Goal: Task Accomplishment & Management: Manage account settings

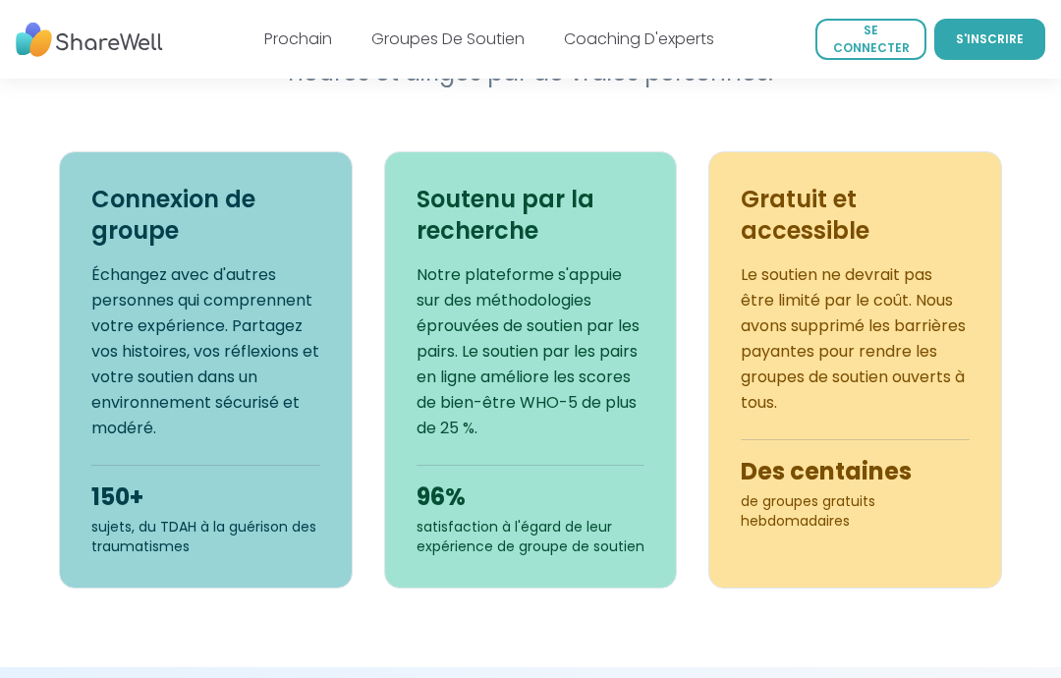
scroll to position [868, 0]
click at [994, 36] on font "S'INSCRIRE" at bounding box center [990, 38] width 68 height 17
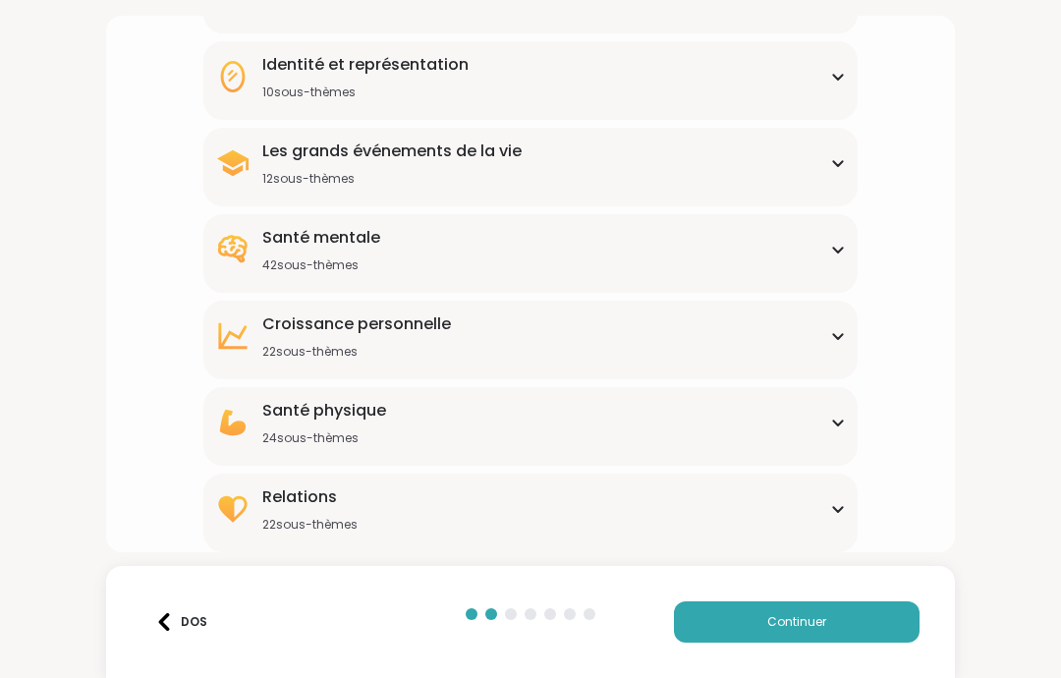
scroll to position [245, 0]
click at [885, 246] on div "Qu'est-ce qui vous a amené ici ? Dites-nous quels sujets de groupe de soutien v…" at bounding box center [531, 207] width 818 height 689
click at [884, 245] on div "Qu'est-ce qui vous a amené ici ? Dites-nous quels sujets de groupe de soutien v…" at bounding box center [531, 207] width 818 height 689
click at [830, 253] on icon at bounding box center [838, 250] width 16 height 10
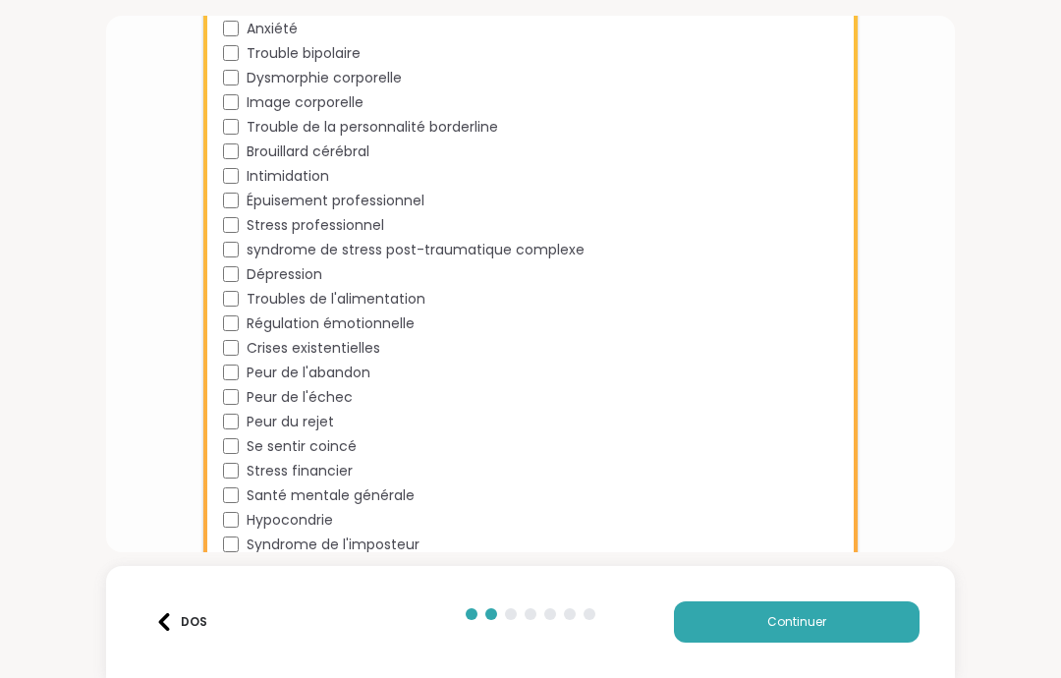
scroll to position [610, 0]
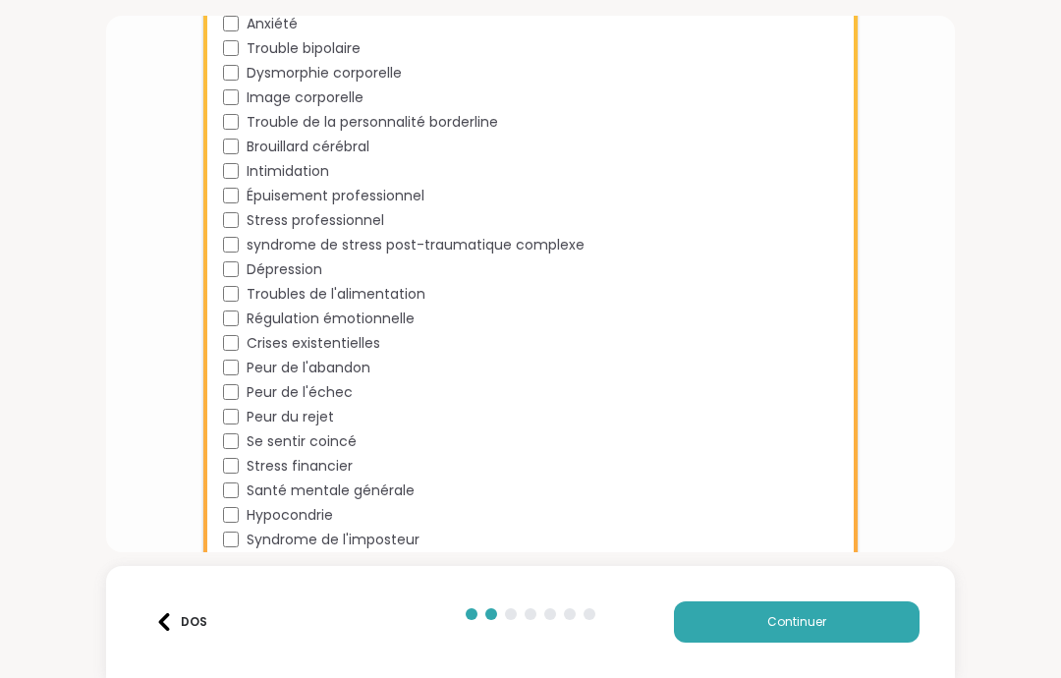
click at [226, 405] on div "Stress scolaire Dépendance TDAH Vieillissement Anxiété Trouble bipolaire Dysmor…" at bounding box center [534, 406] width 623 height 983
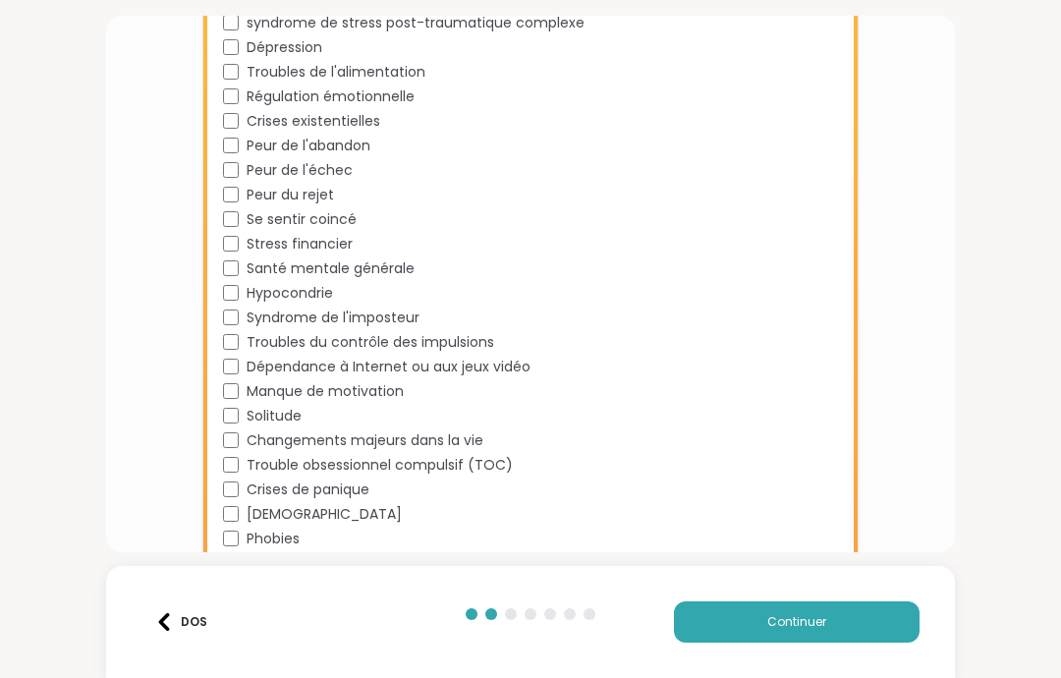
scroll to position [835, 0]
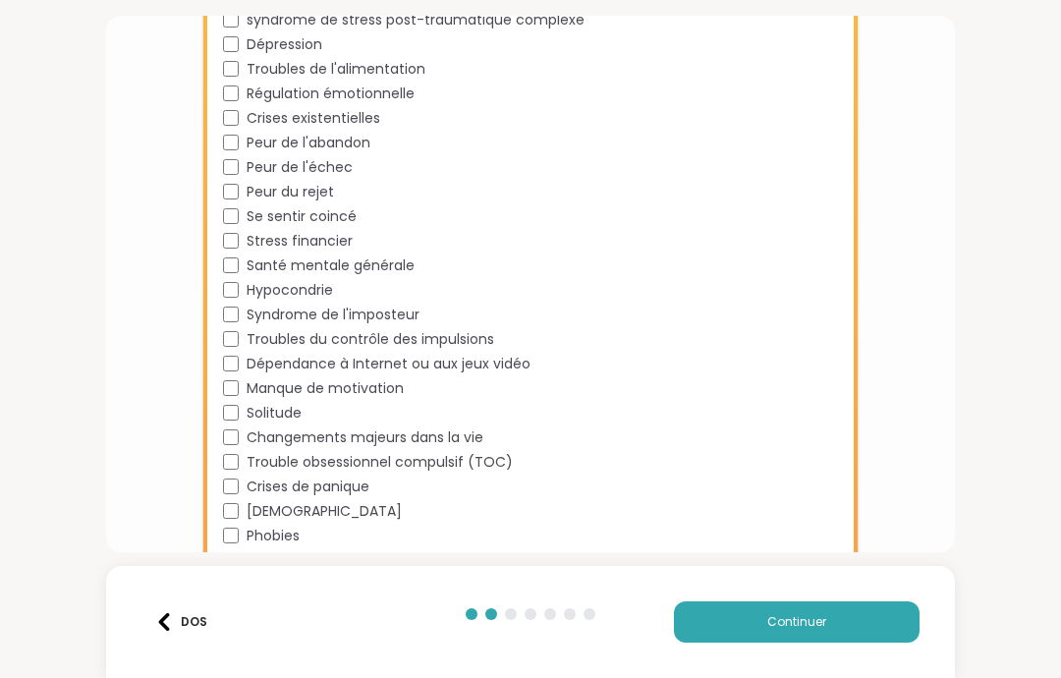
click at [244, 395] on div "Manque de motivation" at bounding box center [534, 388] width 623 height 21
click at [223, 398] on div "Manque de motivation" at bounding box center [534, 388] width 623 height 21
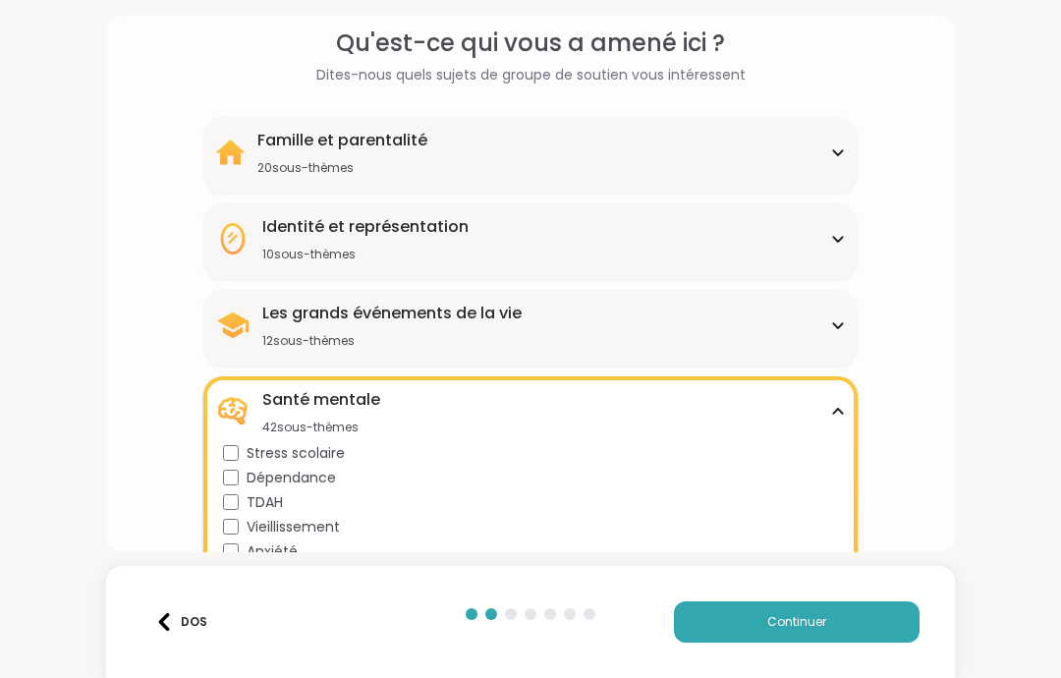
scroll to position [82, 0]
click at [817, 258] on div "Identité et représentation 10 sous-thèmes" at bounding box center [530, 239] width 631 height 47
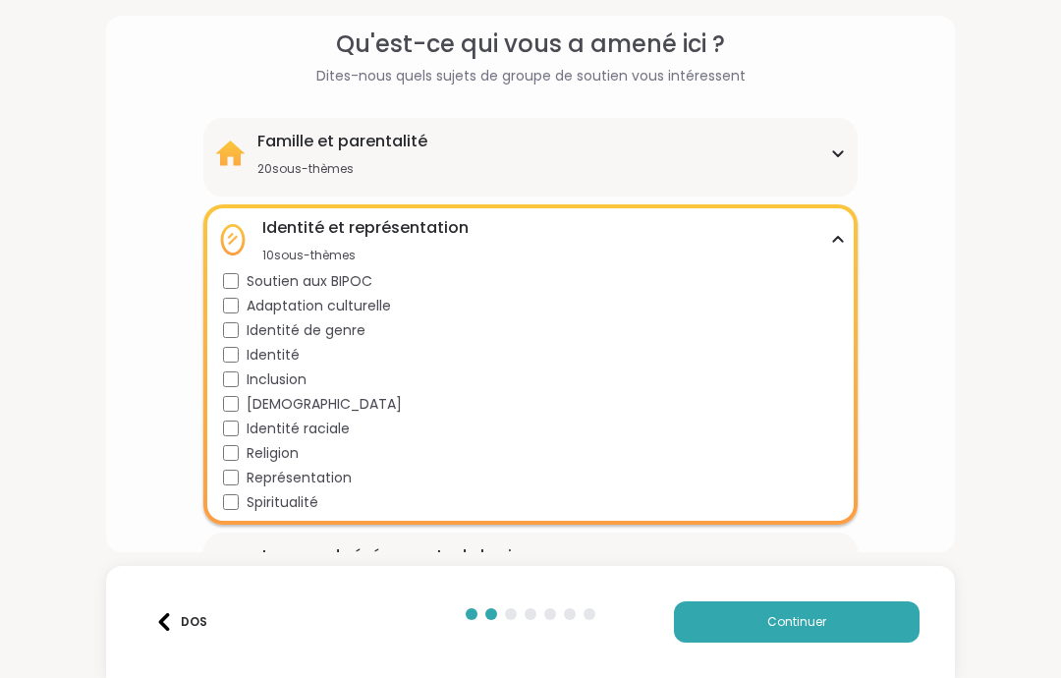
click at [838, 235] on icon at bounding box center [838, 240] width 16 height 10
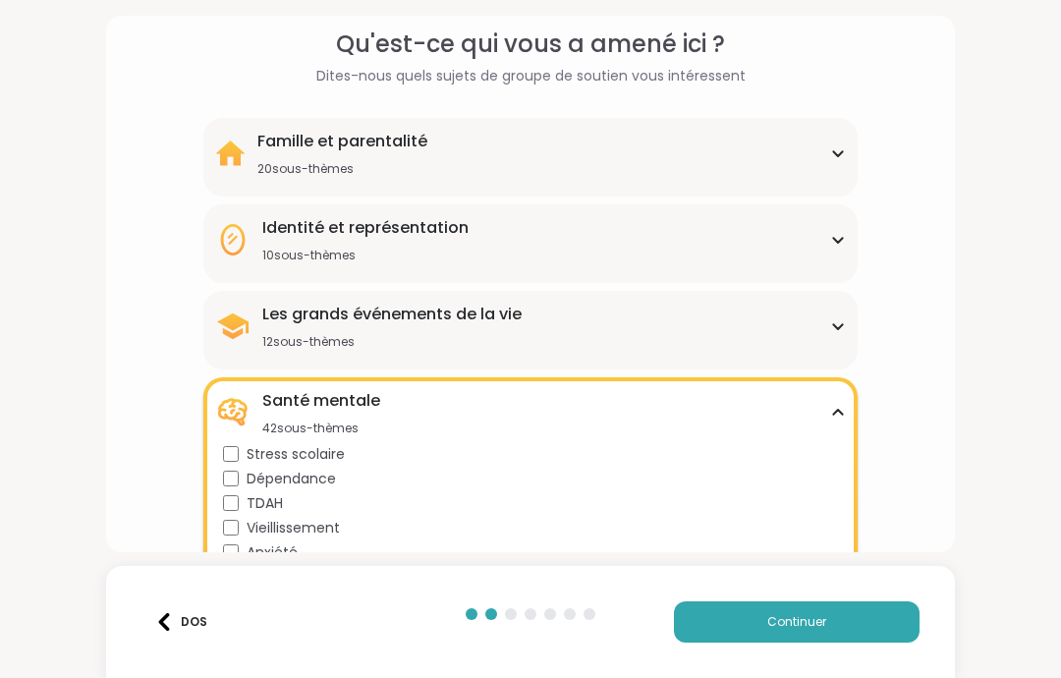
click at [822, 149] on div "Famille et parentalité 20 sous-thèmes" at bounding box center [530, 153] width 631 height 47
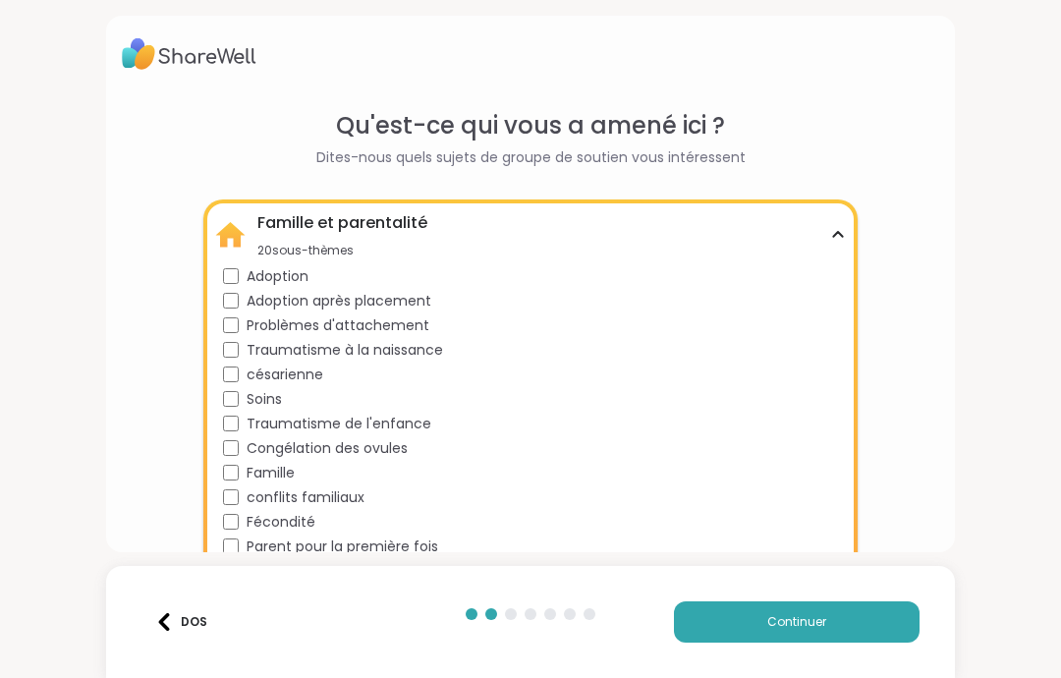
scroll to position [0, 0]
click at [841, 233] on icon at bounding box center [838, 235] width 16 height 10
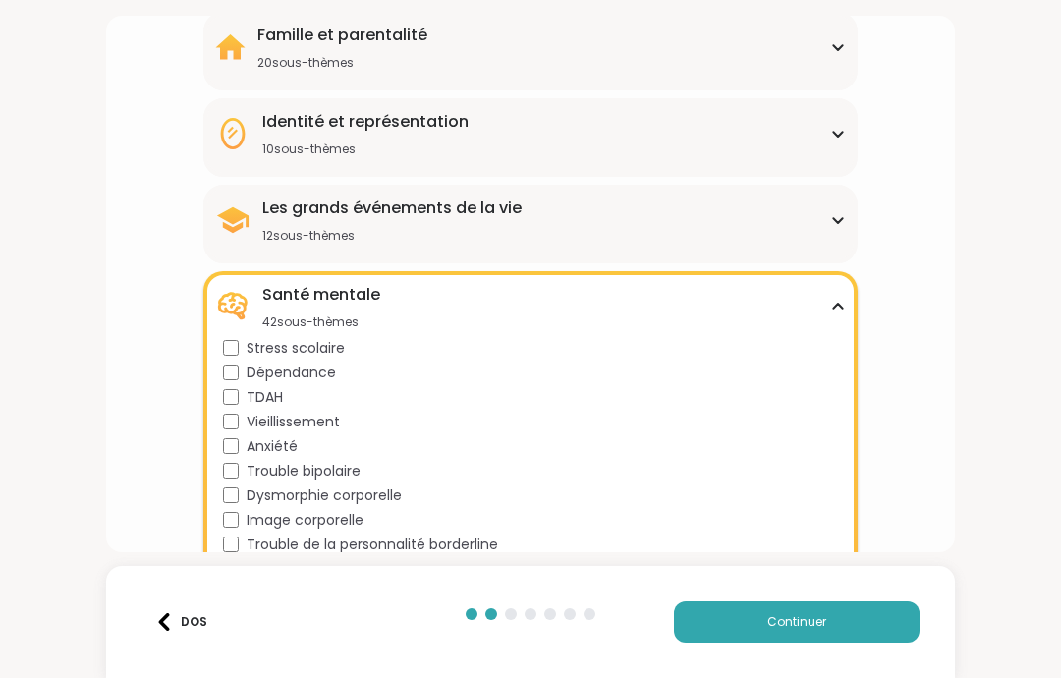
scroll to position [193, 0]
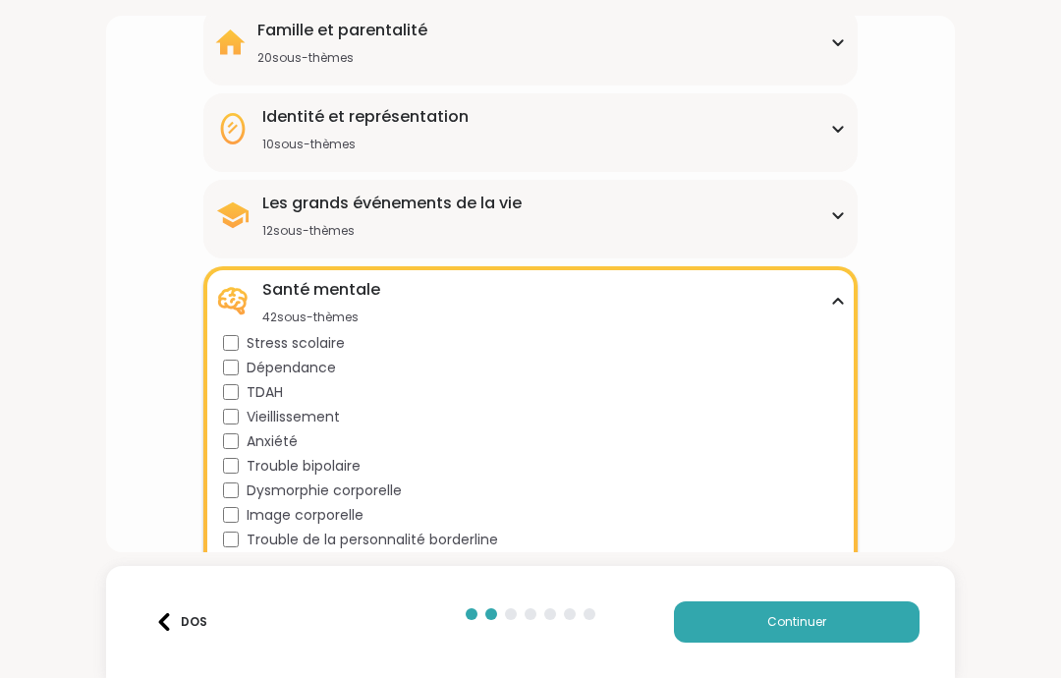
click at [839, 295] on div "Santé mentale 42 sous-thèmes" at bounding box center [530, 301] width 631 height 47
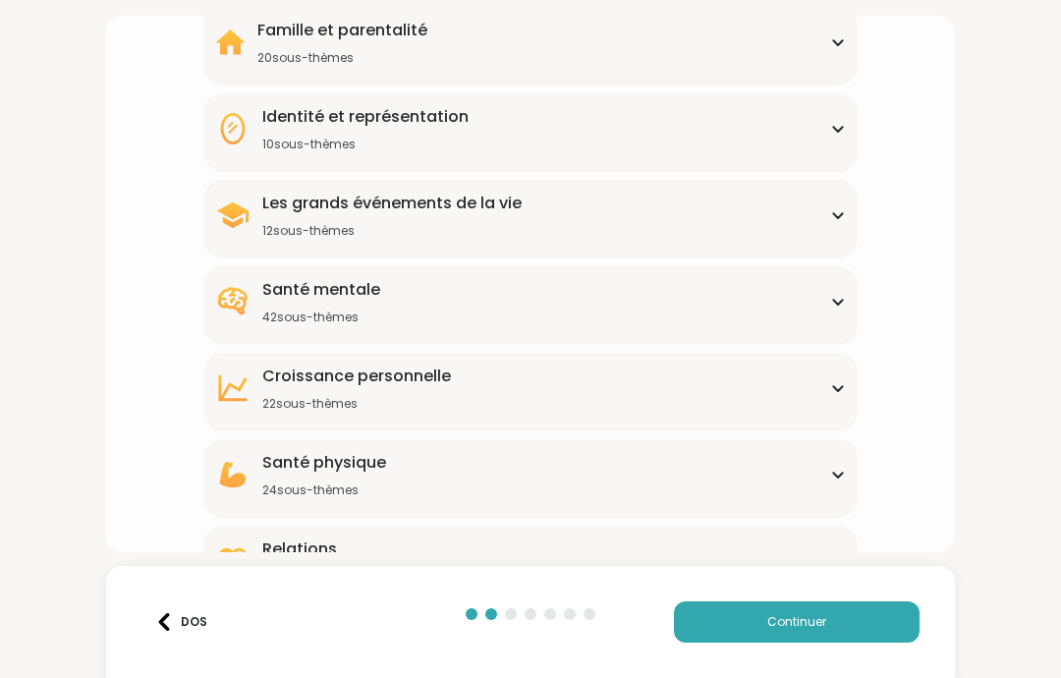
click at [841, 226] on div "Les grands événements de la vie 12 sous-thèmes" at bounding box center [530, 215] width 631 height 47
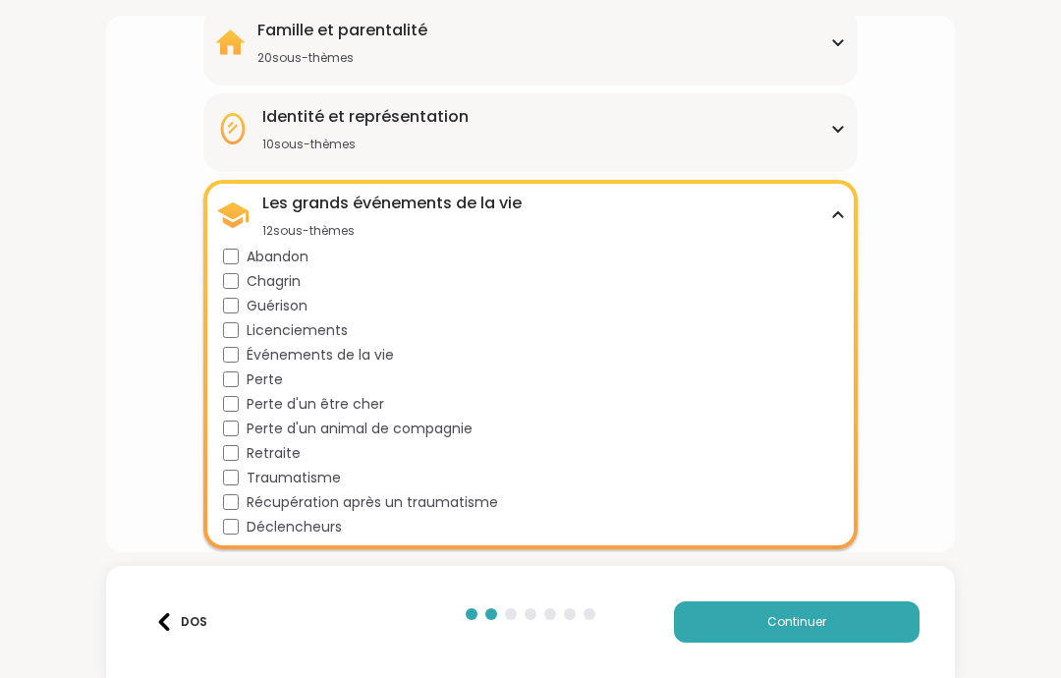
click at [835, 214] on icon at bounding box center [837, 214] width 9 height 5
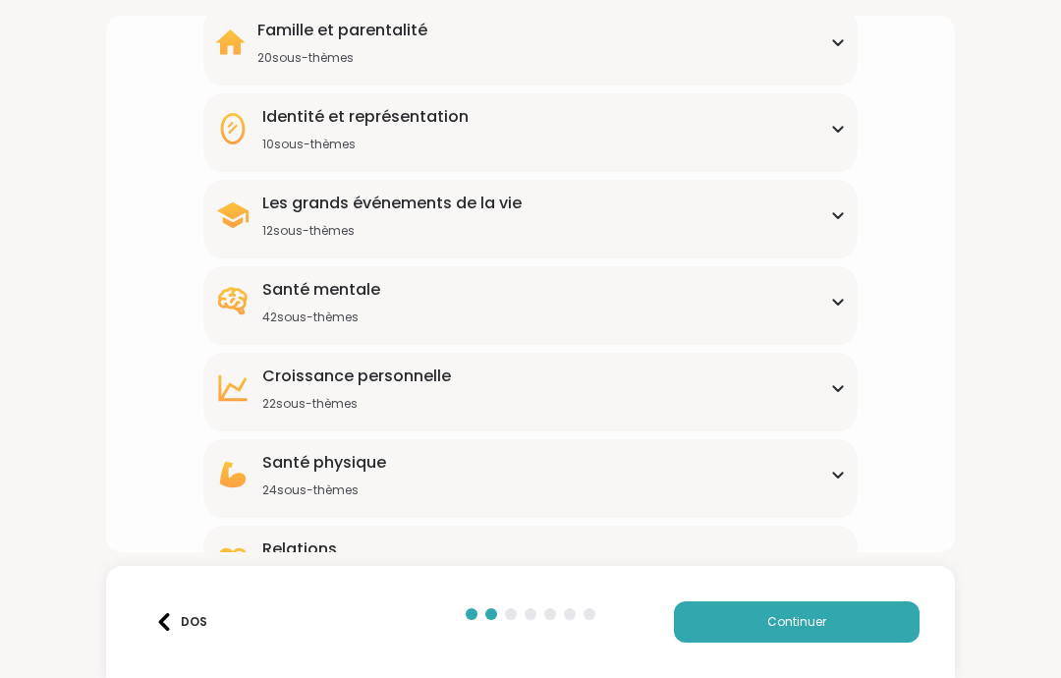
click at [832, 217] on icon at bounding box center [838, 215] width 16 height 10
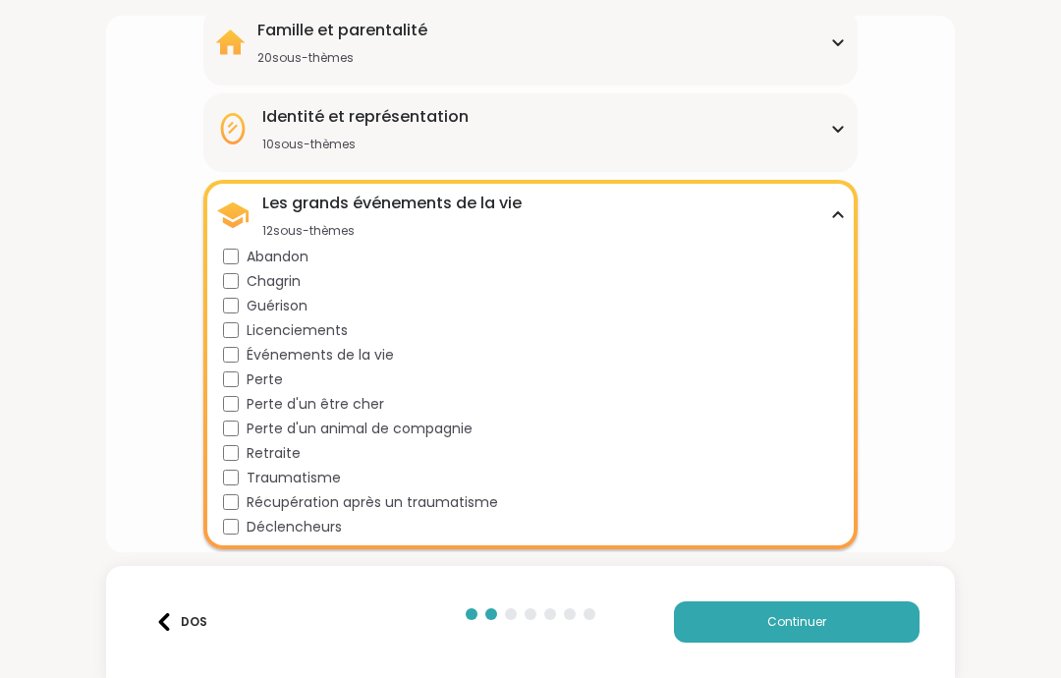
click at [838, 208] on div "Les grands événements de la vie 12 sous-thèmes" at bounding box center [530, 215] width 631 height 47
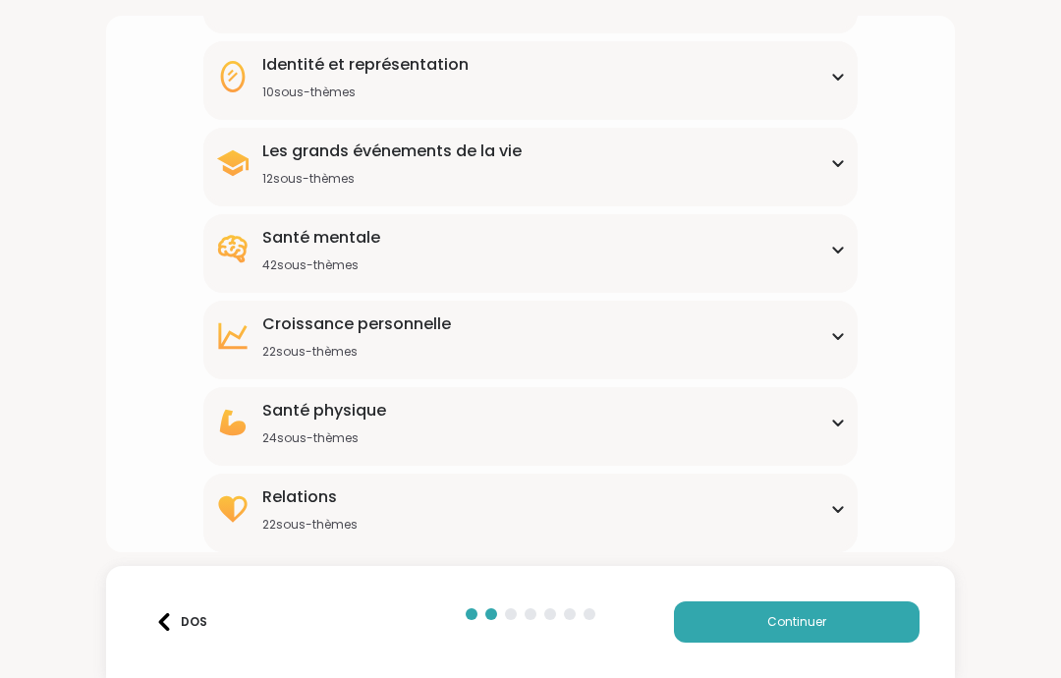
scroll to position [245, 0]
click at [825, 348] on div "Croissance personnelle 22 sous-thèmes" at bounding box center [530, 335] width 631 height 47
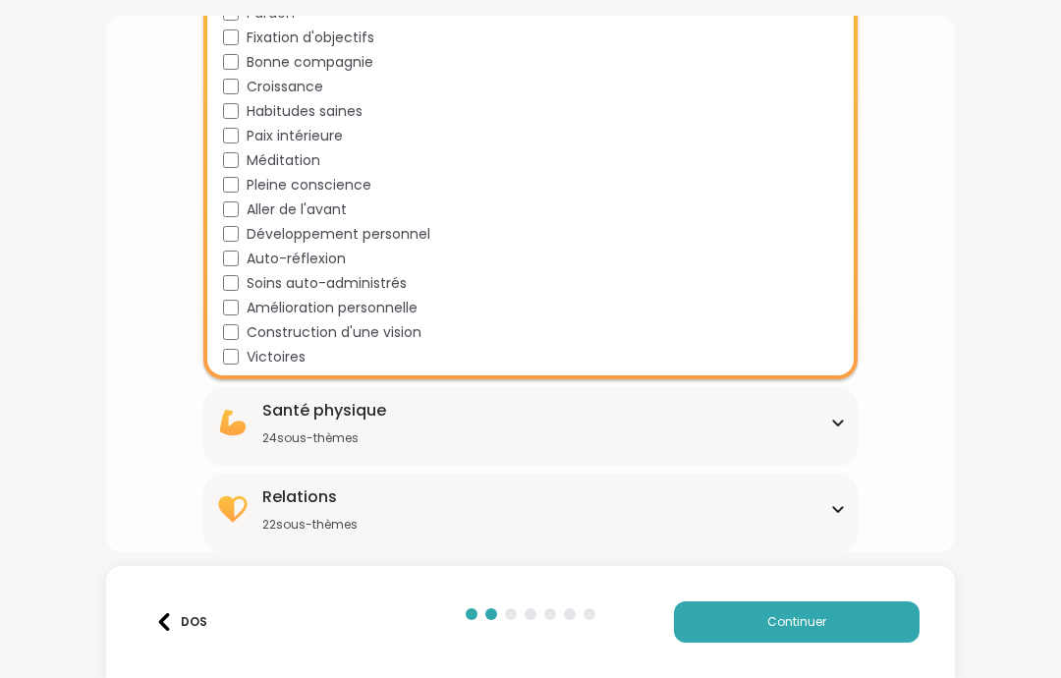
click at [826, 438] on div "Santé physique 24 sous-thèmes" at bounding box center [530, 422] width 631 height 47
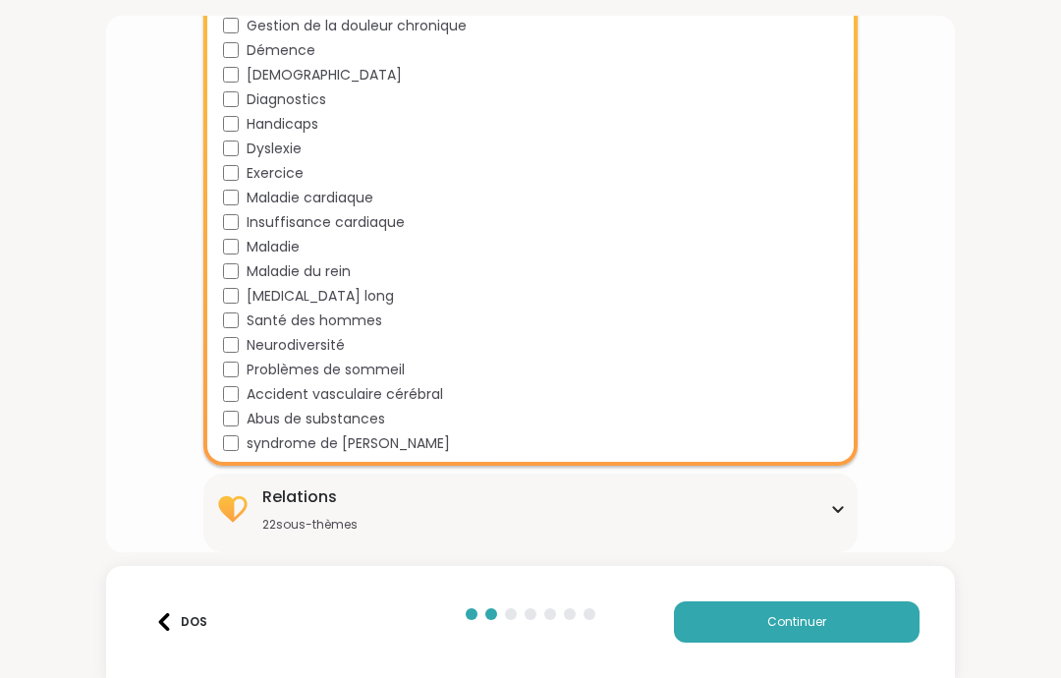
scroll to position [1367, 0]
click at [820, 521] on div "Relations 22 sous-thèmes" at bounding box center [530, 508] width 631 height 47
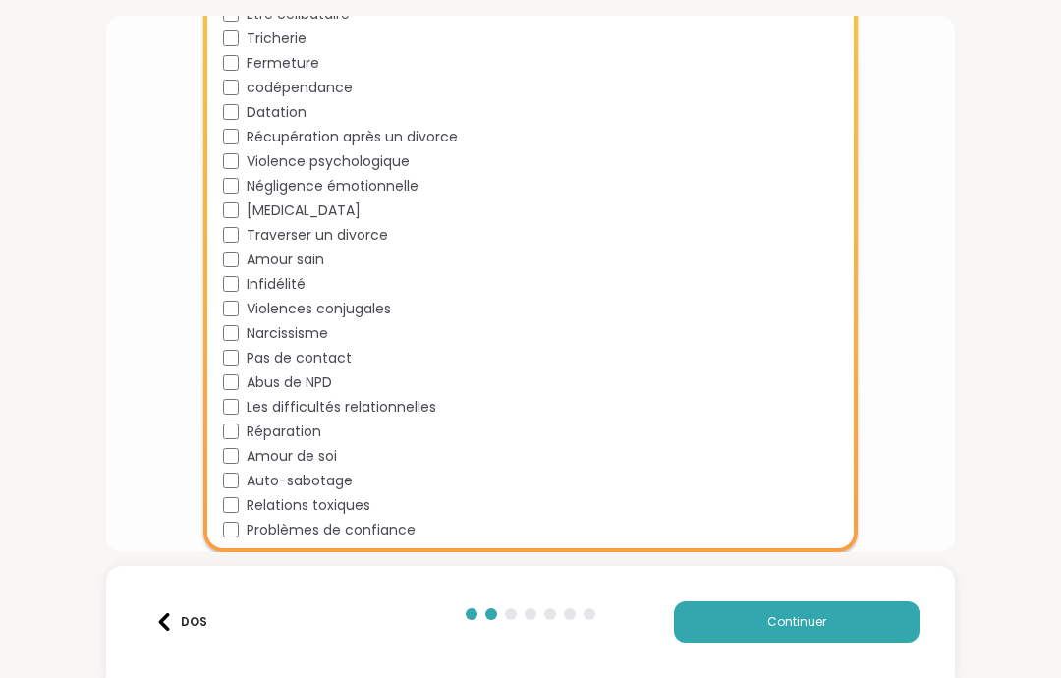
scroll to position [1903, 0]
click at [844, 620] on button "Continuer" at bounding box center [797, 621] width 246 height 41
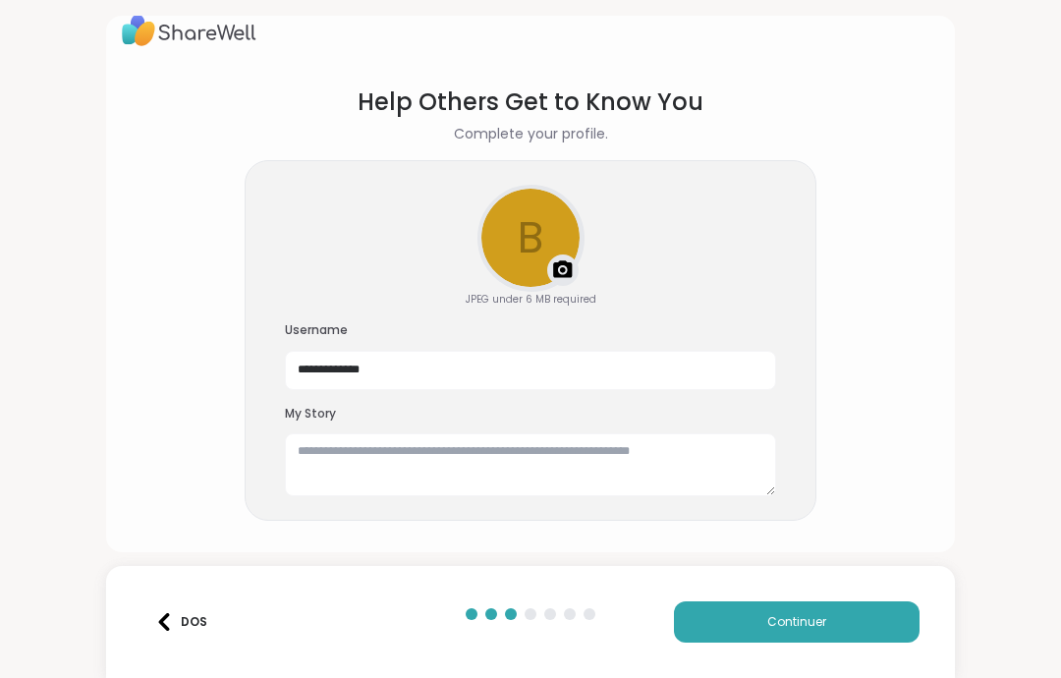
scroll to position [23, 0]
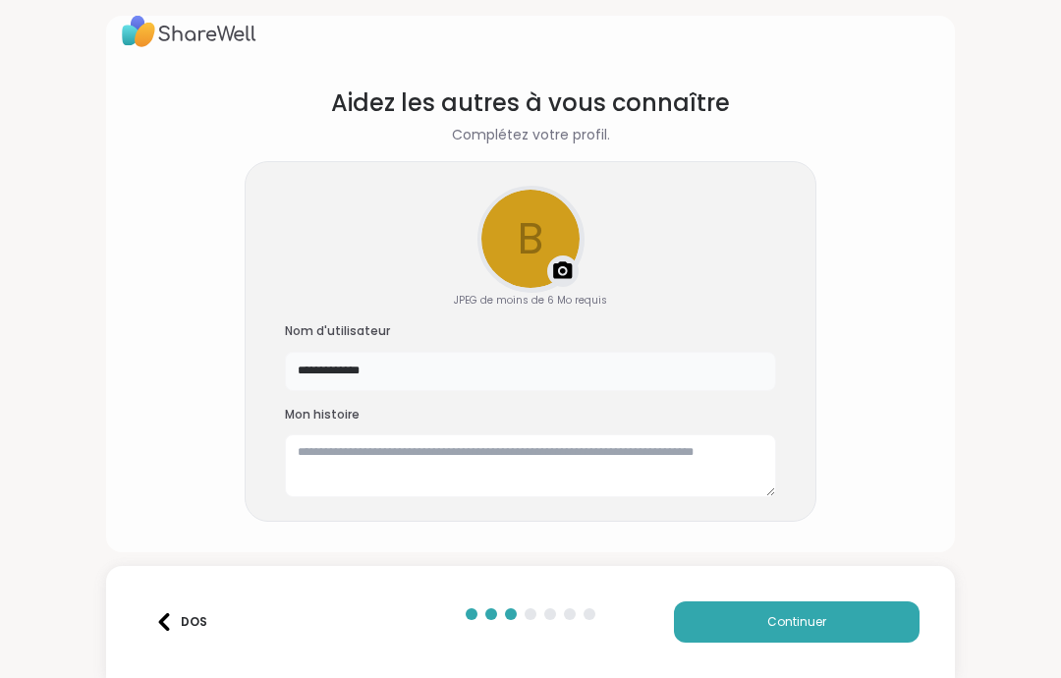
click at [441, 369] on input "**********" at bounding box center [530, 371] width 491 height 39
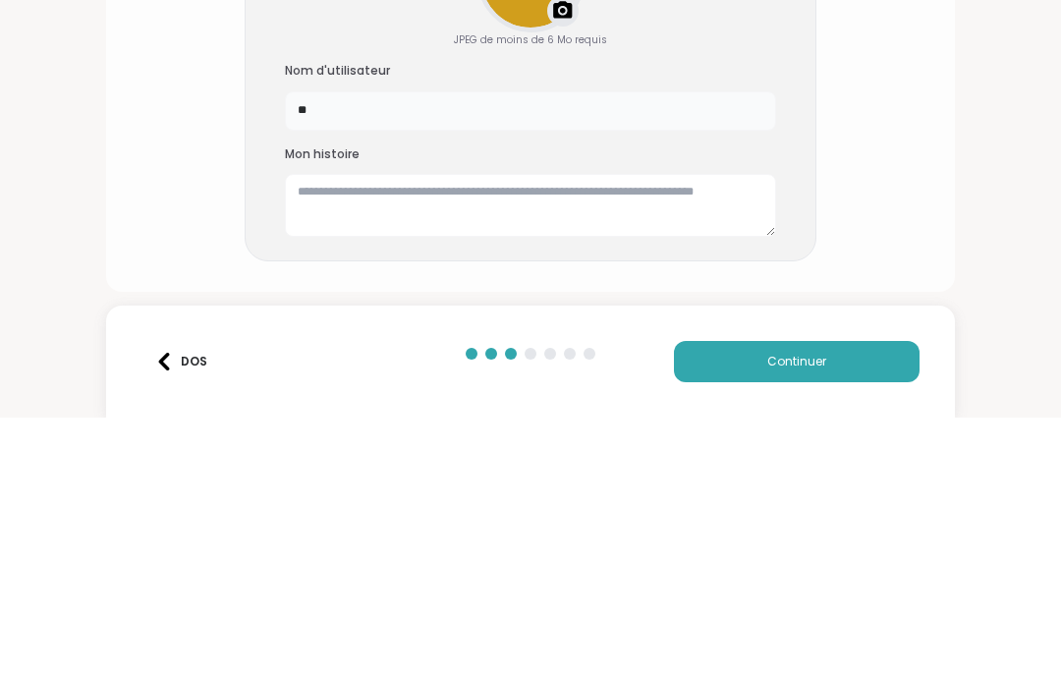
type input "*"
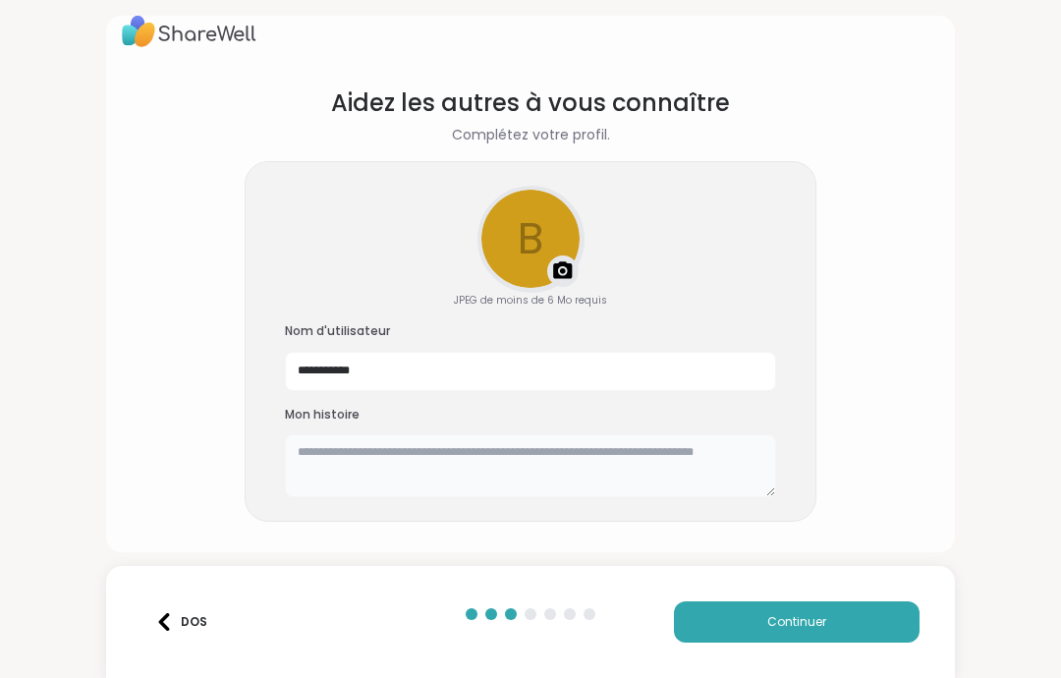
click at [454, 462] on textarea at bounding box center [530, 465] width 491 height 63
click at [835, 615] on button "Continuer" at bounding box center [797, 621] width 246 height 41
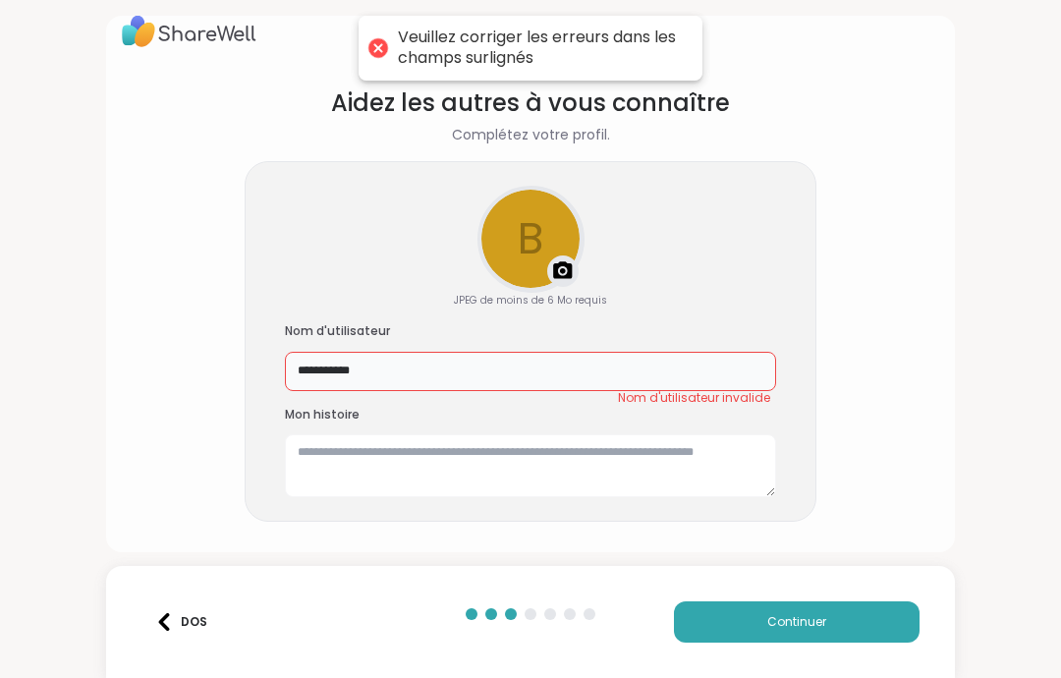
click at [340, 372] on input "**********" at bounding box center [530, 371] width 491 height 39
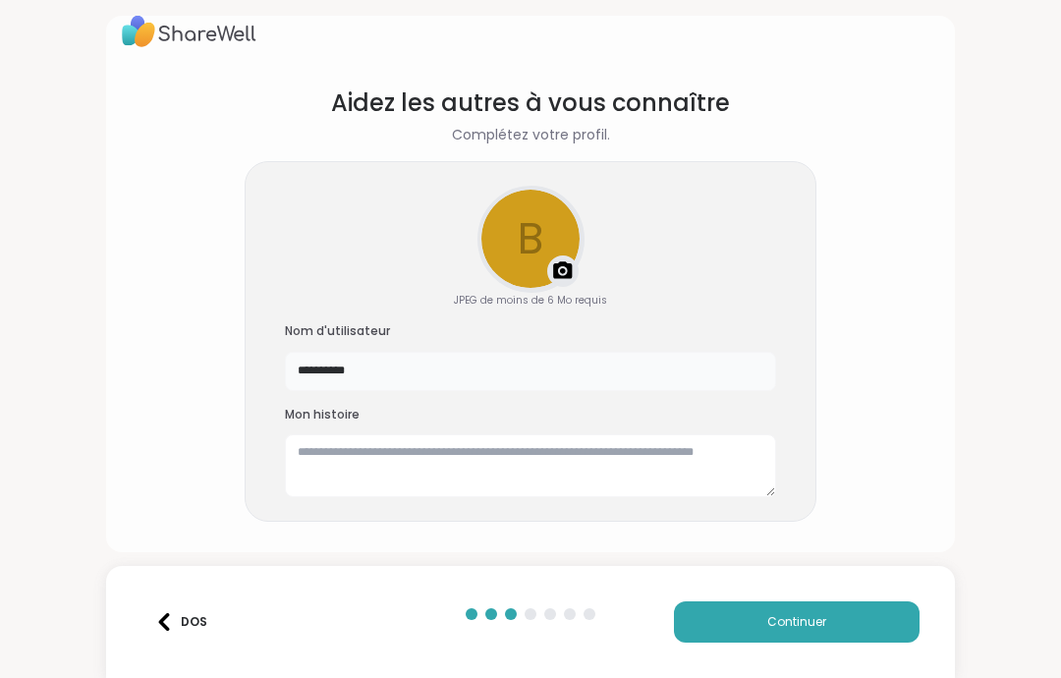
type input "**********"
click at [841, 621] on button "Continuer" at bounding box center [797, 621] width 246 height 41
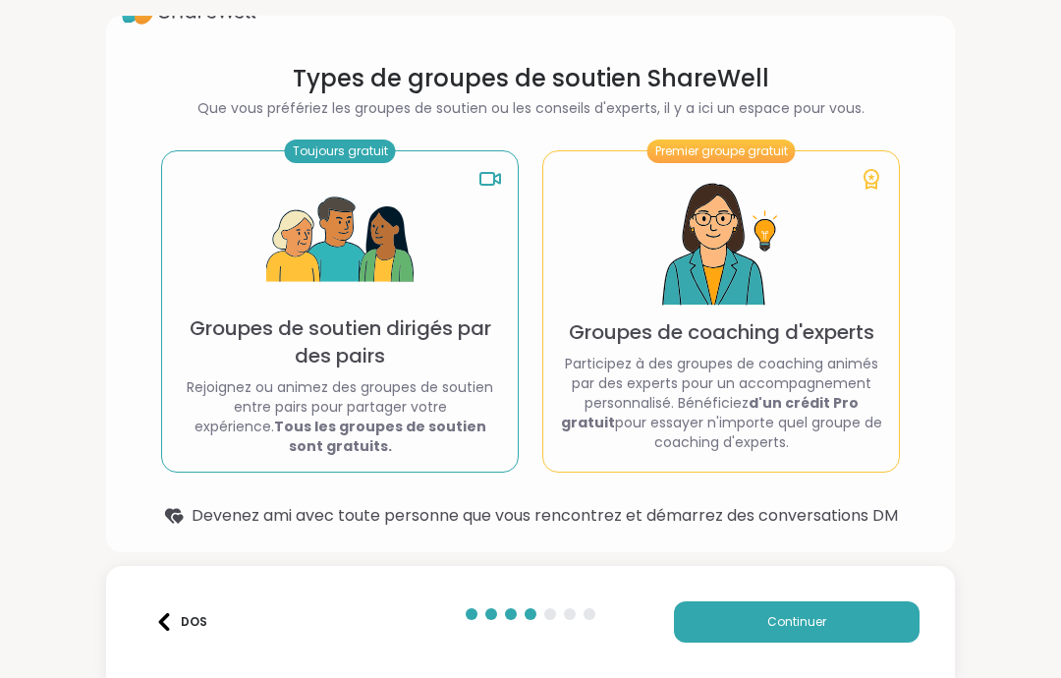
scroll to position [44, 0]
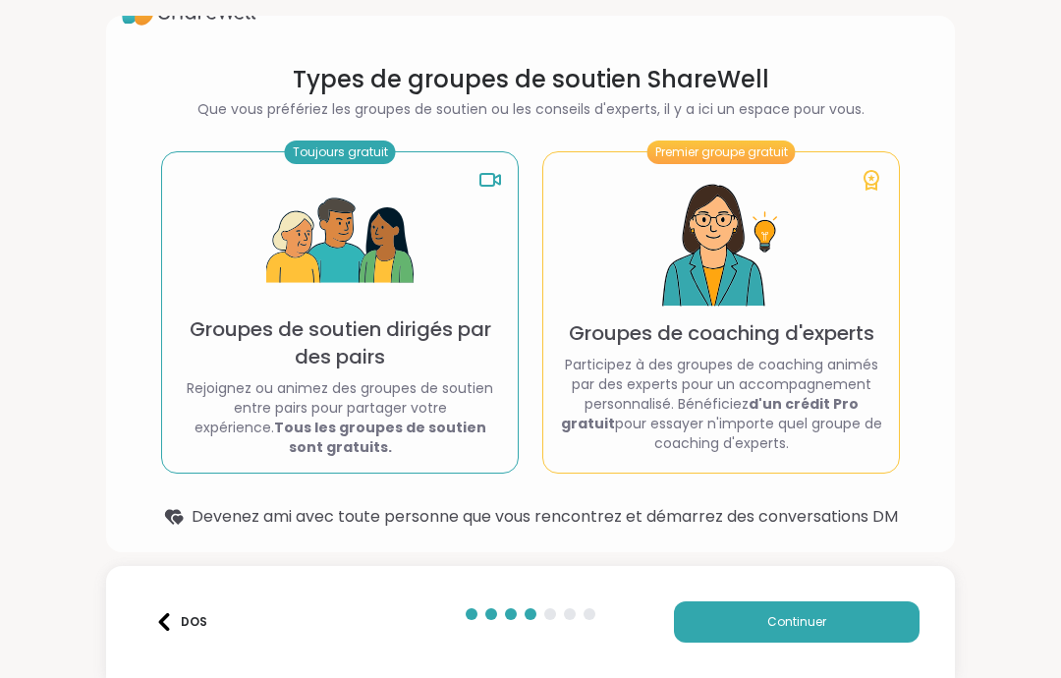
click at [228, 507] on font "Devenez ami avec toute personne que vous rencontrez et démarrez des conversatio…" at bounding box center [545, 516] width 707 height 23
click at [199, 387] on font "Rejoignez ou animez des groupes de soutien entre pairs pour partager votre expé…" at bounding box center [340, 407] width 307 height 59
click at [364, 270] on img at bounding box center [339, 241] width 147 height 147
click at [857, 612] on button "Continuer" at bounding box center [797, 621] width 246 height 41
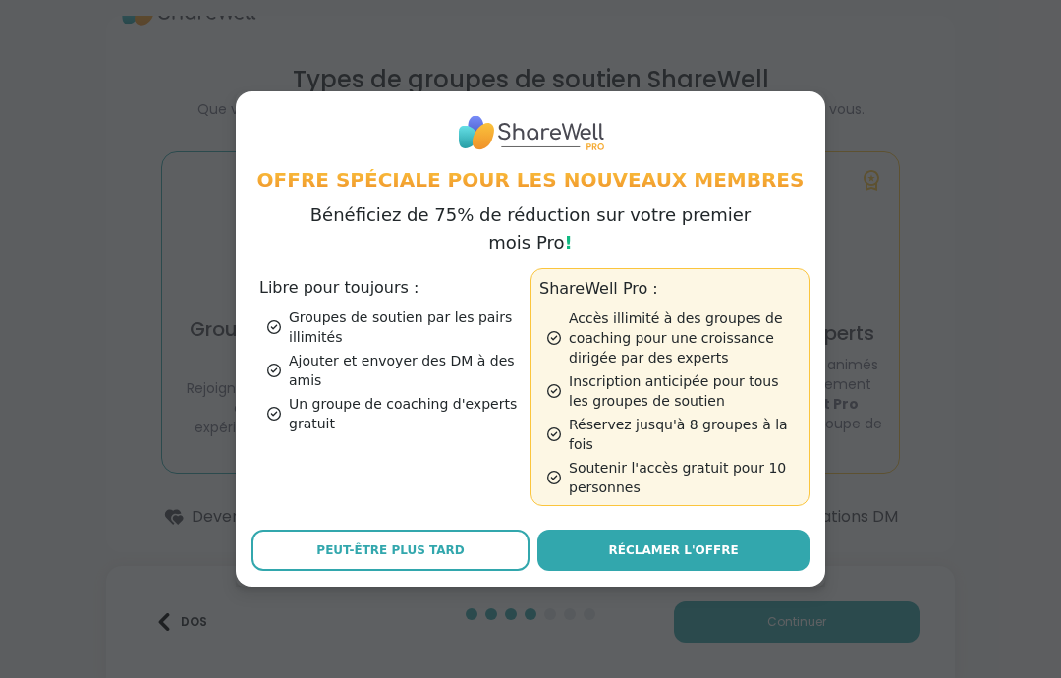
click at [290, 544] on button "Peut-être plus tard" at bounding box center [391, 550] width 278 height 41
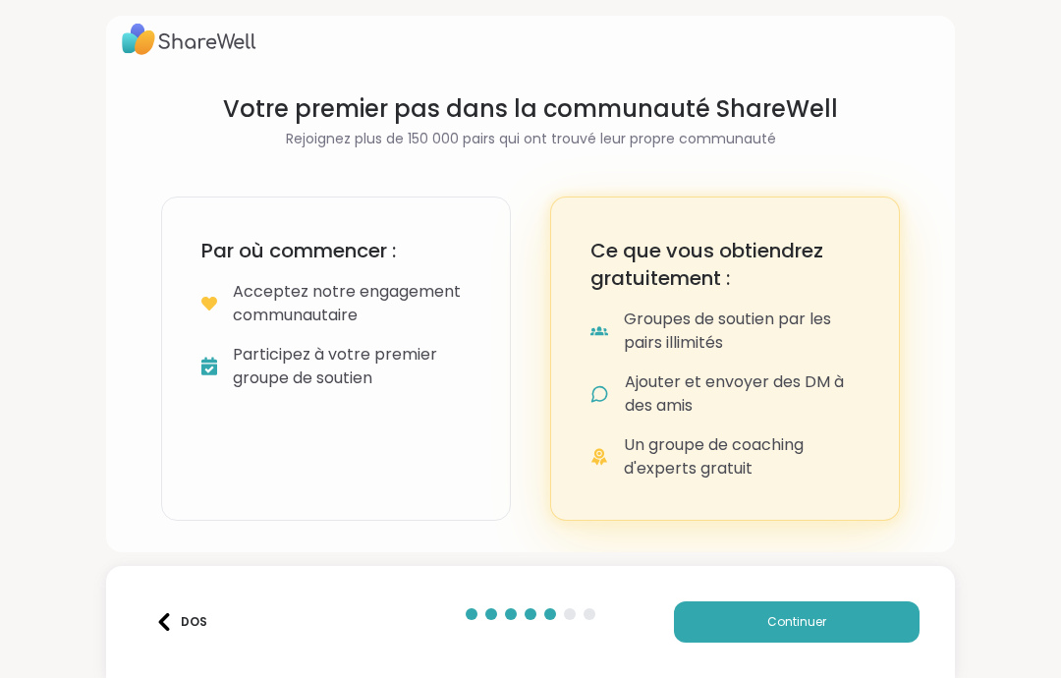
scroll to position [15, 0]
click at [847, 619] on button "Continuer" at bounding box center [797, 621] width 246 height 41
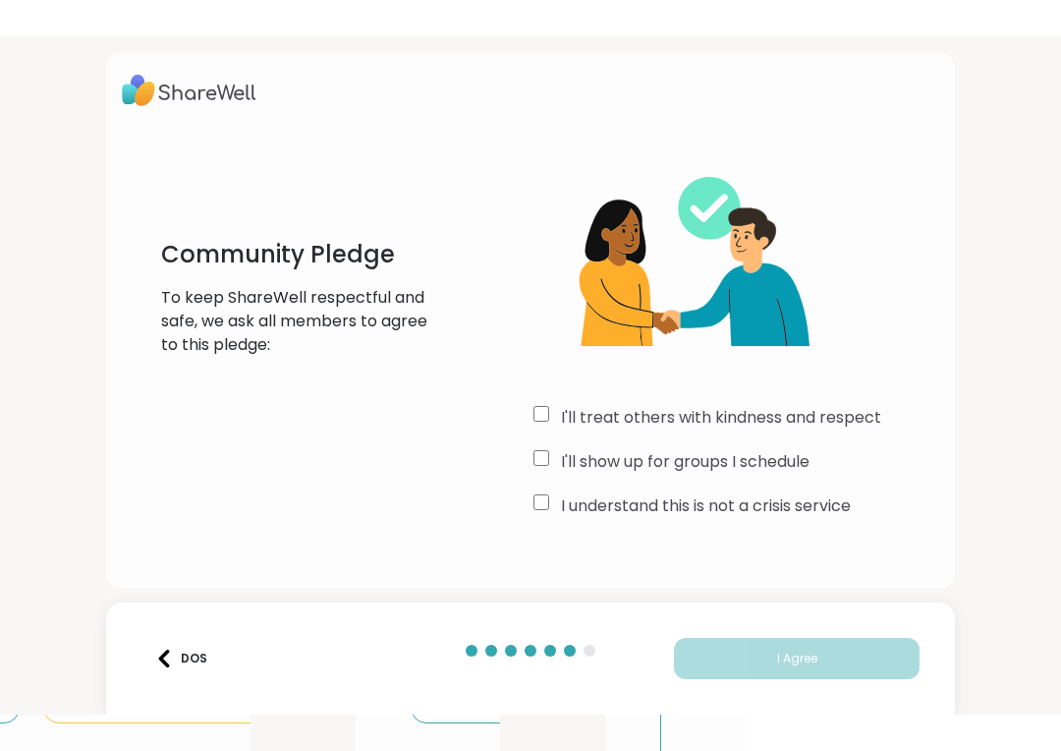
scroll to position [0, 0]
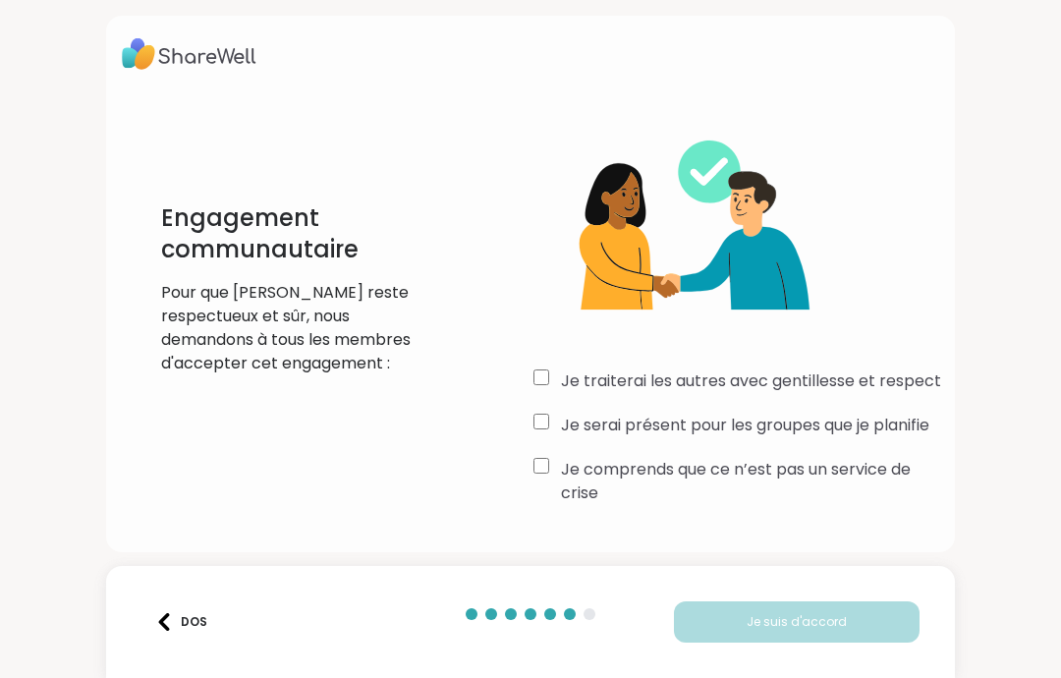
click at [550, 458] on div "Je comprends que ce n’est pas un service de crise" at bounding box center [737, 481] width 406 height 47
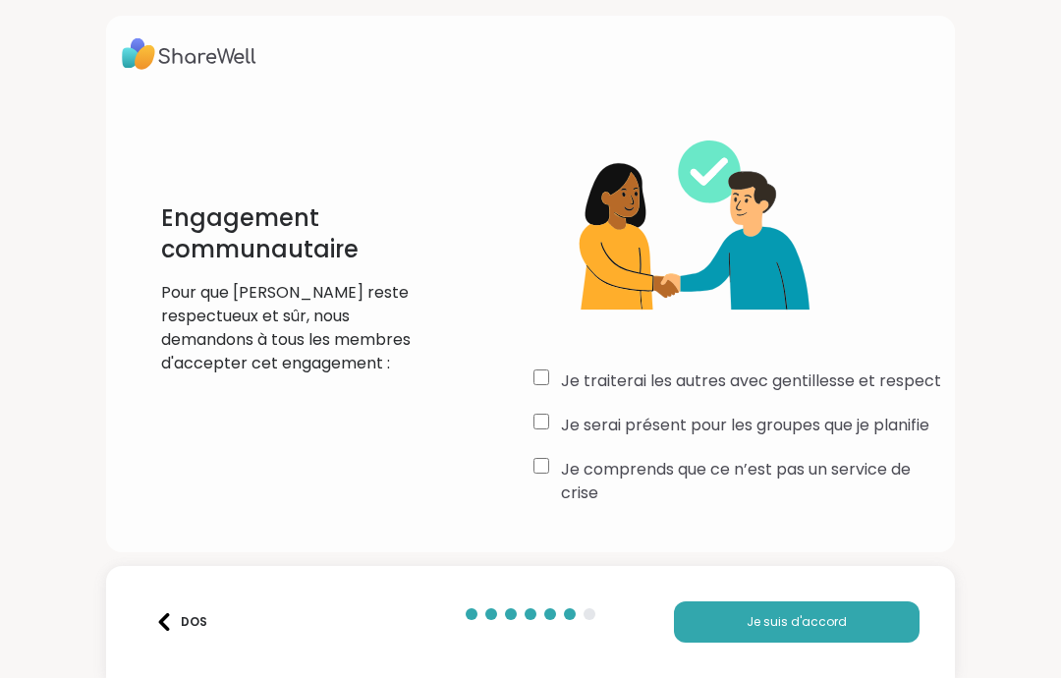
click at [802, 621] on font "Je suis d'accord" at bounding box center [797, 621] width 100 height 17
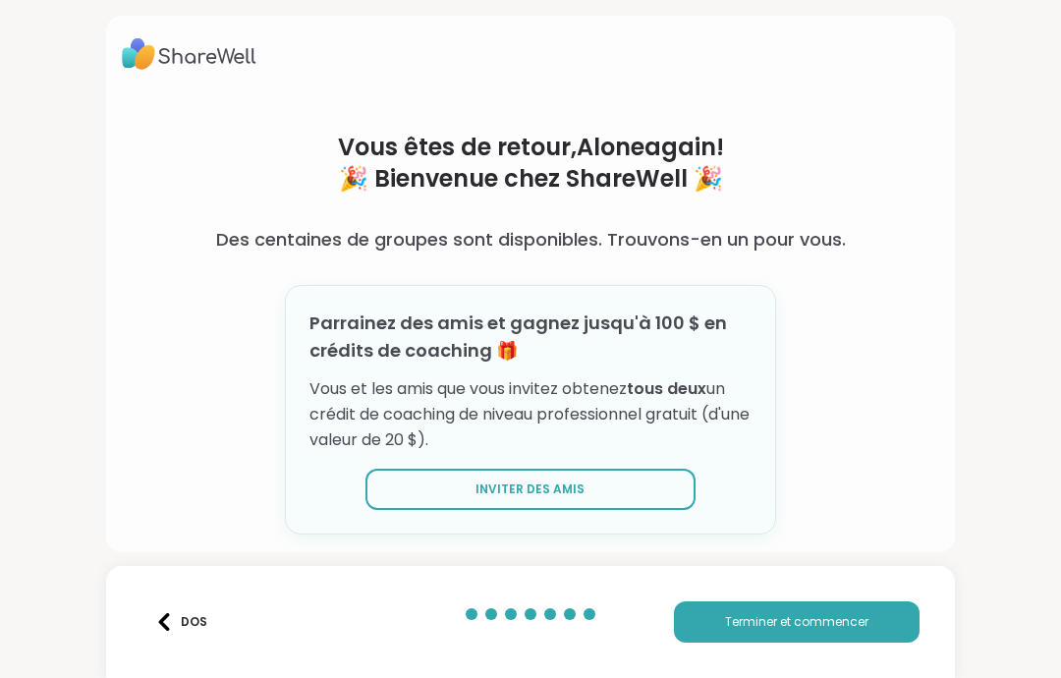
click at [817, 622] on font "Terminer et commencer" at bounding box center [796, 621] width 143 height 17
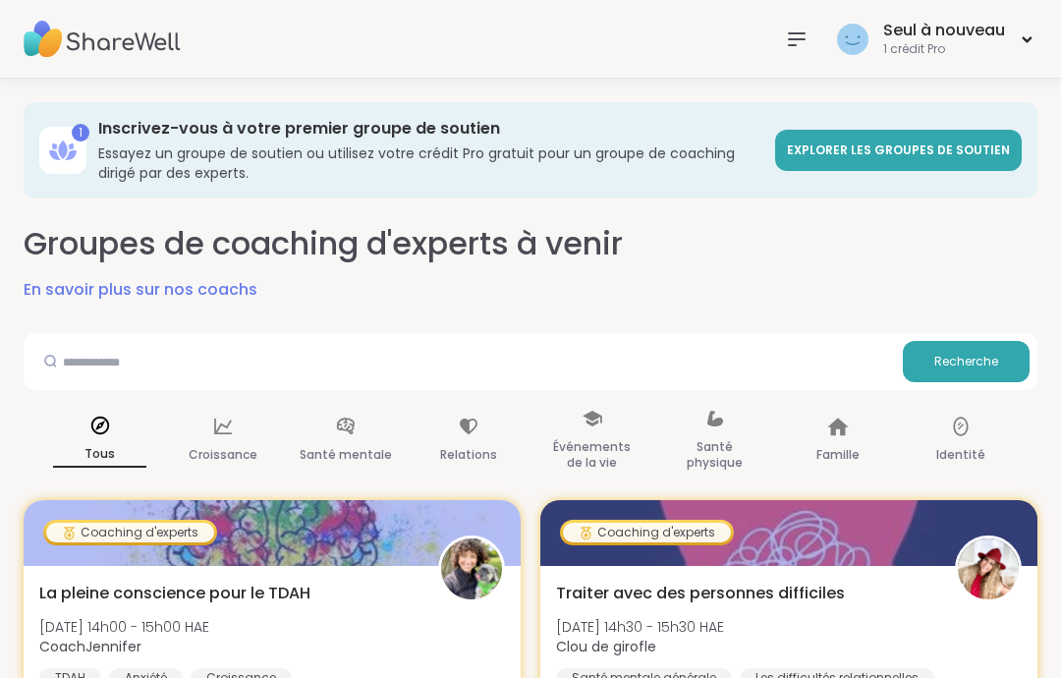
click at [1011, 28] on div "Seul à nouveau 1 crédit Pro" at bounding box center [934, 39] width 205 height 46
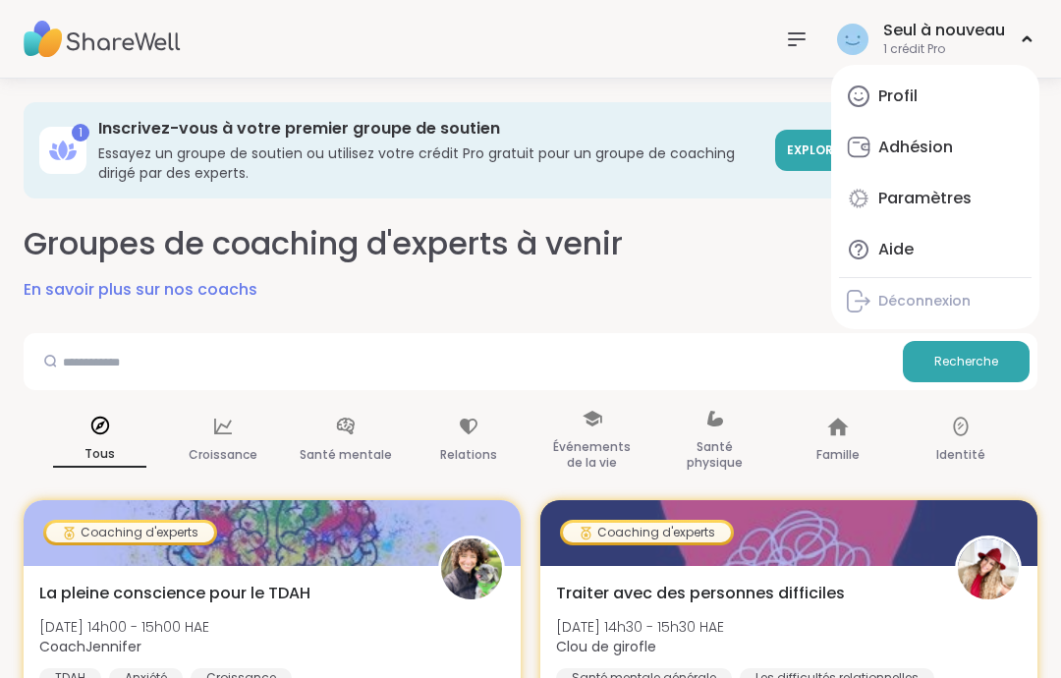
click at [912, 102] on font "Profil" at bounding box center [898, 96] width 39 height 23
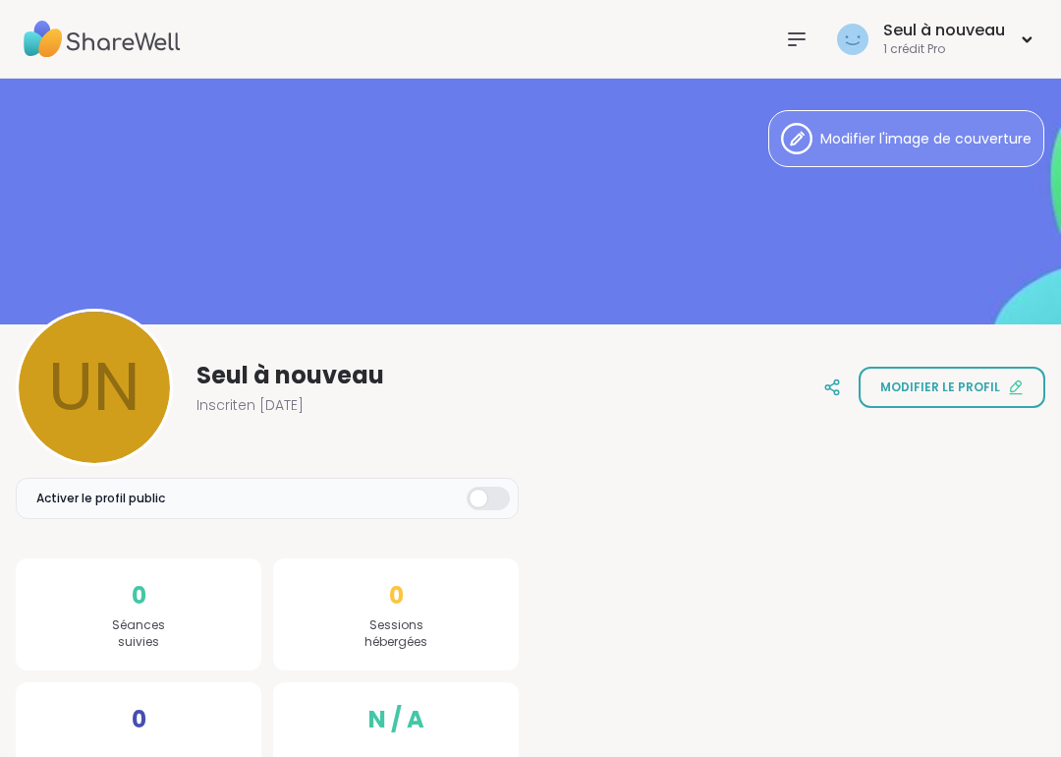
click at [92, 384] on icon at bounding box center [93, 388] width 17 height 17
click at [86, 403] on div at bounding box center [94, 387] width 157 height 157
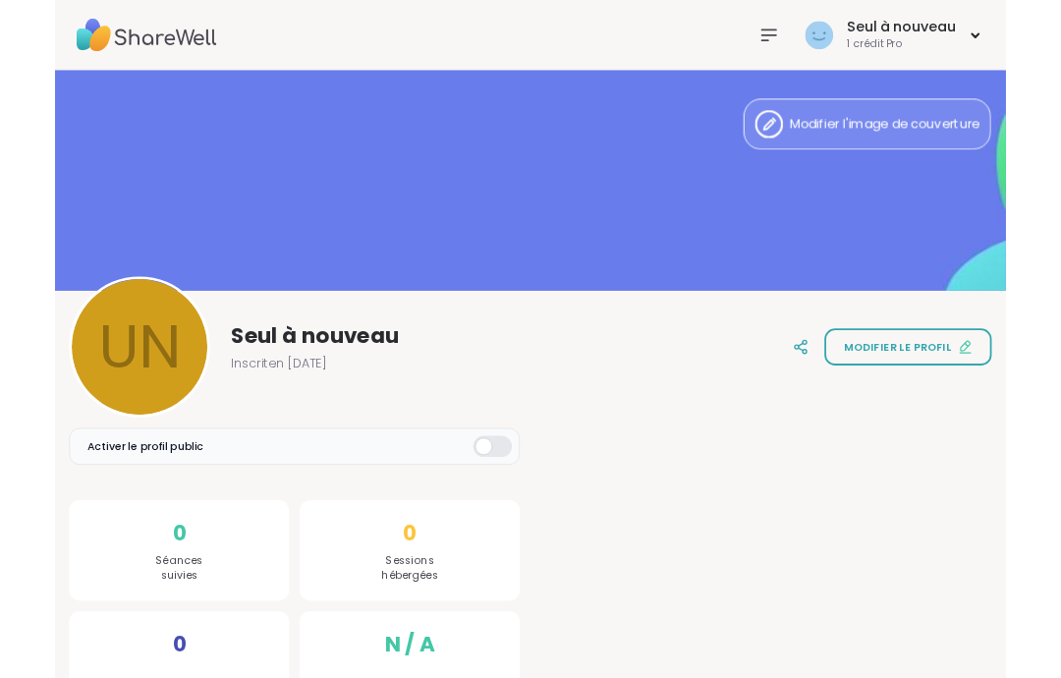
scroll to position [79, 0]
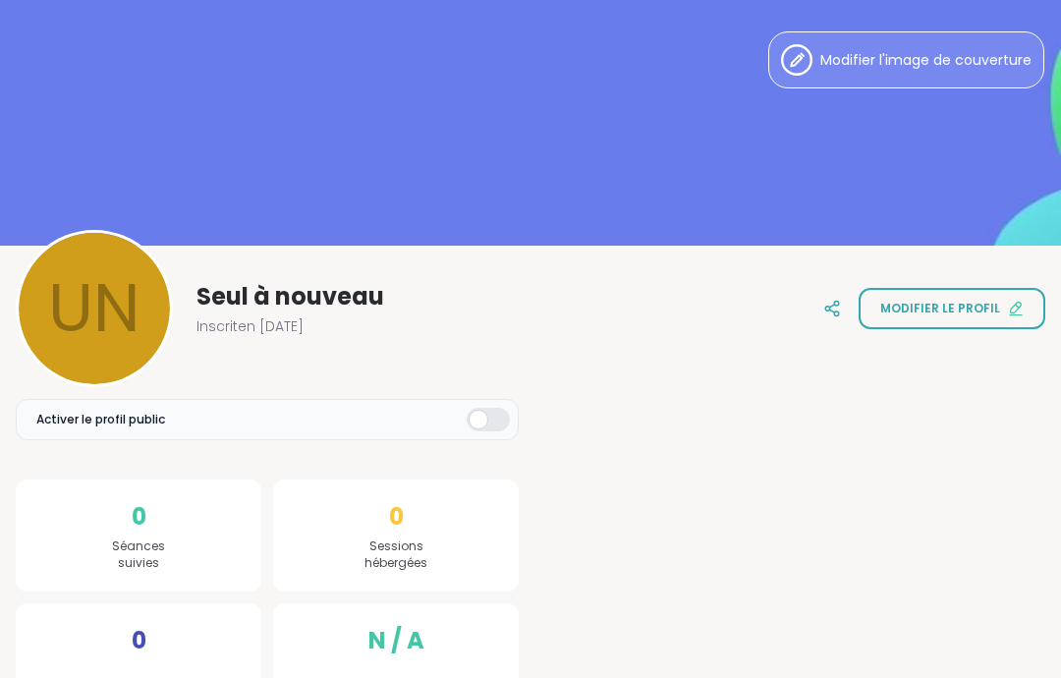
click at [77, 314] on div at bounding box center [94, 308] width 157 height 157
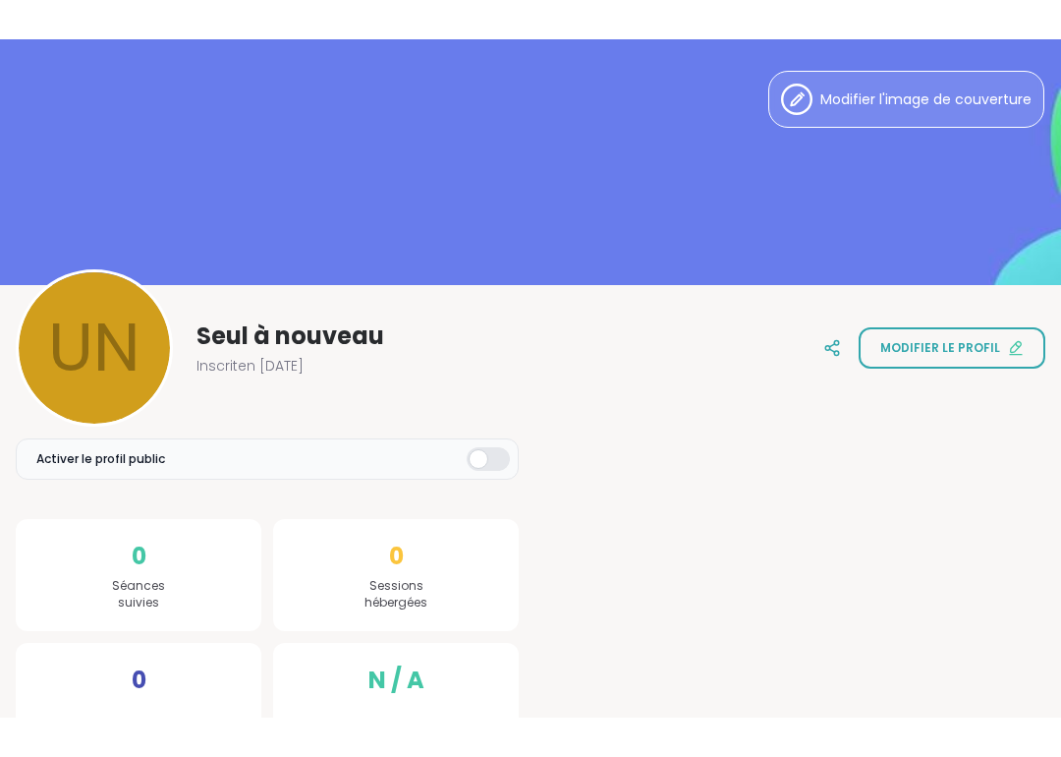
scroll to position [53, 0]
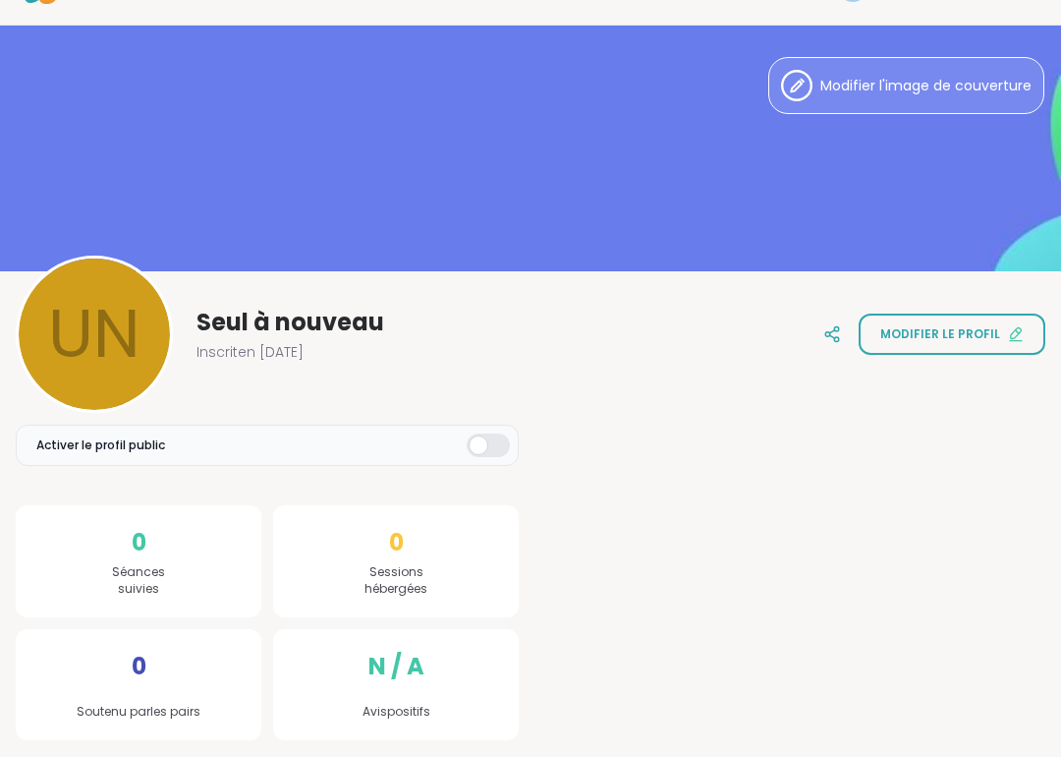
click at [983, 341] on font "Modifier le profil" at bounding box center [940, 333] width 120 height 17
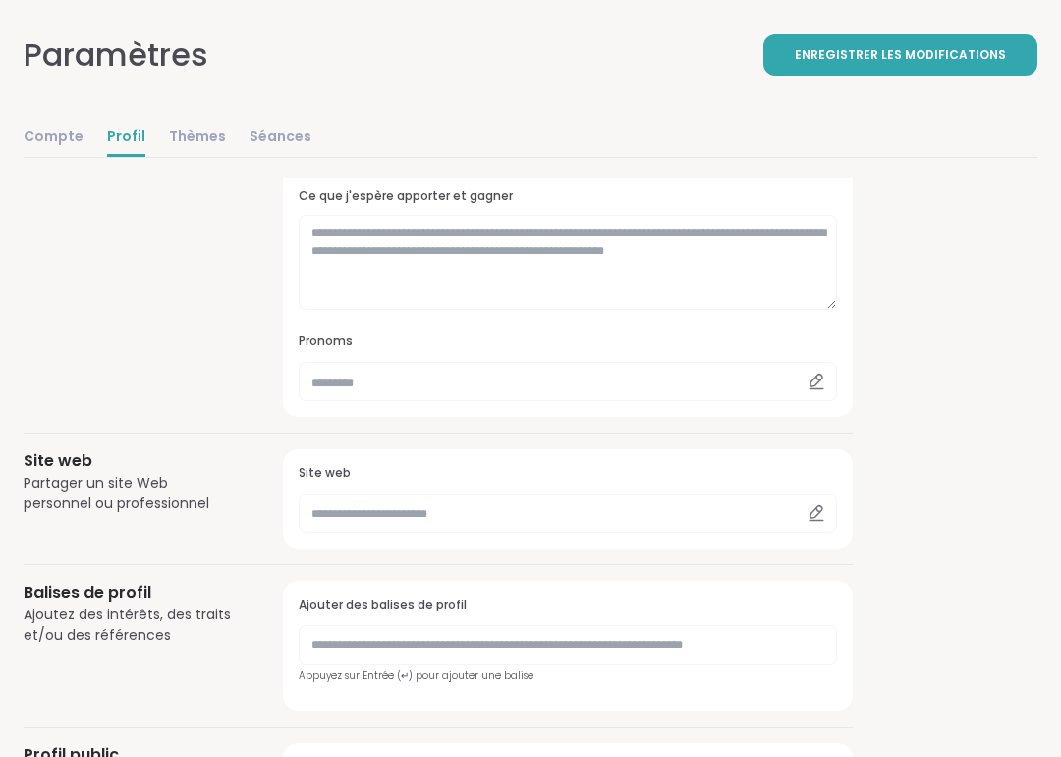
scroll to position [571, 0]
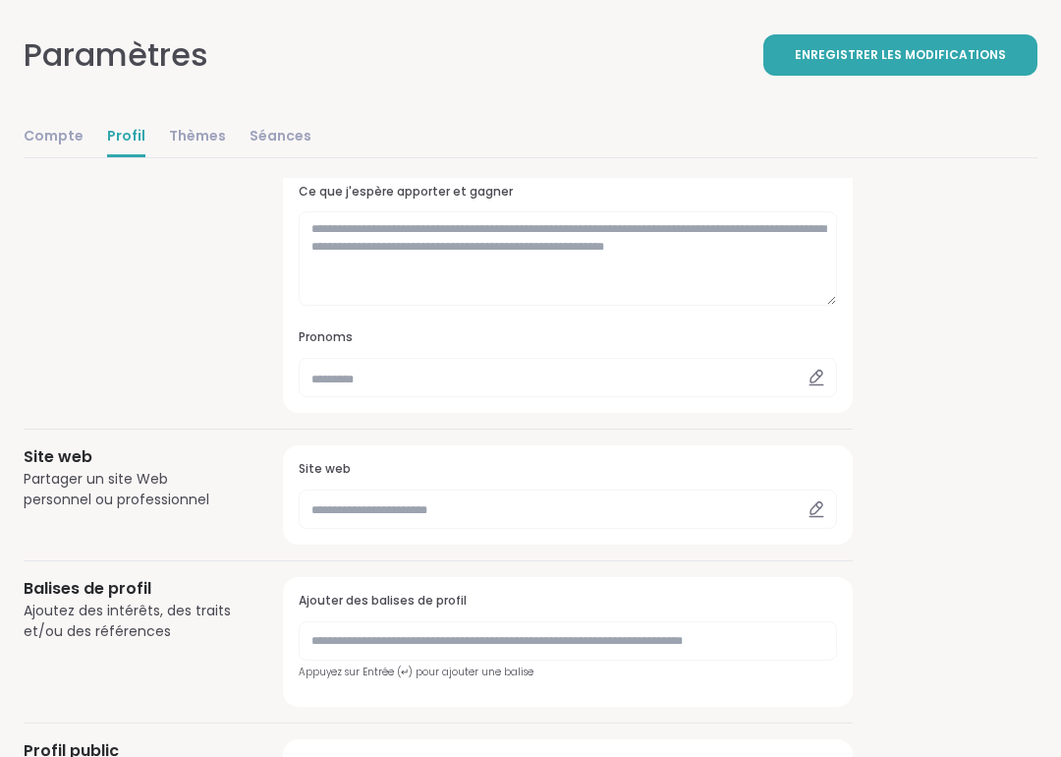
click at [824, 371] on icon at bounding box center [817, 378] width 18 height 18
click at [815, 369] on icon at bounding box center [817, 378] width 18 height 18
click at [655, 369] on input "text" at bounding box center [568, 377] width 539 height 39
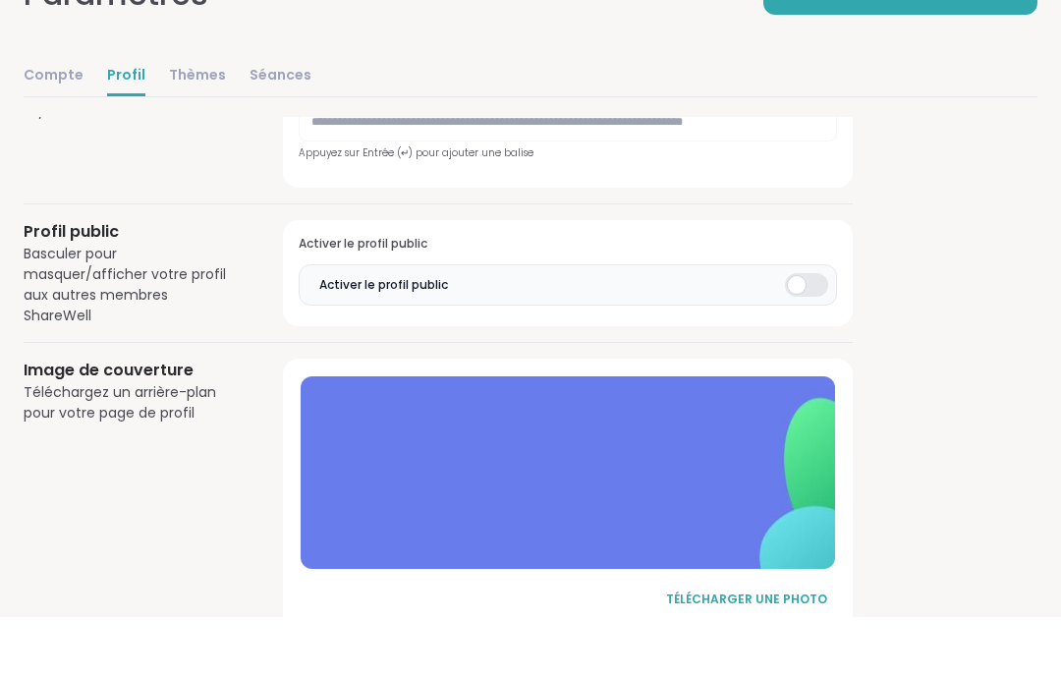
scroll to position [1090, 0]
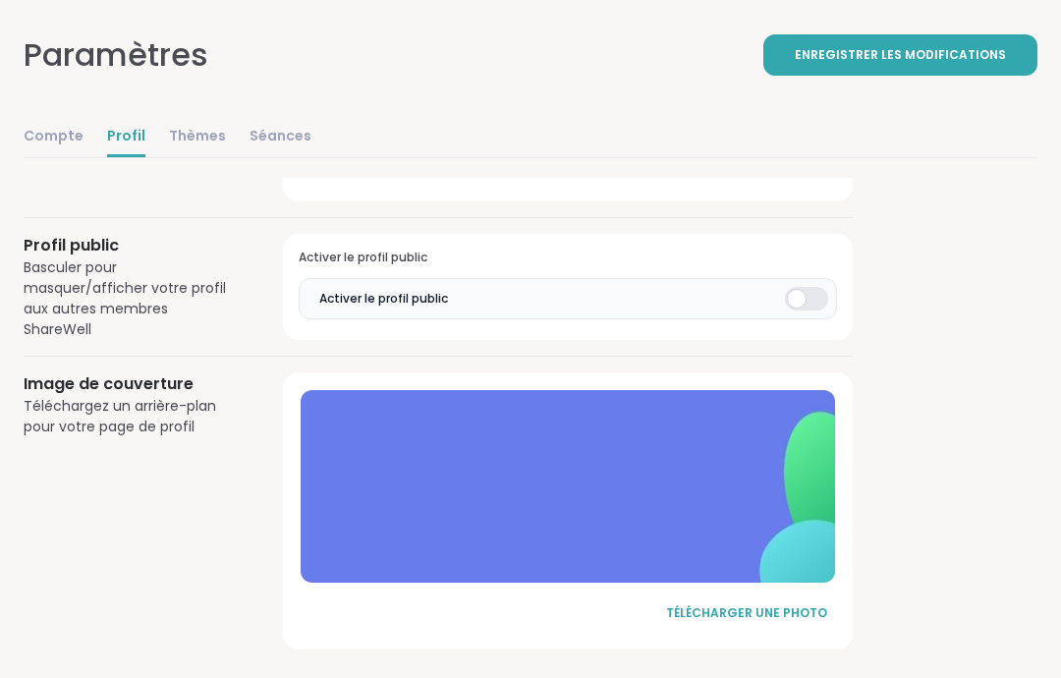
click at [782, 605] on font "TÉLÉCHARGER UNE PHOTO" at bounding box center [746, 613] width 161 height 17
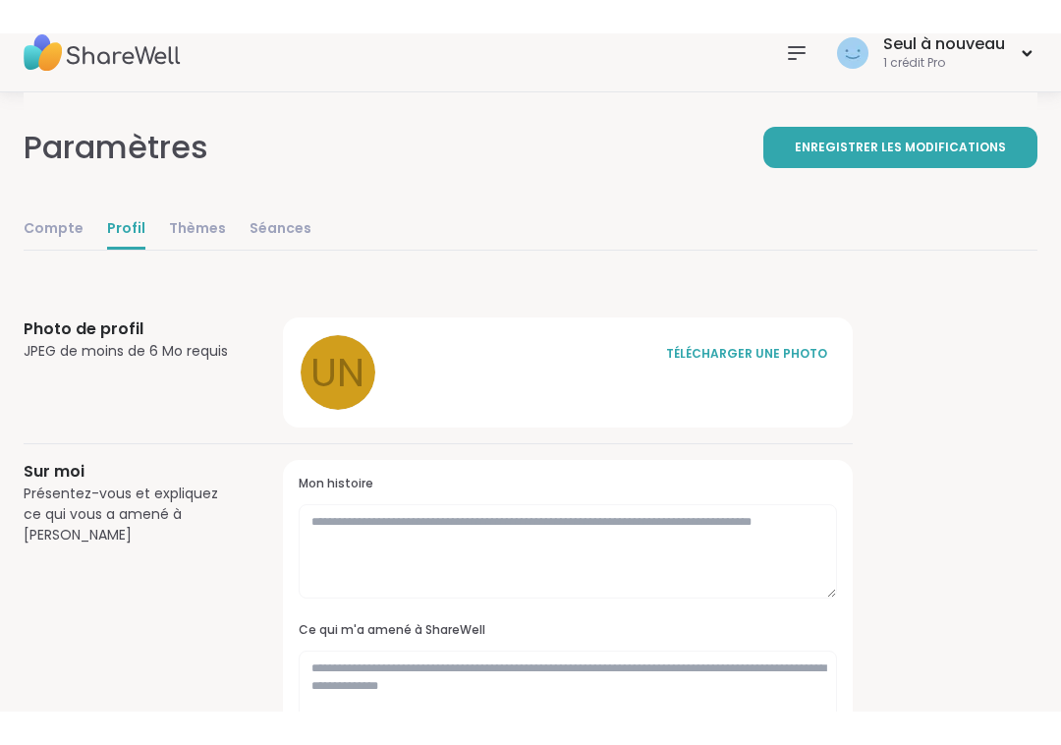
scroll to position [0, 0]
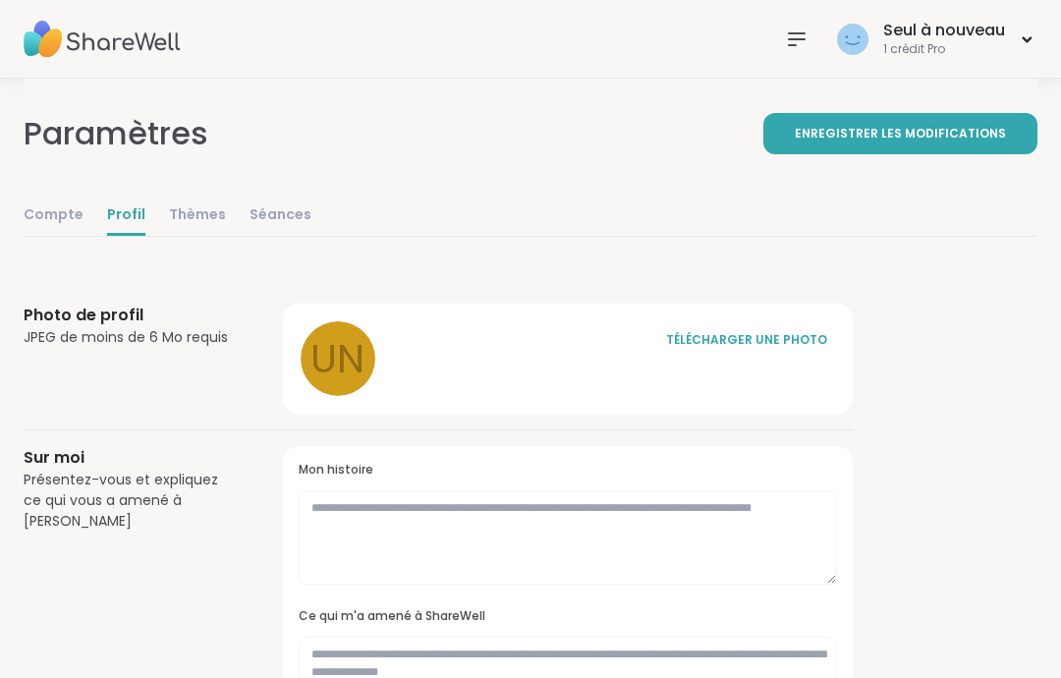
click at [965, 136] on font "Enregistrer les modifications" at bounding box center [900, 133] width 211 height 17
click at [943, 137] on font "Enregistrer les modifications" at bounding box center [900, 133] width 211 height 17
click at [1018, 43] on div "Seul à nouveau 1 crédit Pro" at bounding box center [934, 39] width 205 height 46
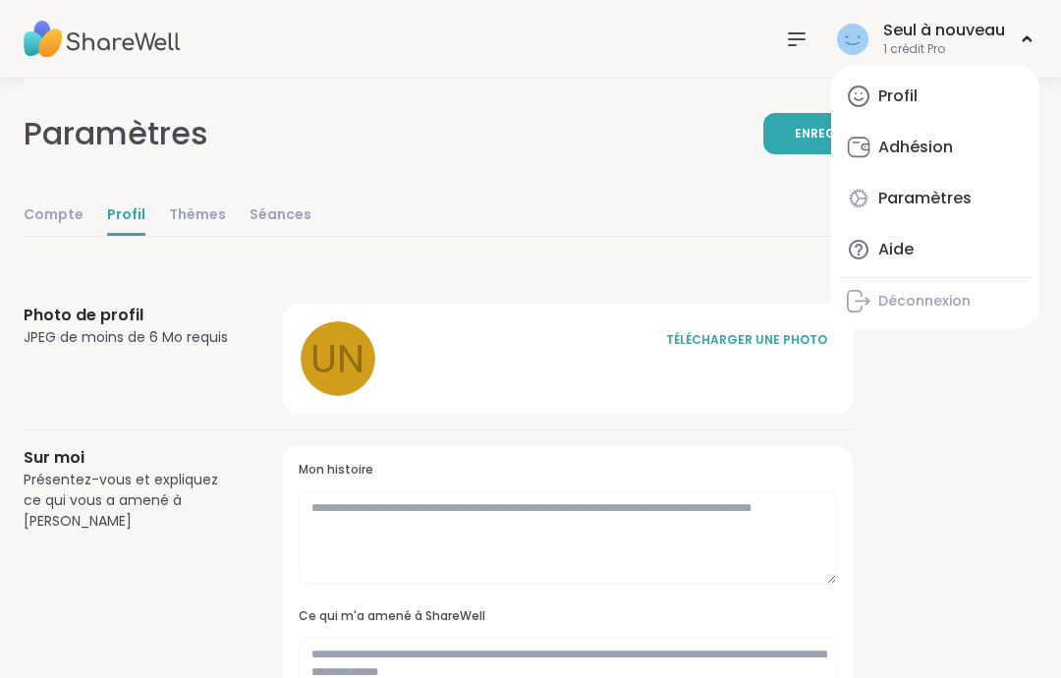
click at [912, 88] on font "Profil" at bounding box center [898, 96] width 39 height 23
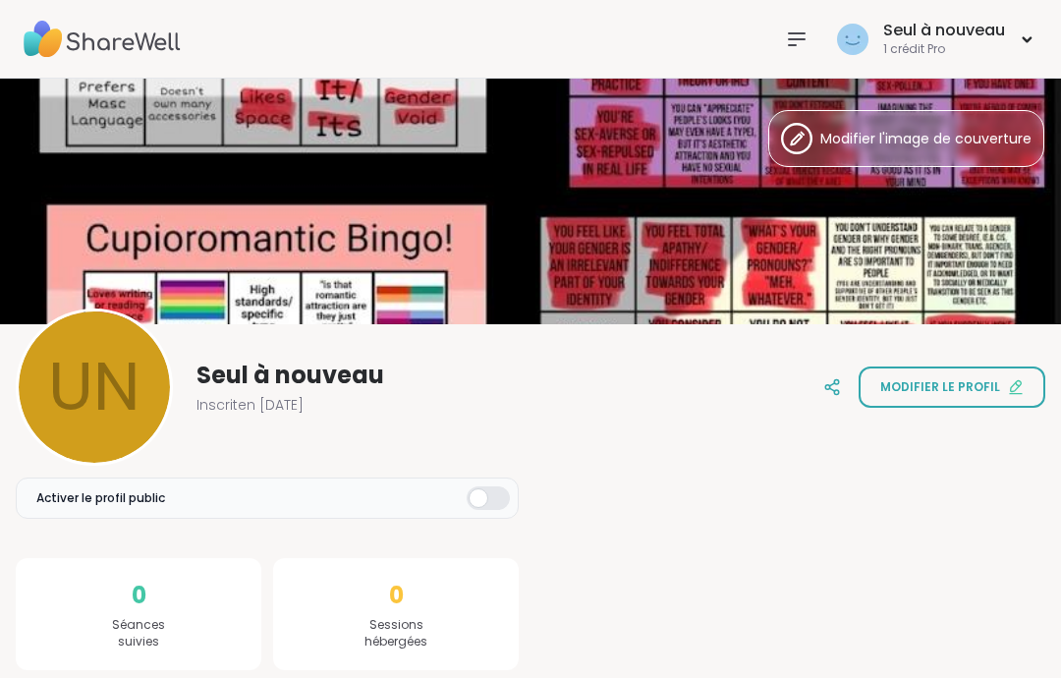
click at [101, 389] on icon at bounding box center [95, 387] width 24 height 24
click at [130, 409] on div at bounding box center [94, 387] width 157 height 157
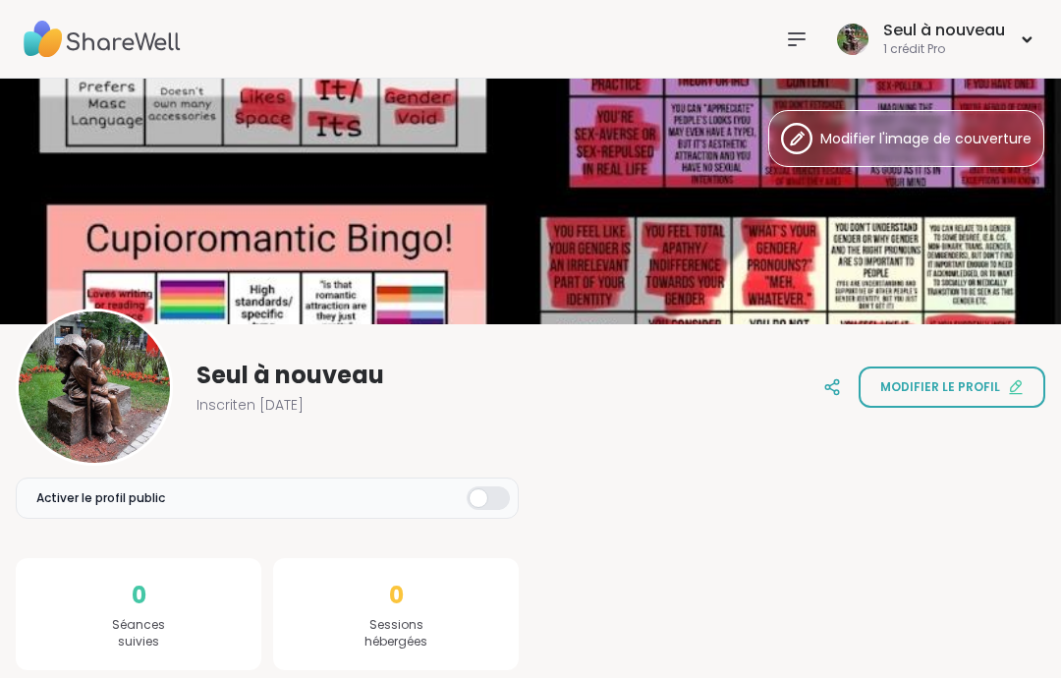
click at [80, 356] on div at bounding box center [94, 387] width 157 height 157
click at [119, 396] on div at bounding box center [94, 387] width 157 height 157
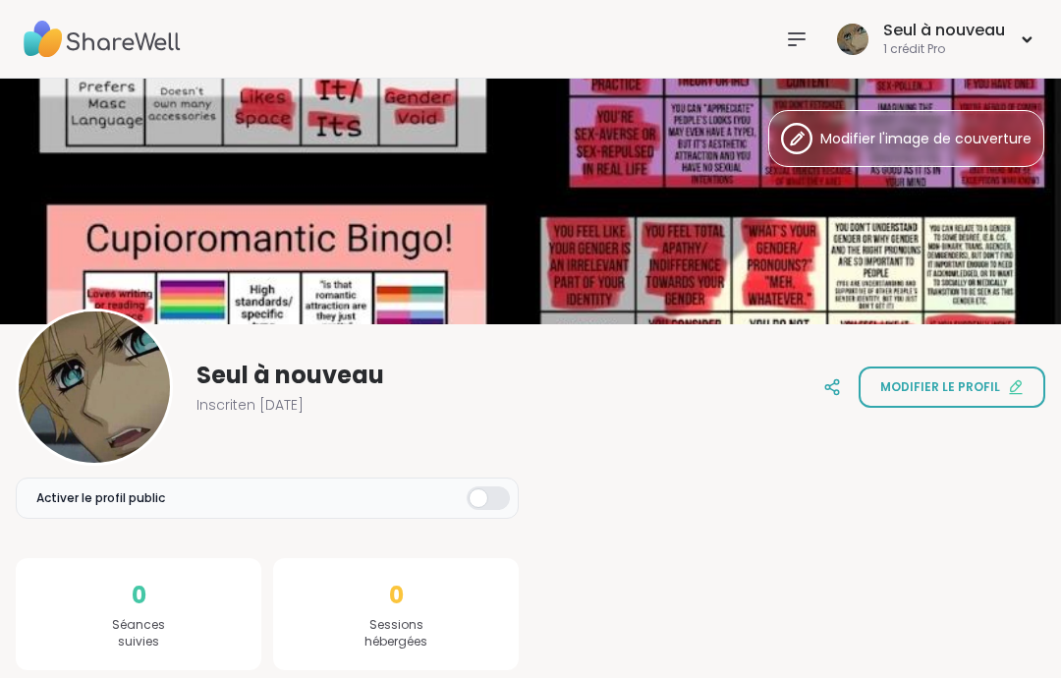
click at [987, 48] on div "1 crédit Pro" at bounding box center [944, 49] width 122 height 17
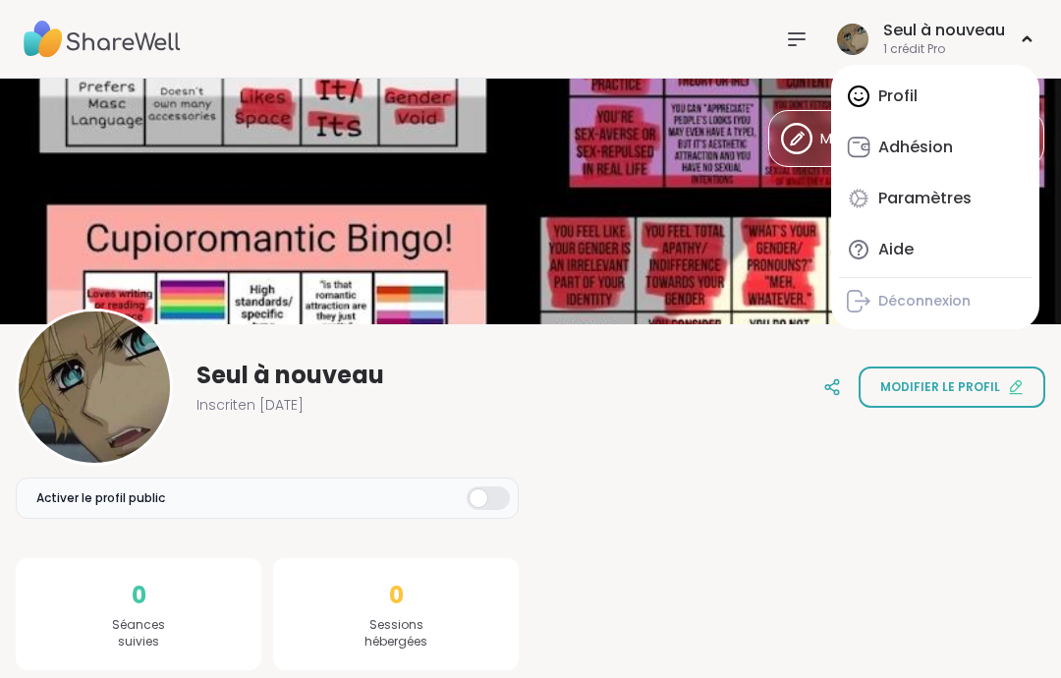
click at [677, 454] on div "Seul à nouveau Inscrit en octobre 2025 Modifier le profil" at bounding box center [531, 387] width 1030 height 157
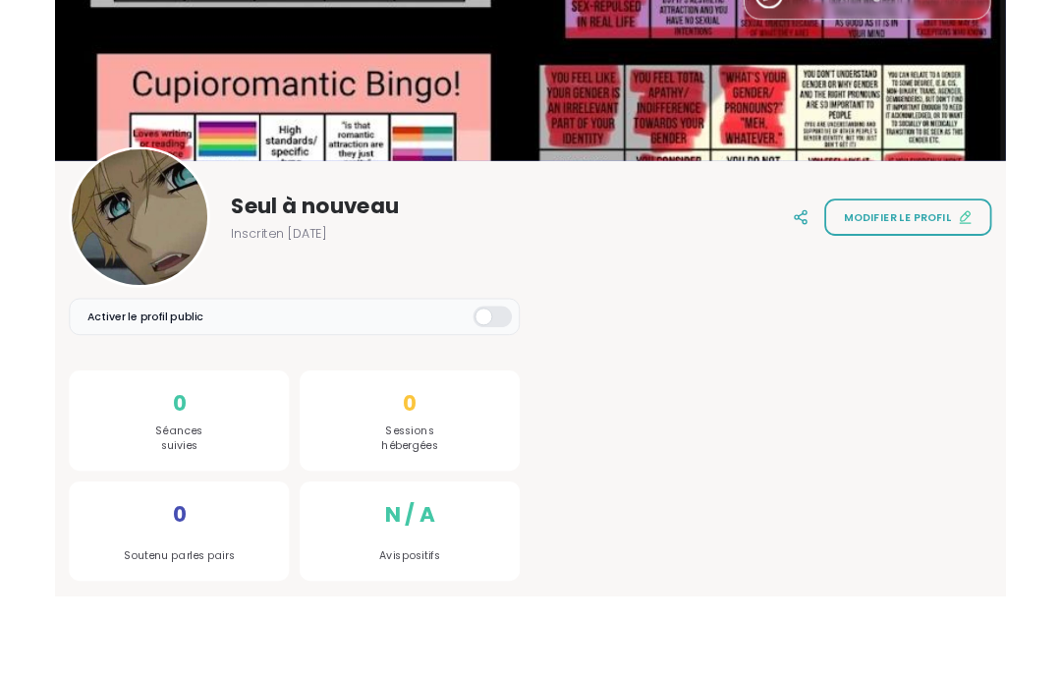
scroll to position [65, 0]
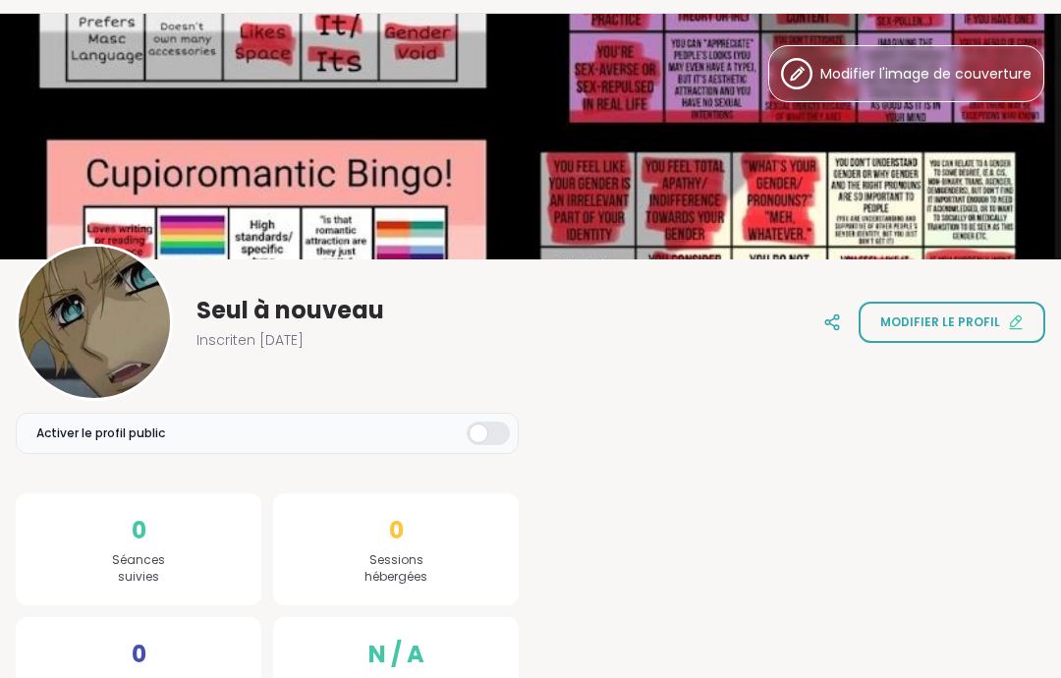
click at [914, 78] on font "Modifier l'image de couverture" at bounding box center [926, 74] width 211 height 20
click at [984, 328] on font "Modifier le profil" at bounding box center [940, 321] width 120 height 17
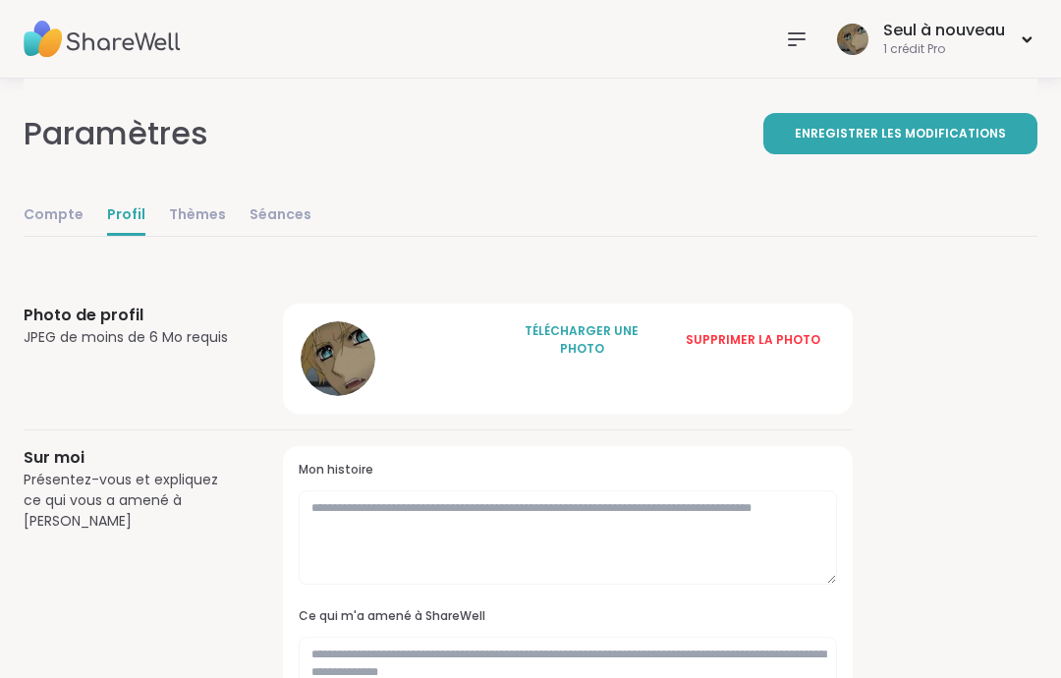
click at [190, 211] on font "Thèmes" at bounding box center [197, 214] width 57 height 20
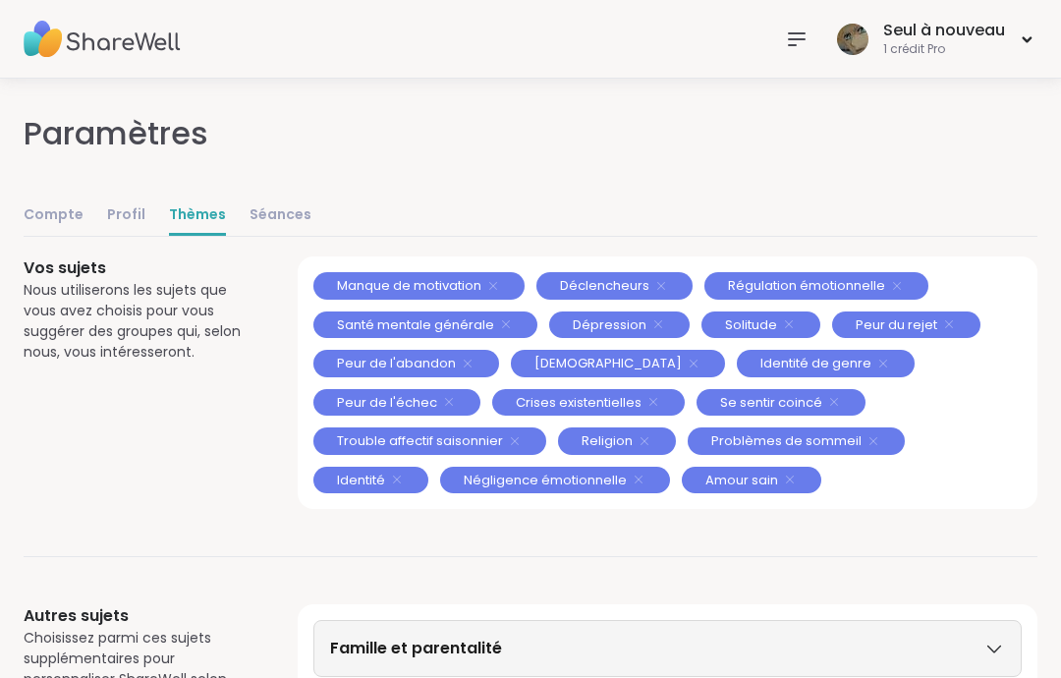
click at [259, 210] on font "Séances" at bounding box center [281, 214] width 62 height 20
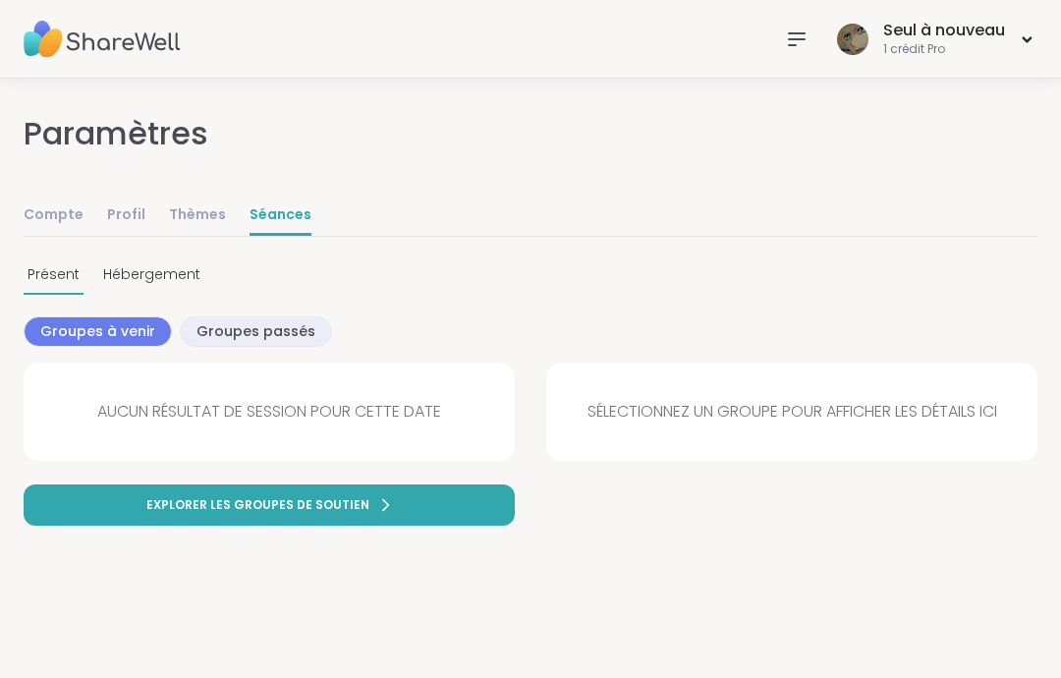
click at [131, 211] on font "Profil" at bounding box center [126, 214] width 38 height 20
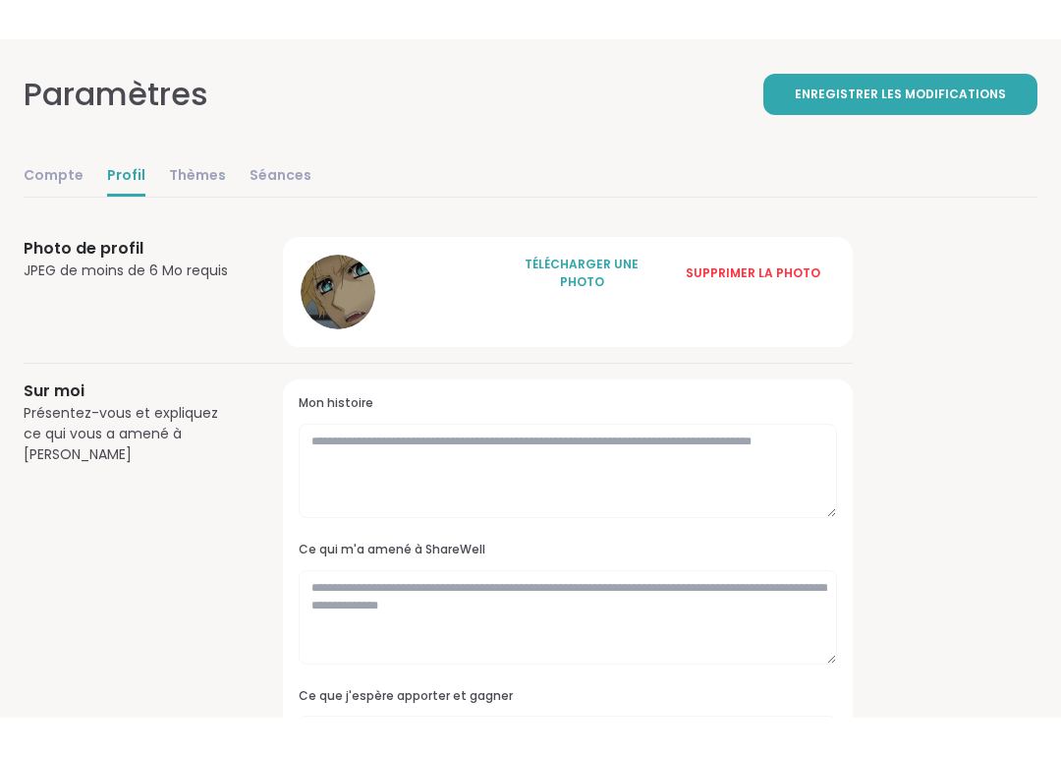
scroll to position [51, 0]
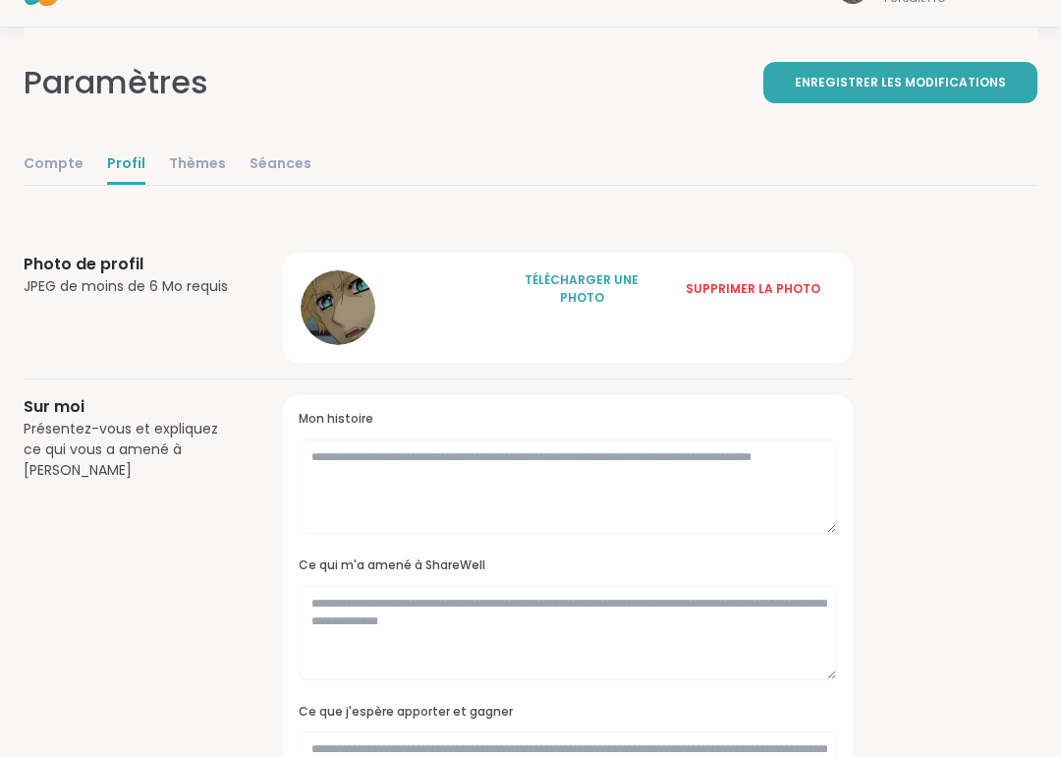
click at [56, 280] on font "JPEG de moins de 6 Mo requis" at bounding box center [126, 286] width 204 height 20
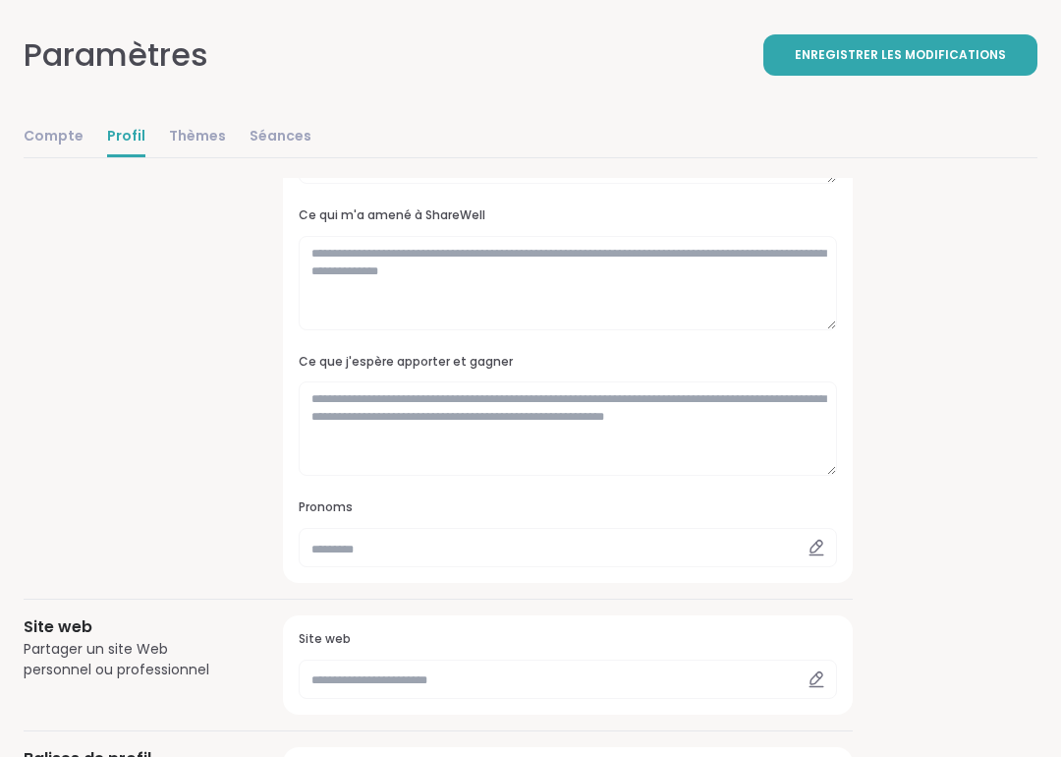
scroll to position [401, 0]
click at [728, 543] on input "text" at bounding box center [568, 547] width 539 height 39
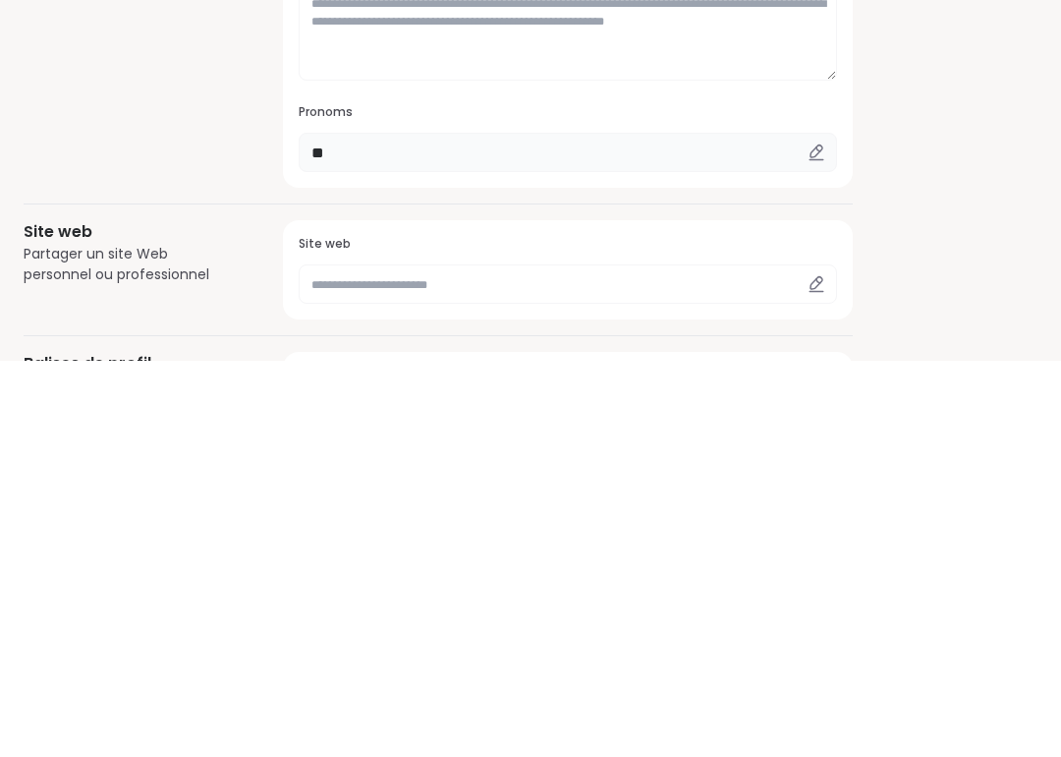
type input "*"
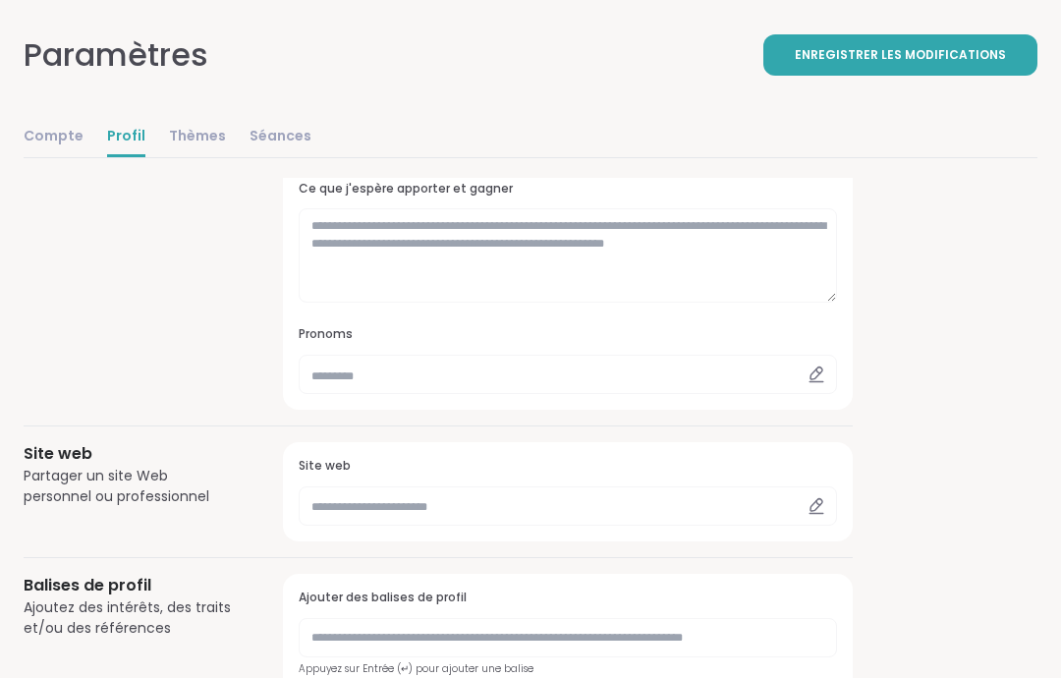
scroll to position [573, 0]
click at [601, 372] on input "text" at bounding box center [568, 375] width 539 height 39
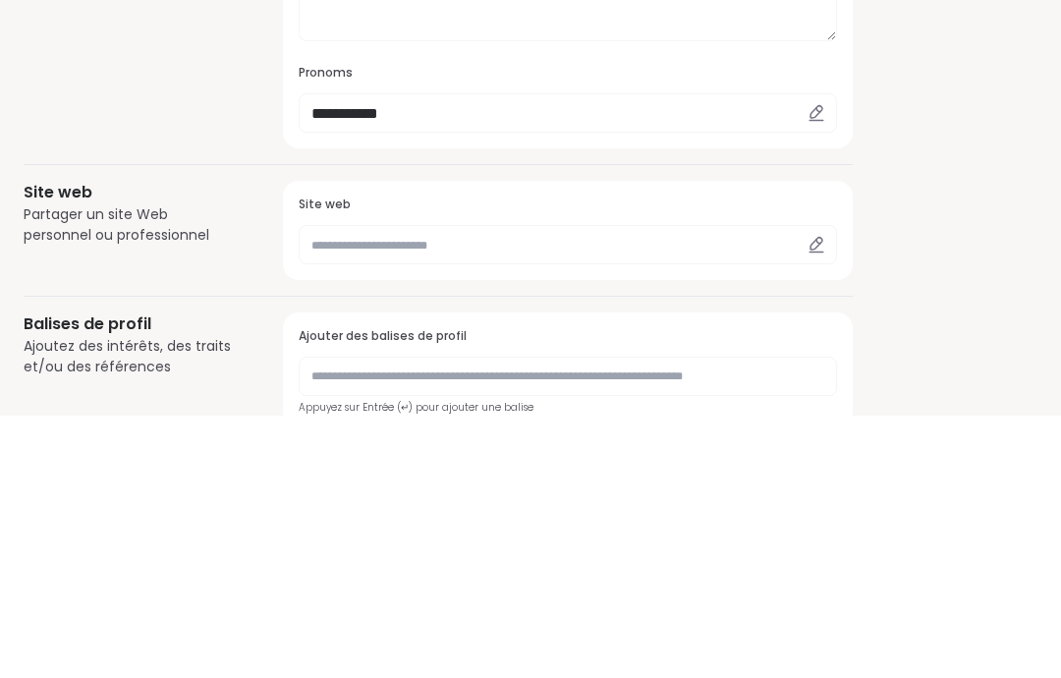
scroll to position [836, 0]
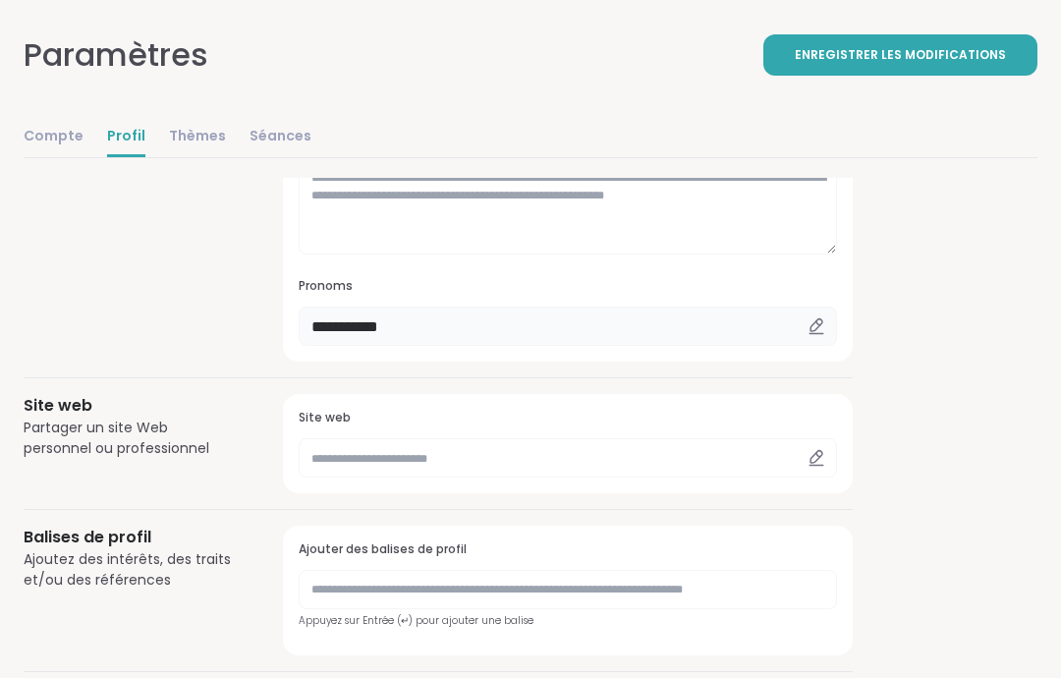
click at [619, 330] on input "**********" at bounding box center [568, 327] width 539 height 39
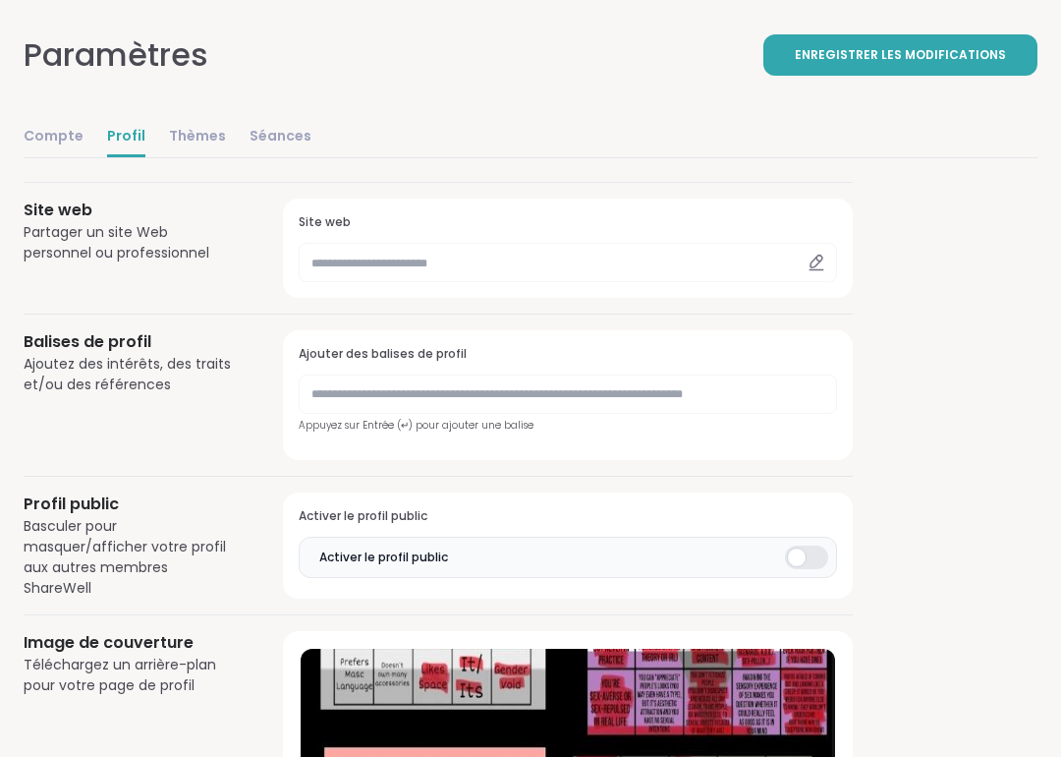
scroll to position [1011, 0]
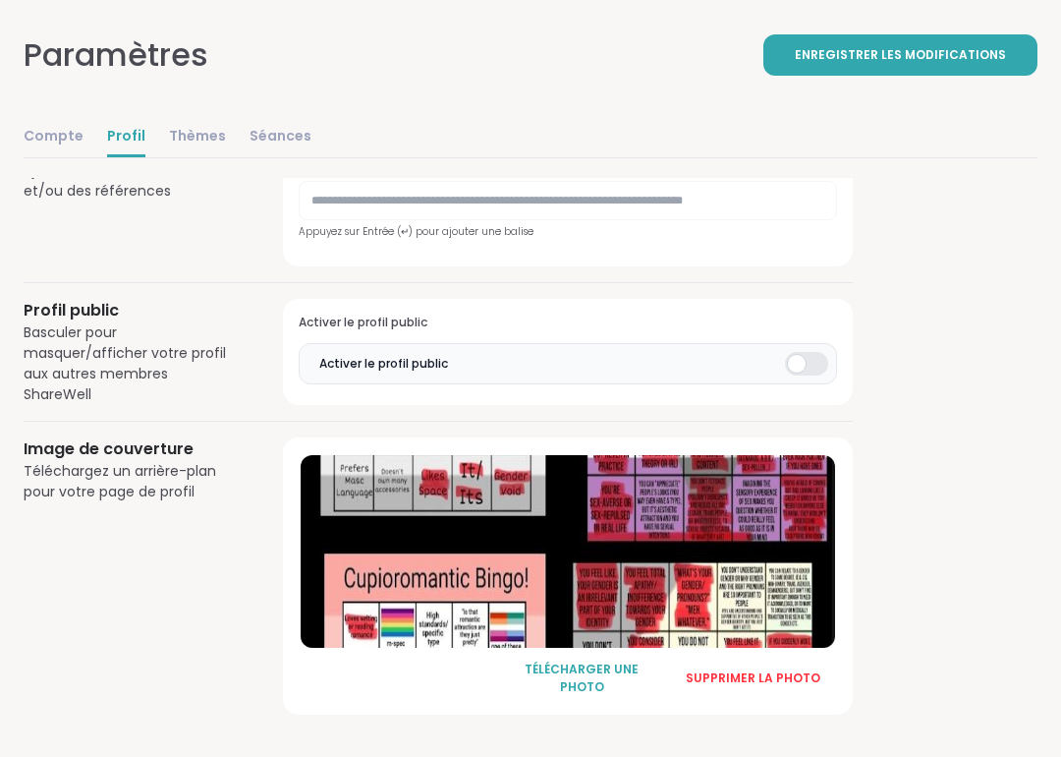
type input "*******"
click at [42, 141] on font "Compte" at bounding box center [54, 136] width 60 height 20
click at [959, 53] on font "Enregistrer les modifications" at bounding box center [900, 54] width 211 height 17
click at [49, 140] on font "Compte" at bounding box center [54, 136] width 60 height 20
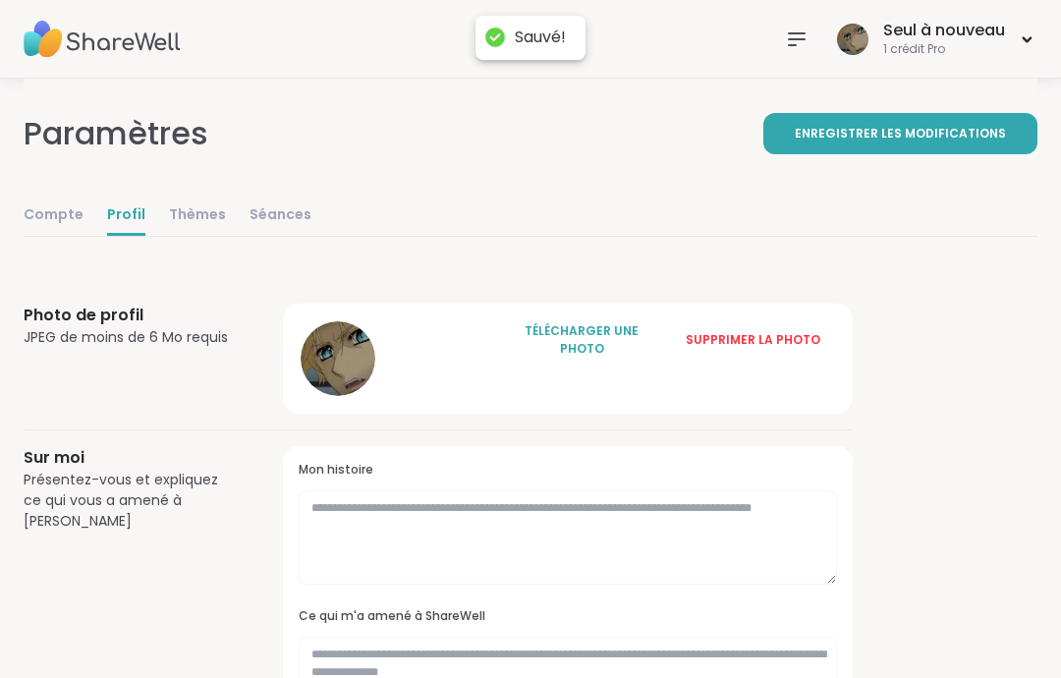
select select "**"
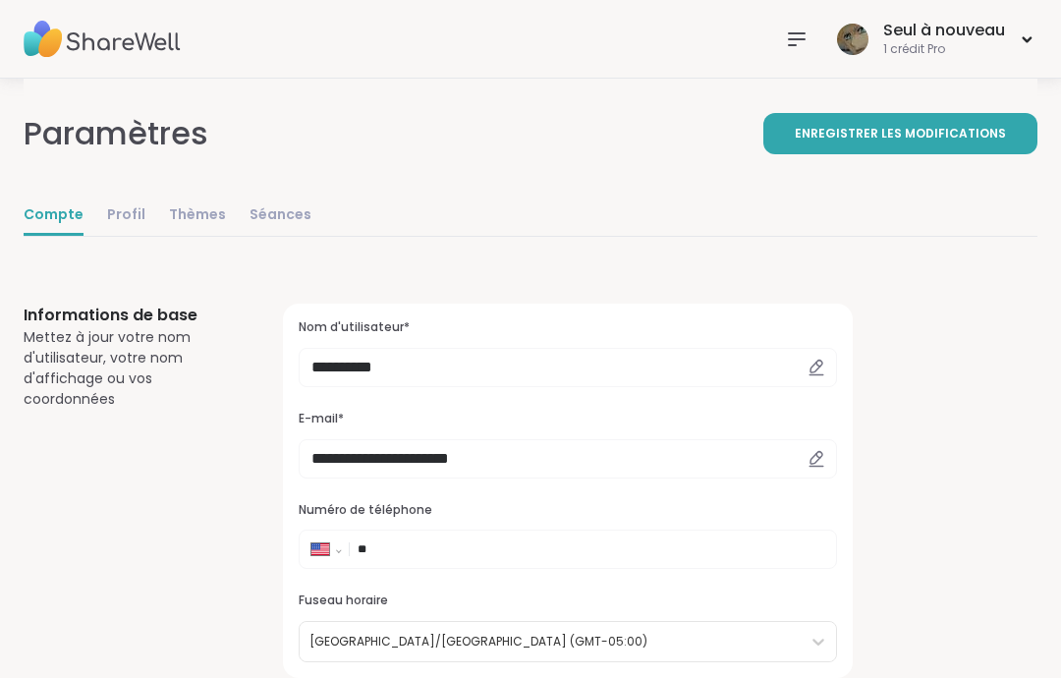
click at [816, 374] on icon at bounding box center [817, 374] width 14 height 0
click at [815, 369] on icon at bounding box center [817, 368] width 18 height 18
click at [818, 363] on icon at bounding box center [819, 365] width 4 height 4
click at [814, 369] on icon at bounding box center [817, 368] width 18 height 18
click at [819, 369] on icon at bounding box center [817, 368] width 18 height 18
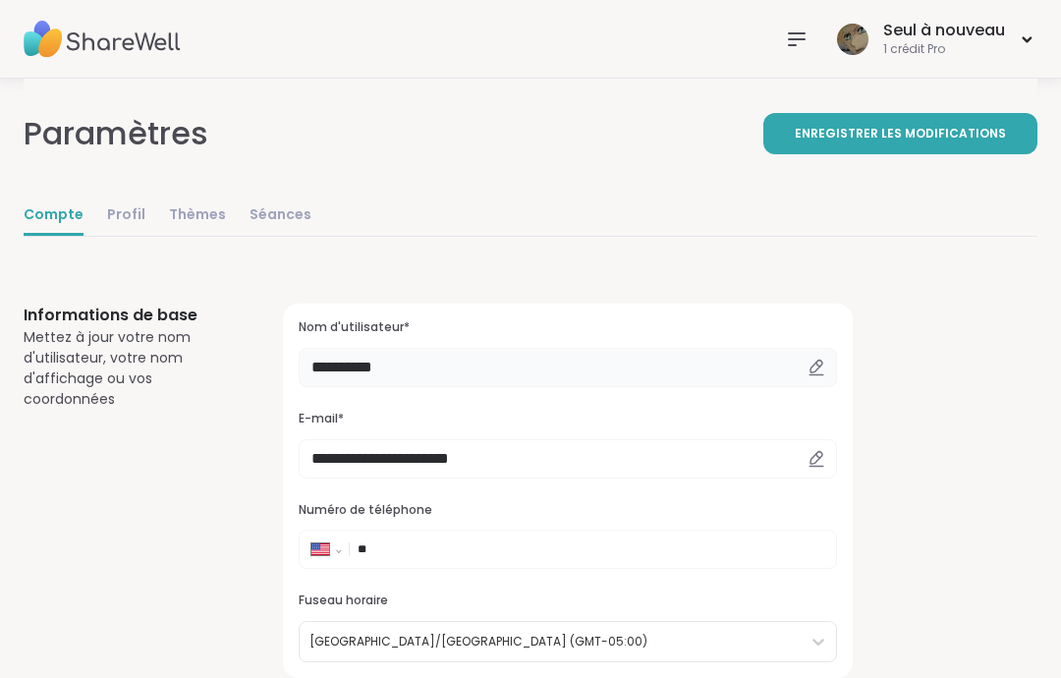
click at [489, 360] on input "**********" at bounding box center [568, 367] width 539 height 39
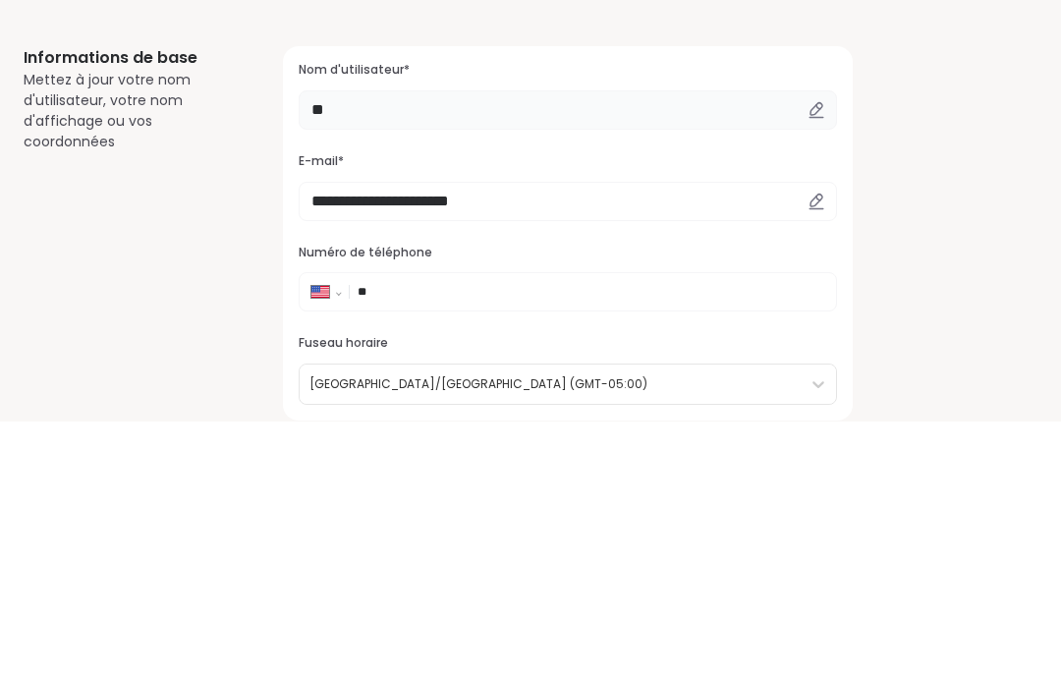
type input "*"
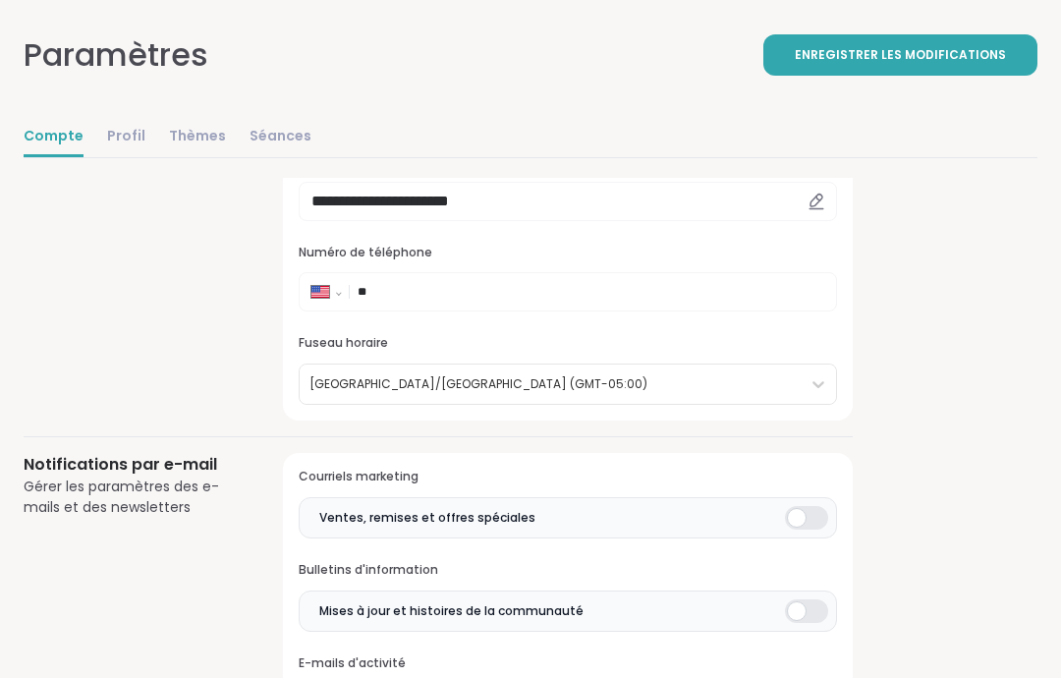
type input "******"
click at [335, 293] on select "**********" at bounding box center [333, 296] width 43 height 22
click at [328, 293] on select "**********" at bounding box center [333, 296] width 43 height 22
select select "**"
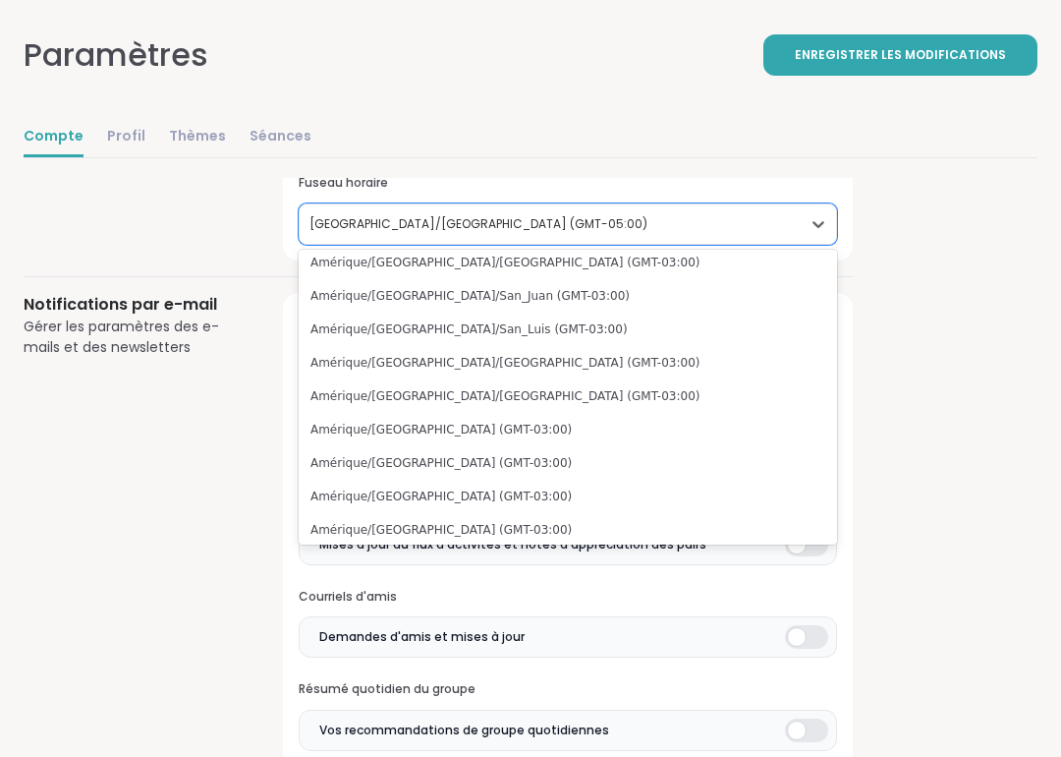
scroll to position [4586, 0]
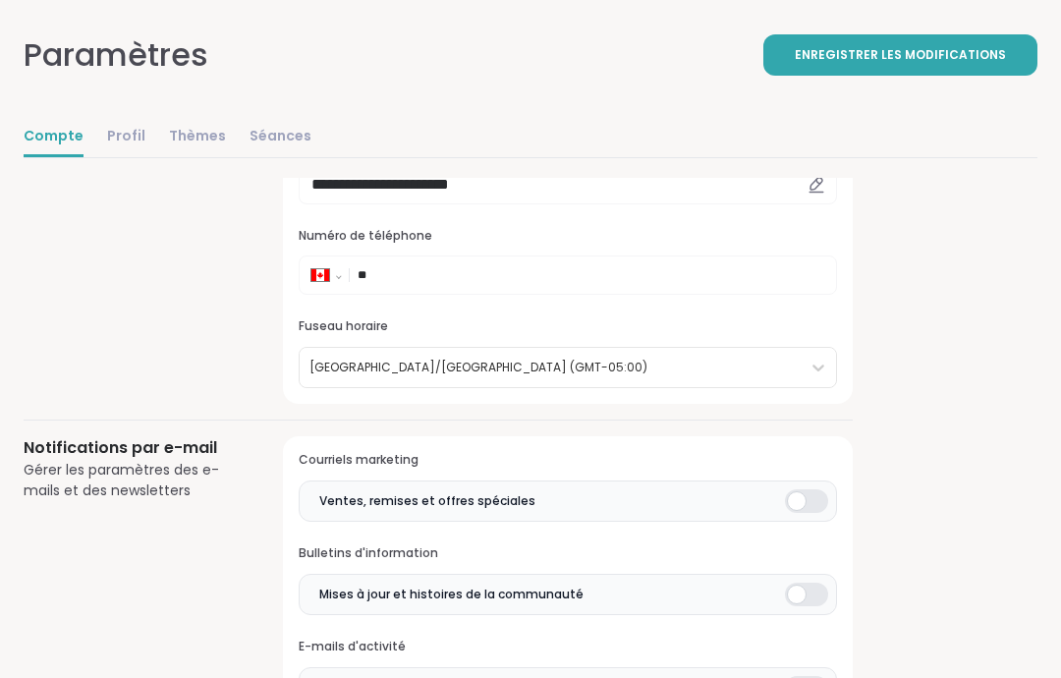
scroll to position [266, 0]
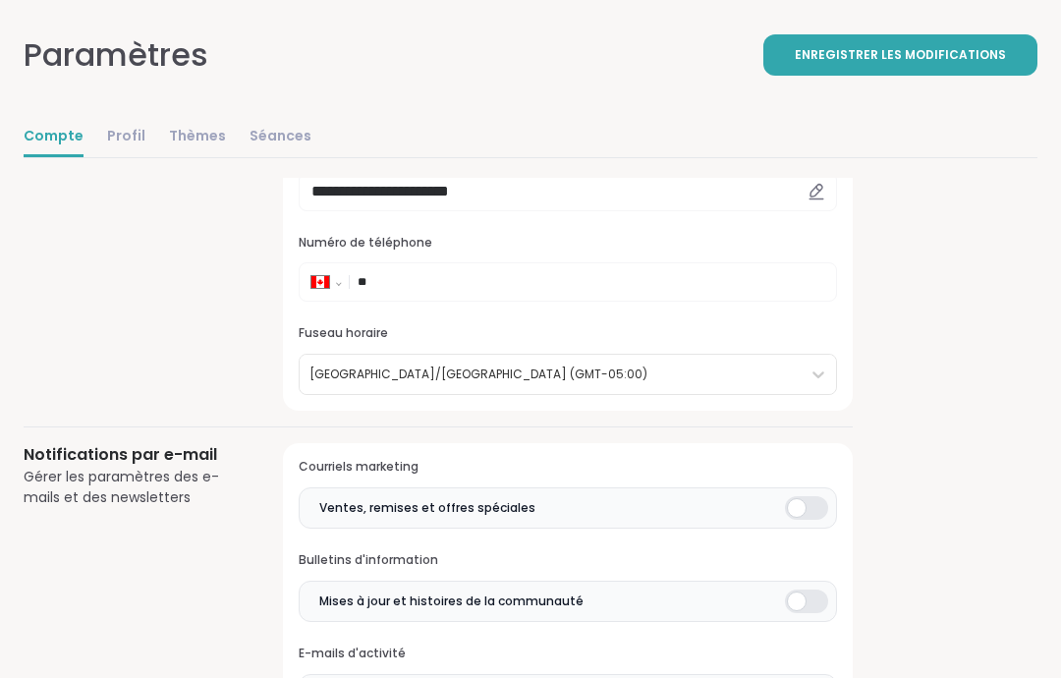
click at [714, 289] on input "**" at bounding box center [591, 283] width 467 height 20
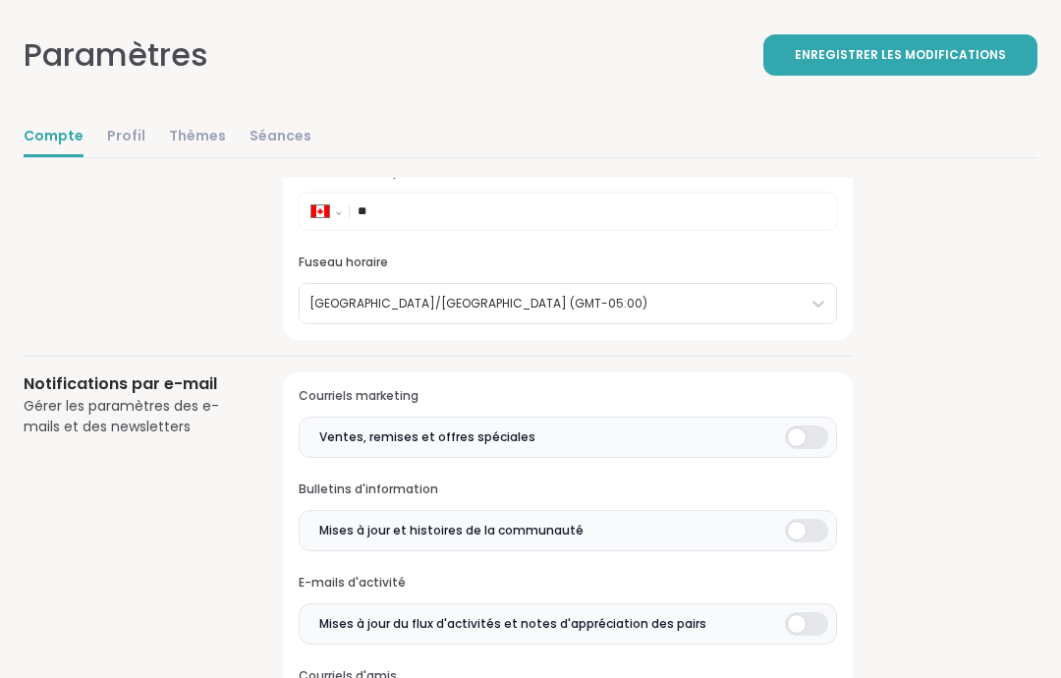
scroll to position [294, 0]
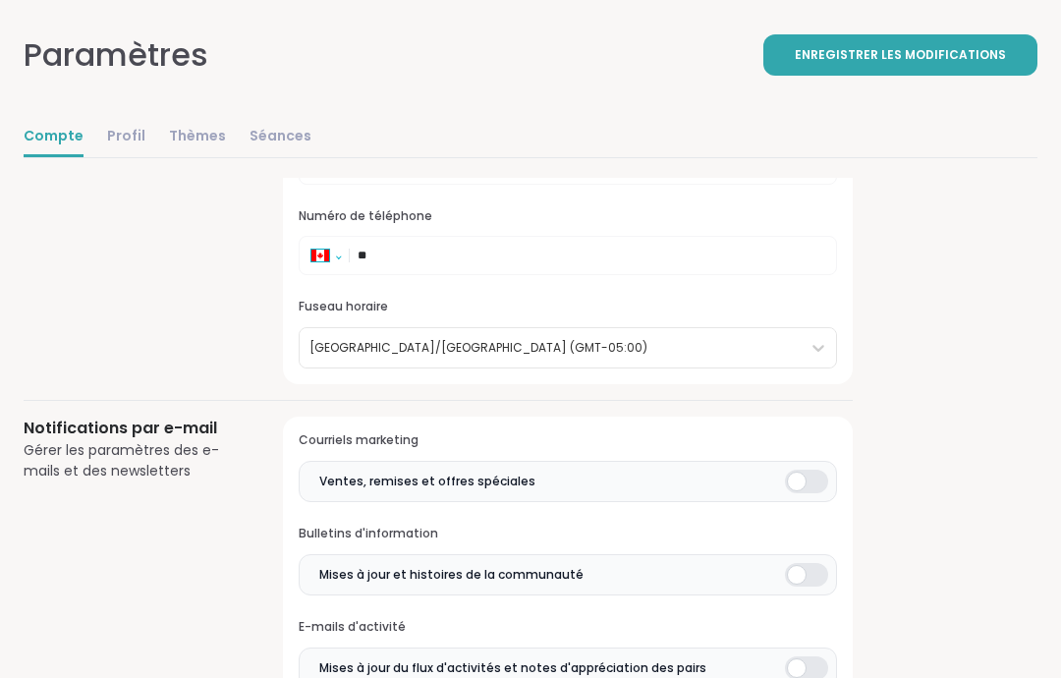
click at [337, 257] on select "**********" at bounding box center [333, 260] width 43 height 22
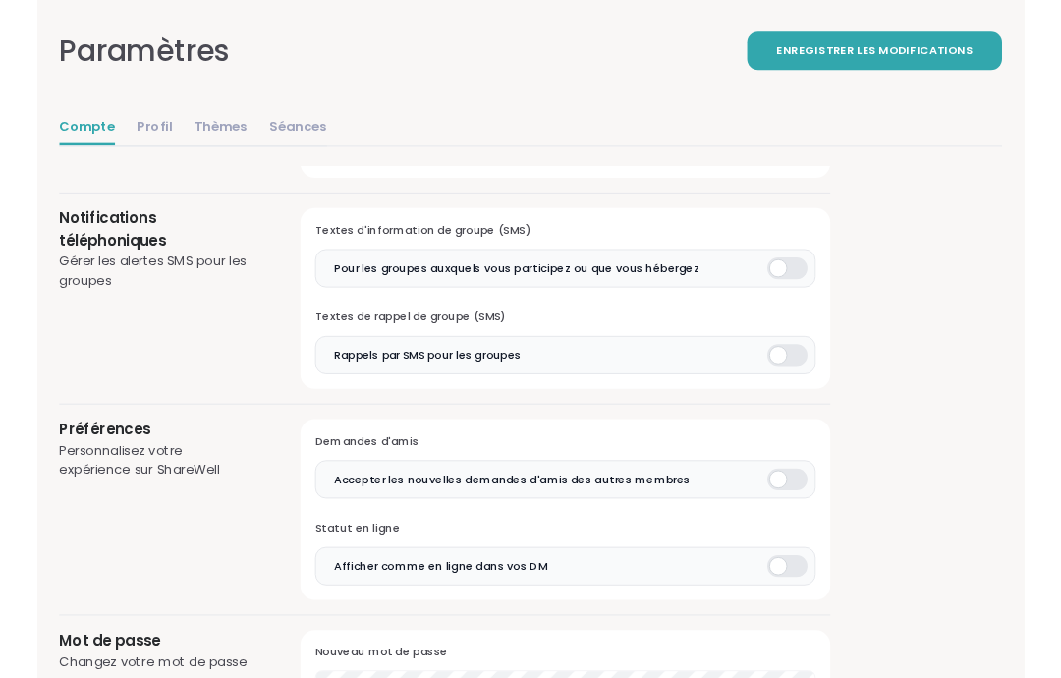
scroll to position [1416, 0]
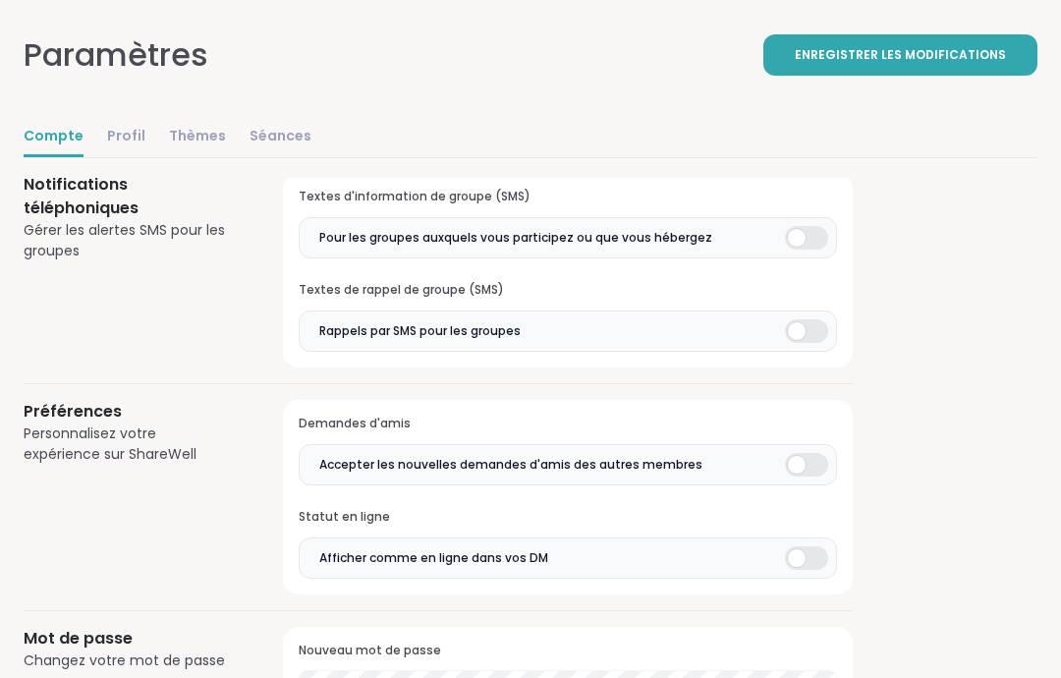
click at [807, 226] on div at bounding box center [806, 238] width 43 height 24
click at [790, 226] on div at bounding box center [806, 238] width 43 height 24
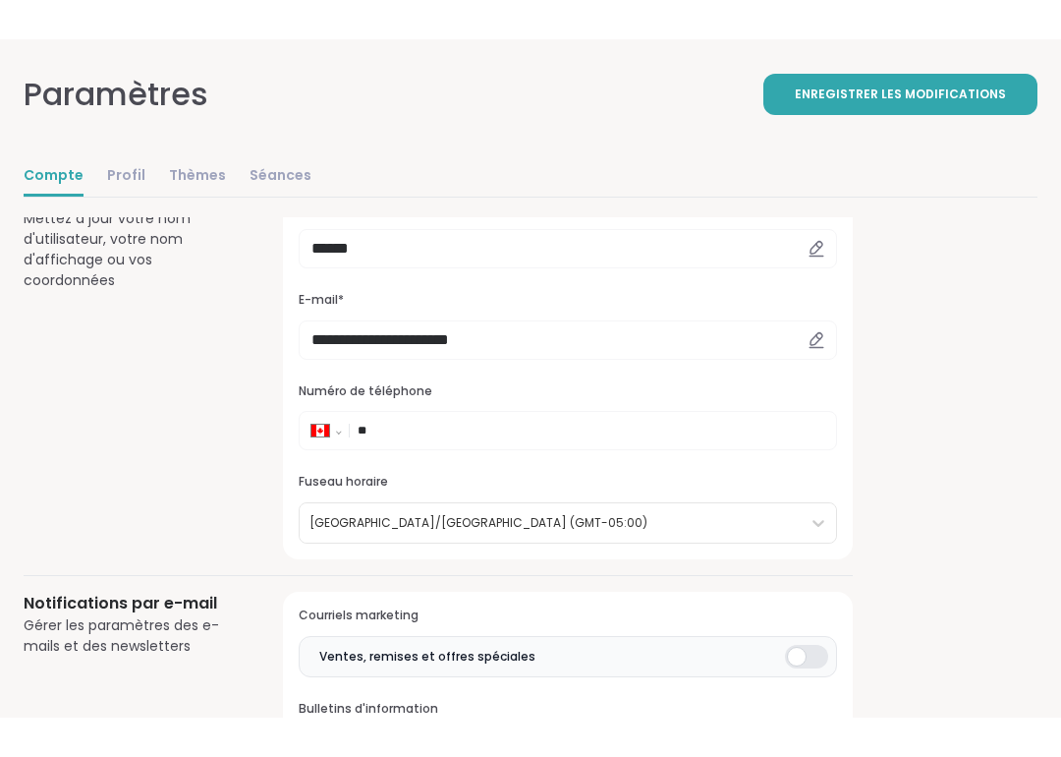
scroll to position [0, 0]
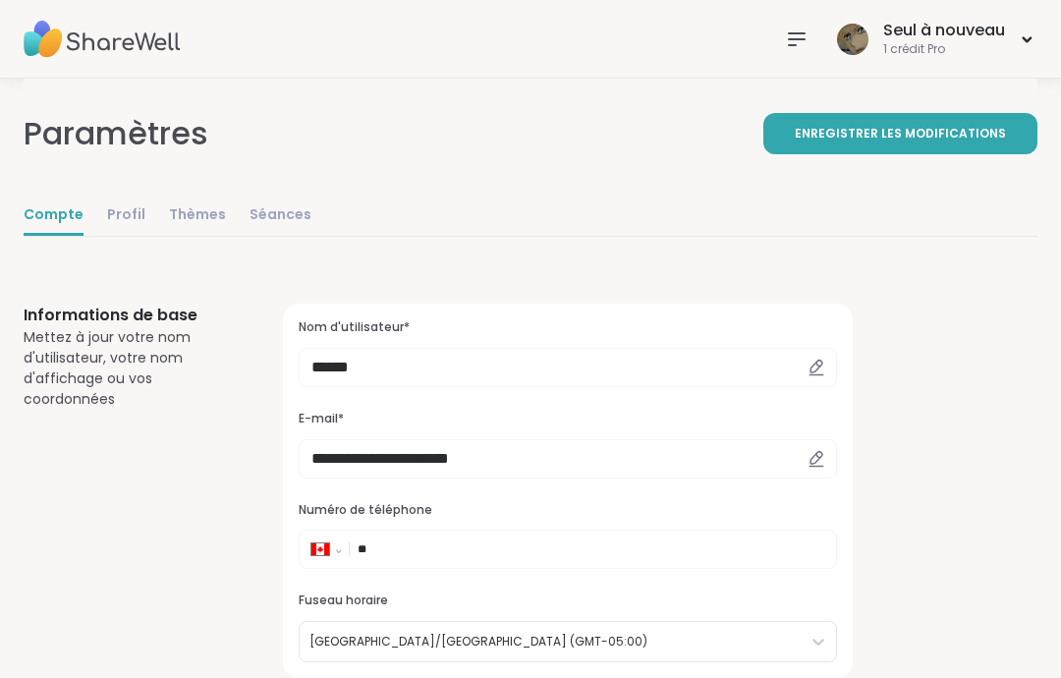
click at [860, 134] on font "Enregistrer les modifications" at bounding box center [900, 133] width 211 height 17
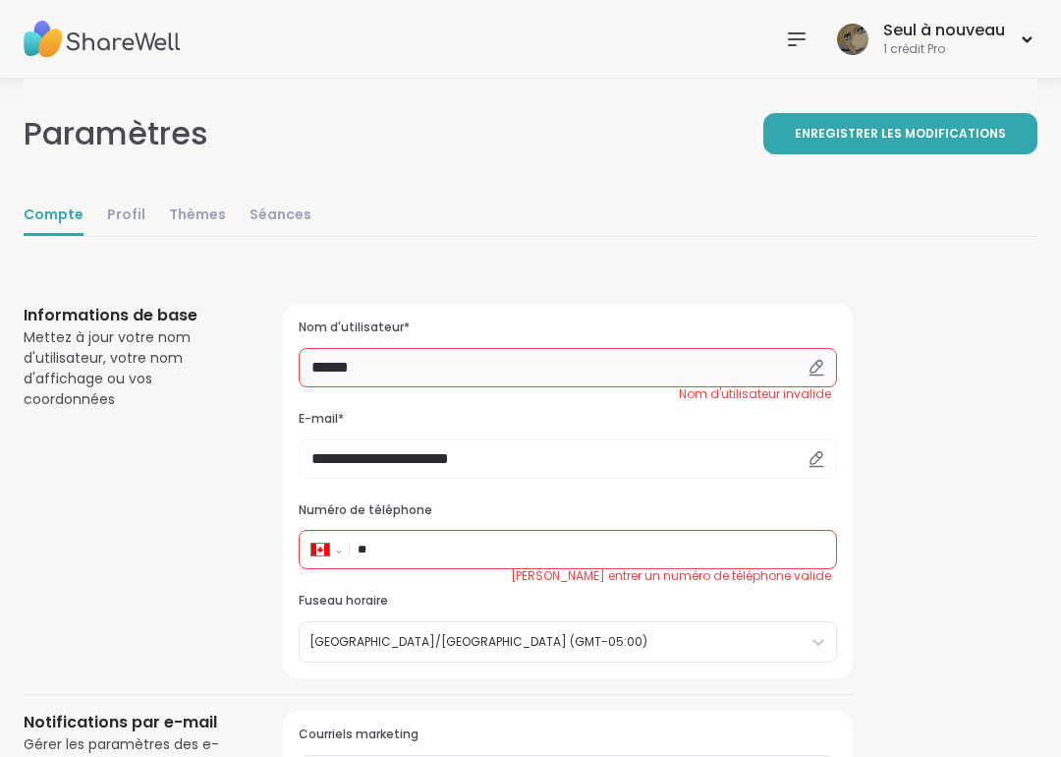
click at [744, 377] on input "******" at bounding box center [568, 367] width 539 height 39
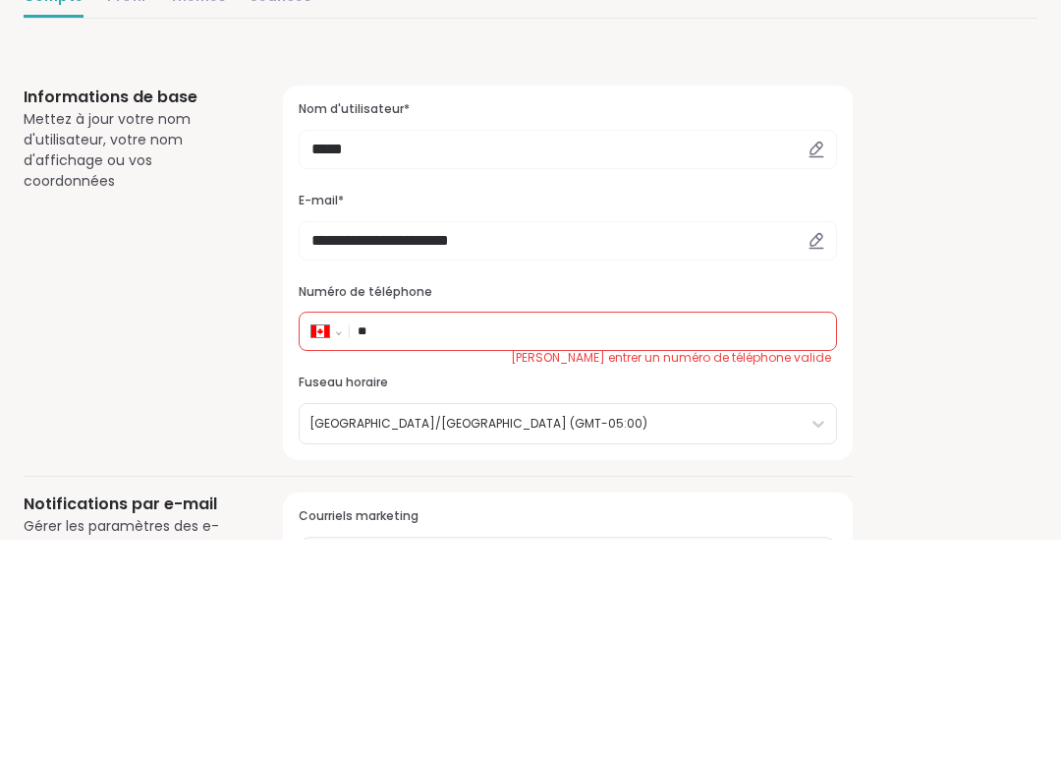
scroll to position [218, 0]
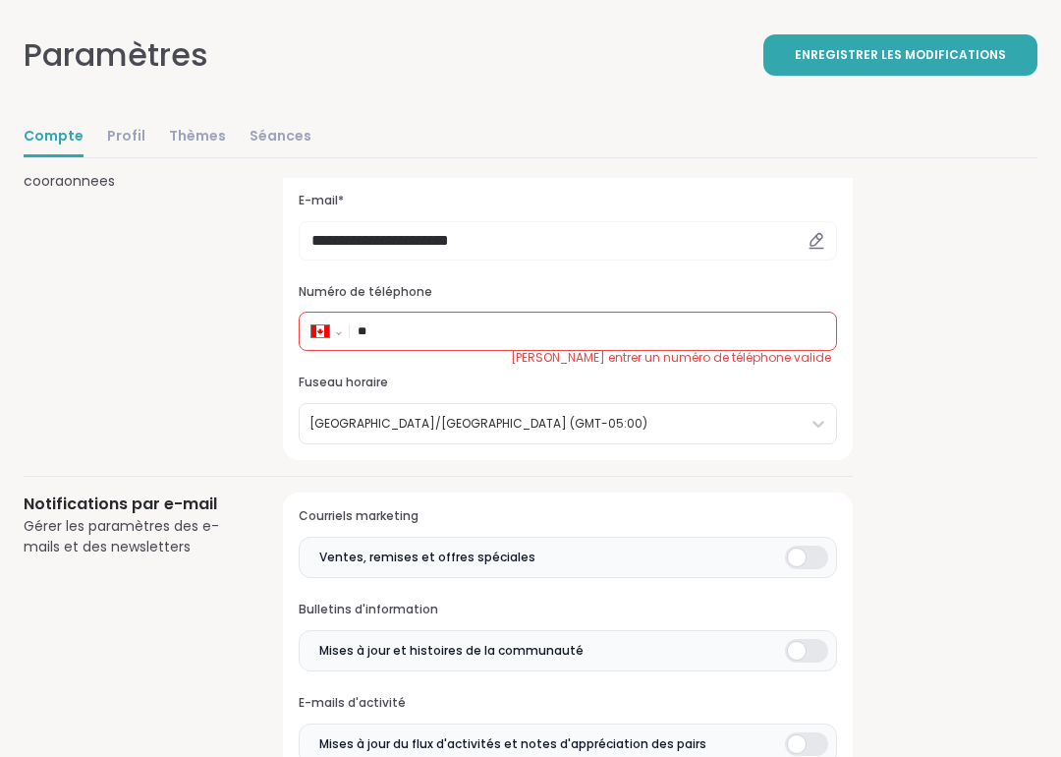
type input "*****"
click at [780, 329] on input "**" at bounding box center [591, 331] width 467 height 20
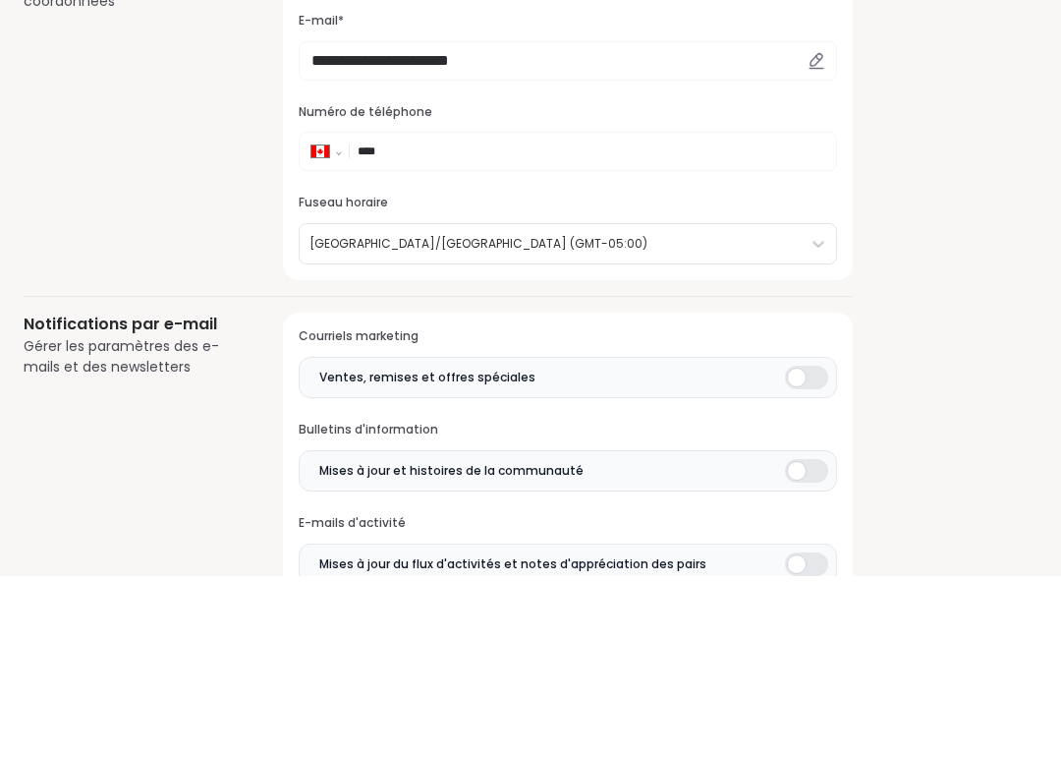
type input "**"
select select "**"
type input "**"
click at [312, 325] on select "**********" at bounding box center [333, 336] width 43 height 22
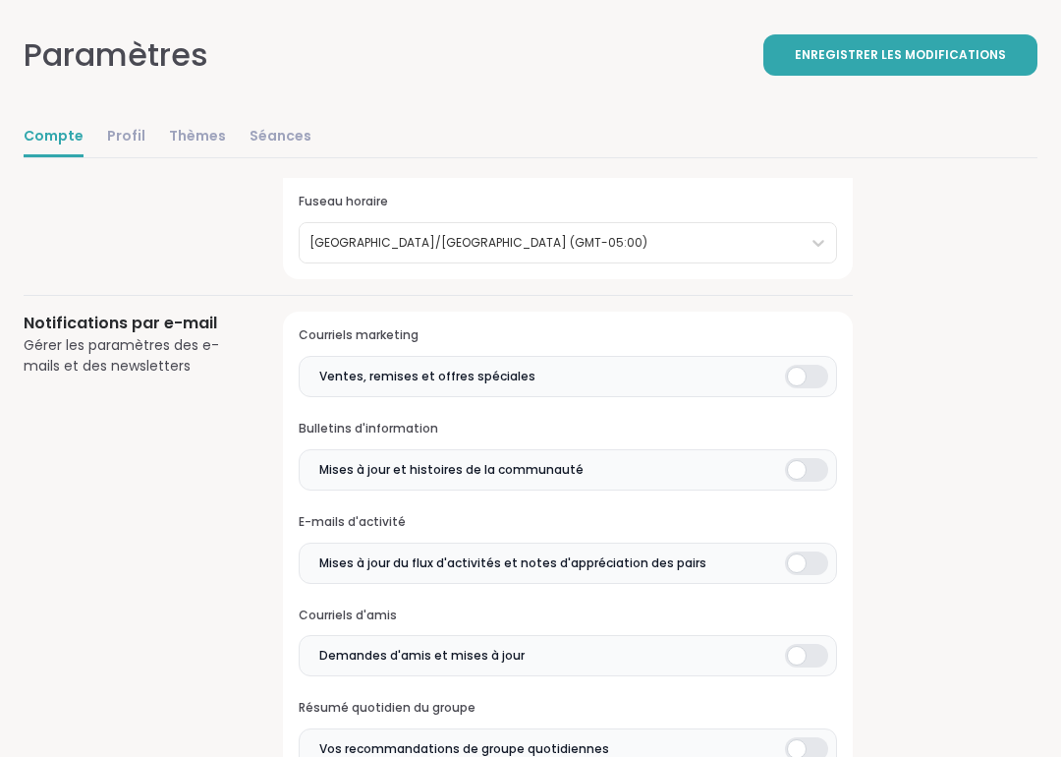
click at [962, 50] on font "Enregistrer les modifications" at bounding box center [900, 54] width 211 height 17
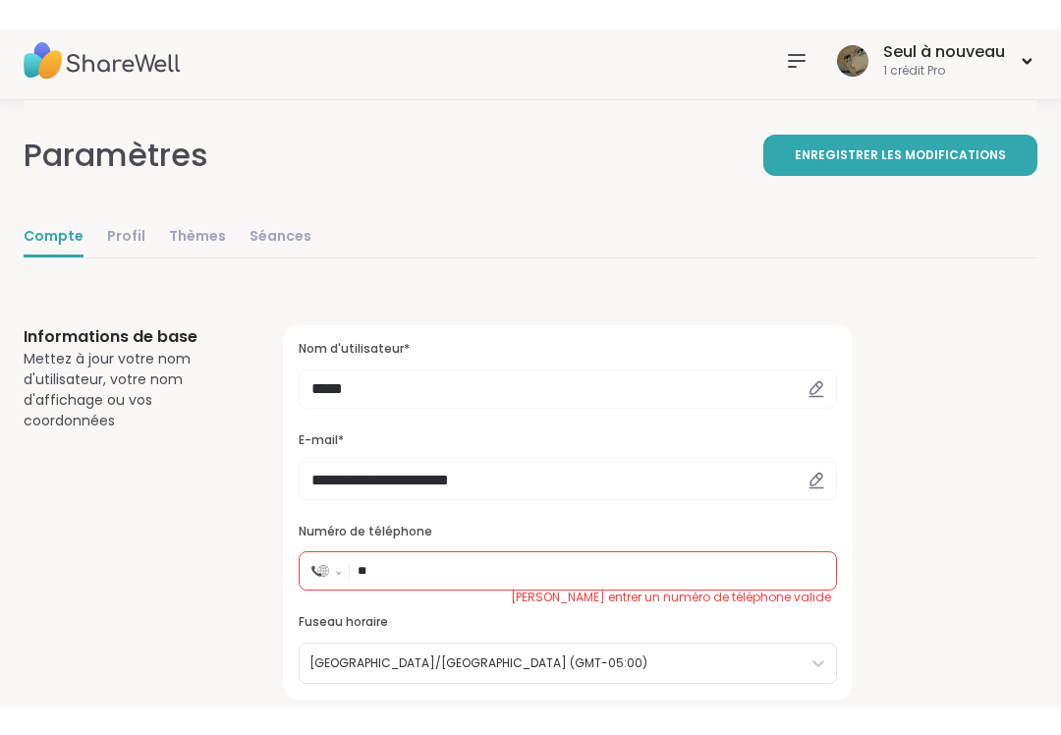
scroll to position [0, 0]
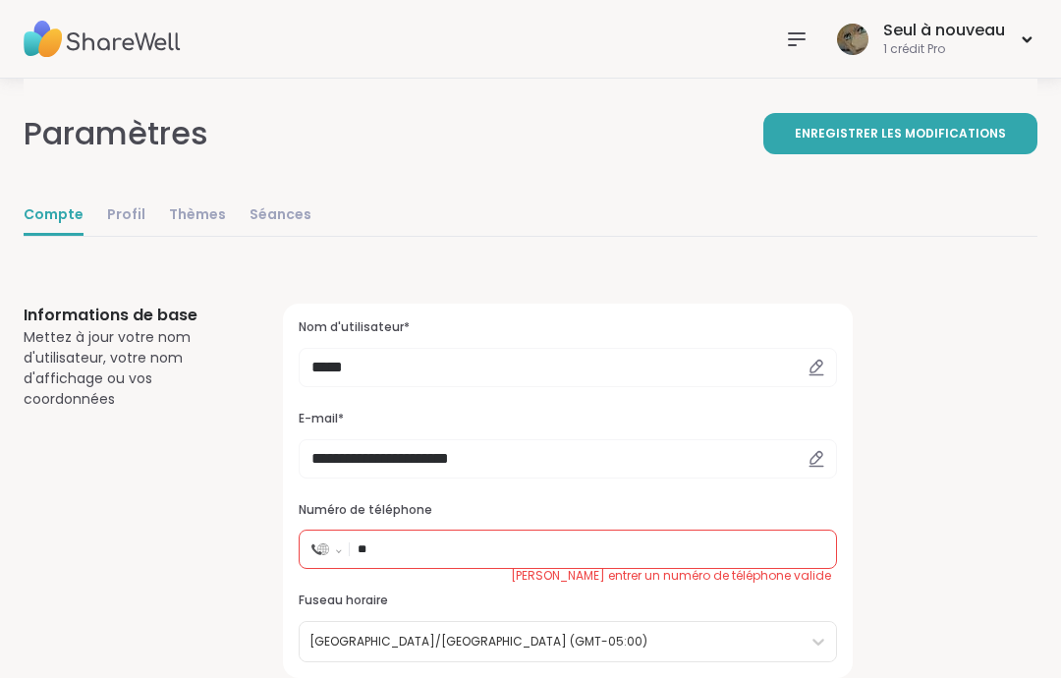
click at [1021, 29] on div "Seul à nouveau 1 crédit Pro" at bounding box center [934, 39] width 205 height 46
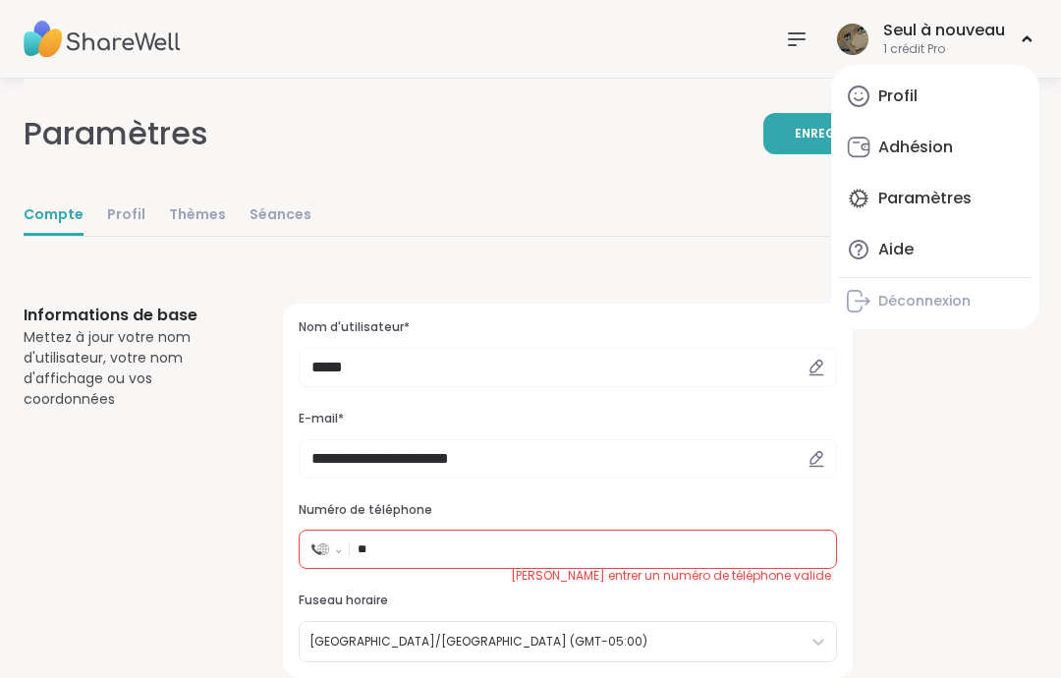
click at [919, 79] on link "Profil" at bounding box center [935, 96] width 193 height 47
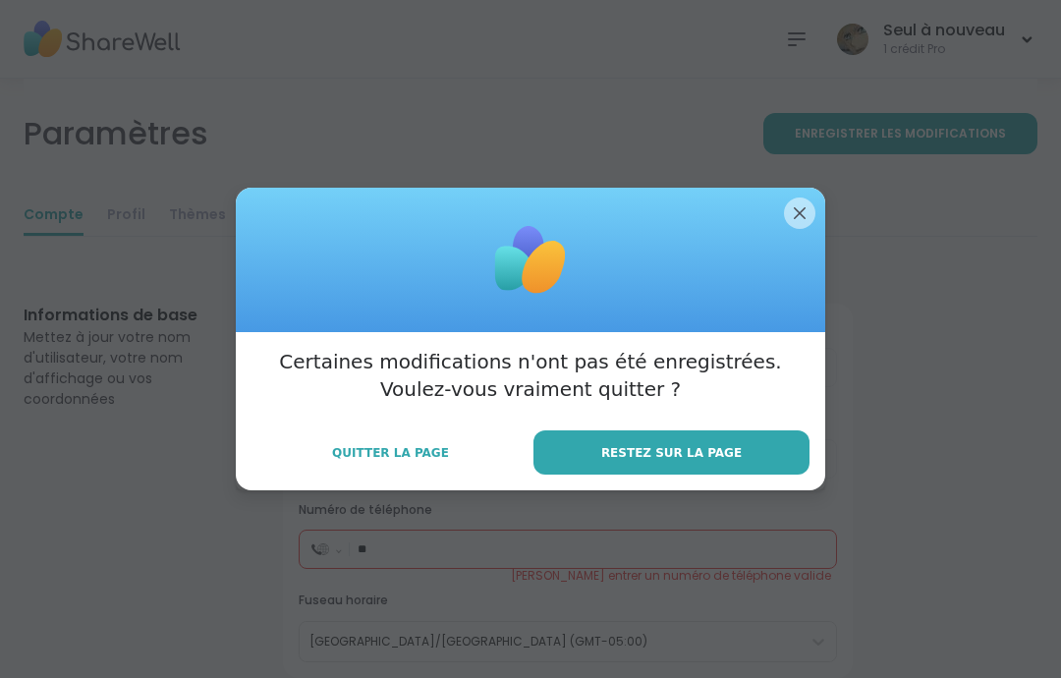
click at [415, 446] on font "Quitter la page" at bounding box center [390, 453] width 117 height 14
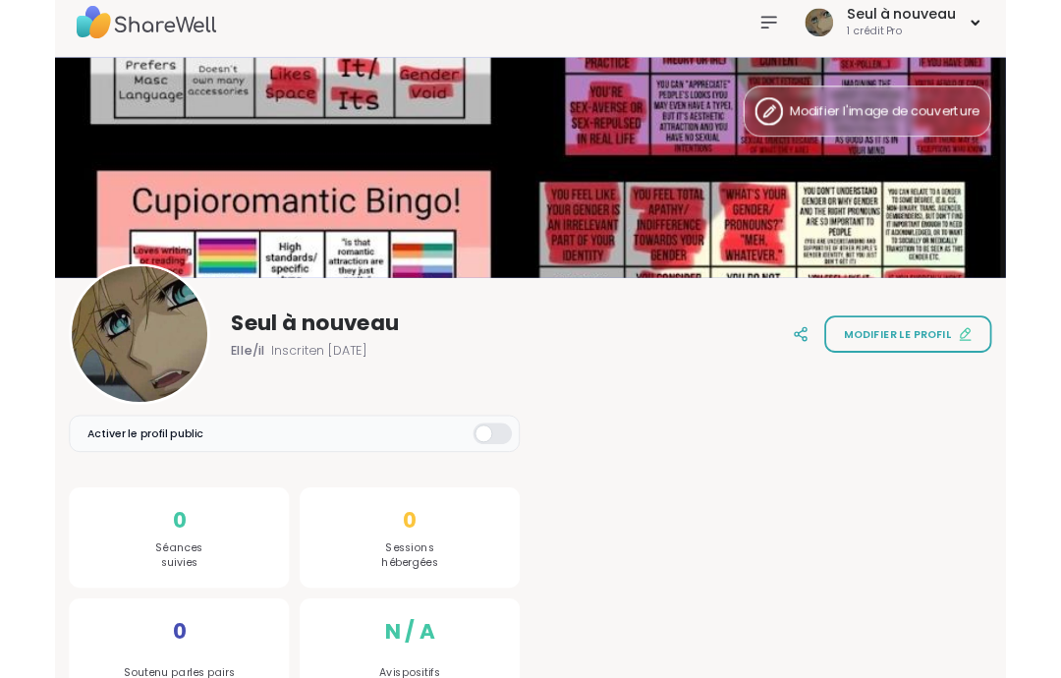
scroll to position [92, 0]
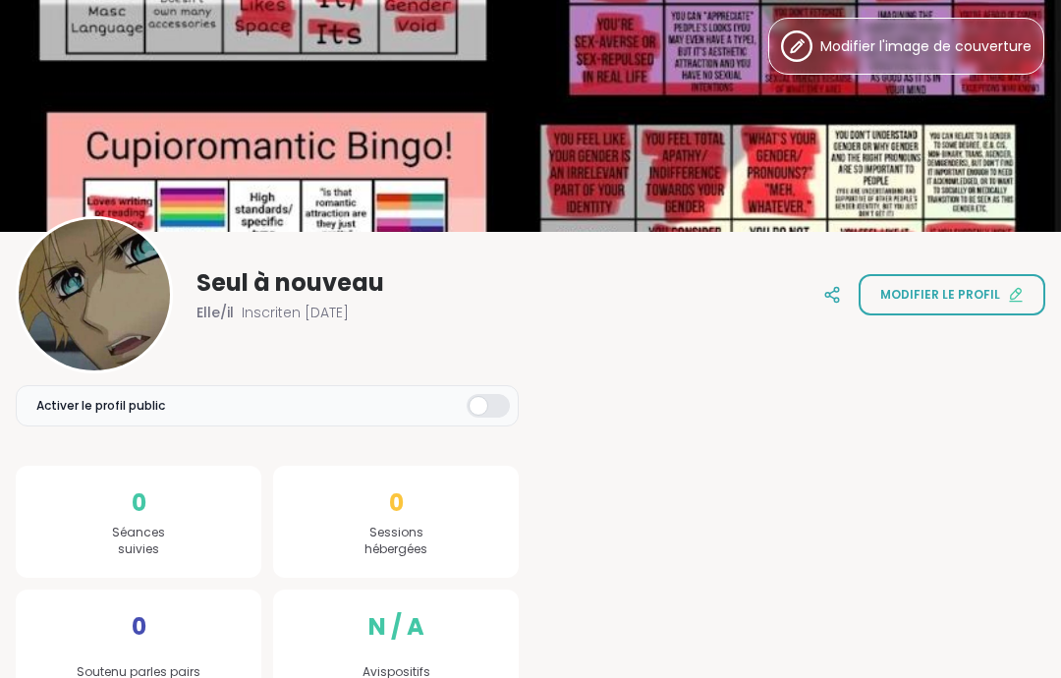
click at [971, 299] on font "Modifier le profil" at bounding box center [940, 294] width 120 height 17
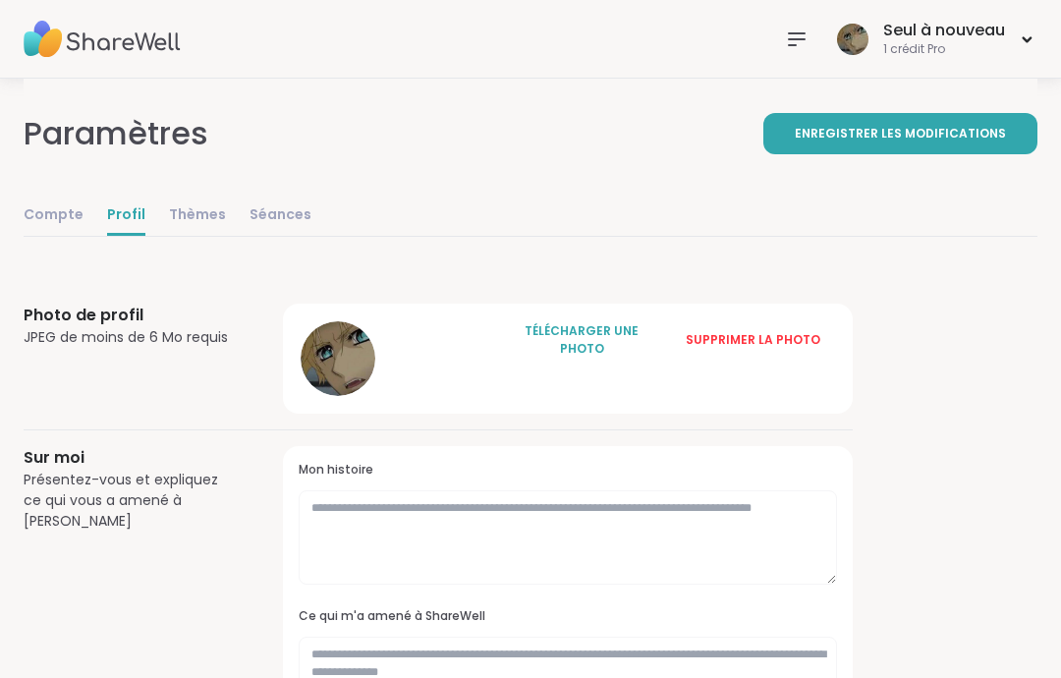
click at [41, 211] on font "Compte" at bounding box center [54, 214] width 60 height 20
select select "**"
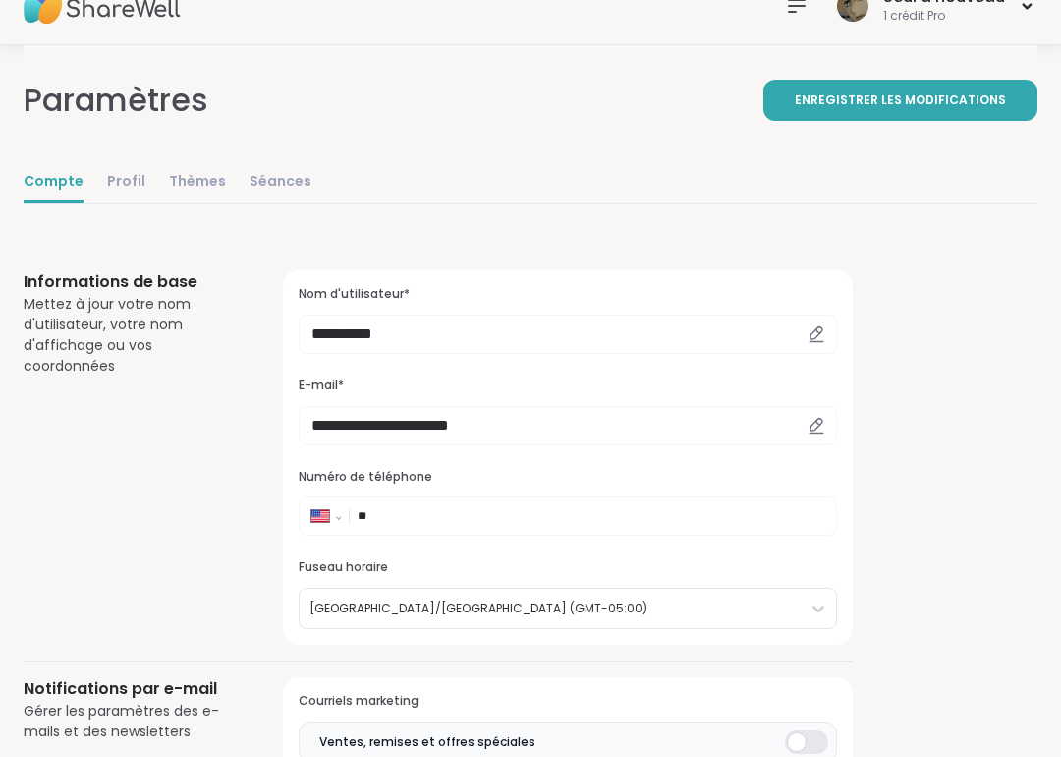
scroll to position [33, 0]
click at [819, 330] on icon at bounding box center [817, 334] width 18 height 18
click at [811, 335] on icon at bounding box center [817, 332] width 12 height 12
click at [610, 315] on input "**********" at bounding box center [568, 333] width 539 height 39
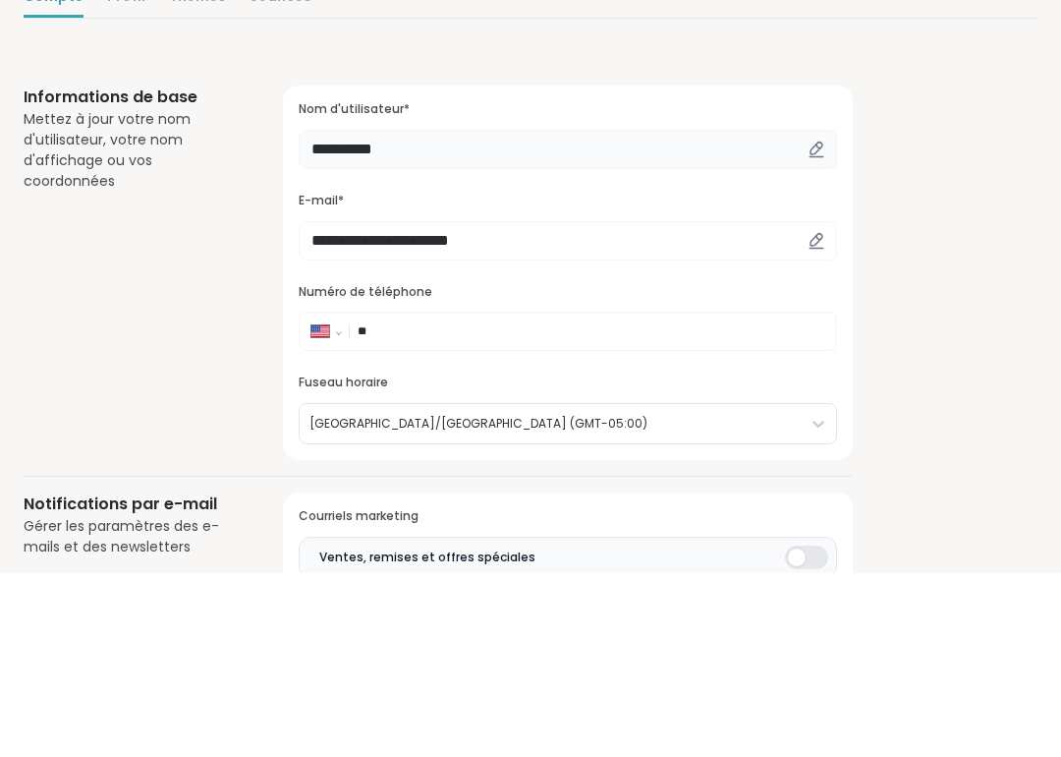
click at [491, 314] on input "**********" at bounding box center [568, 333] width 539 height 39
type input "*"
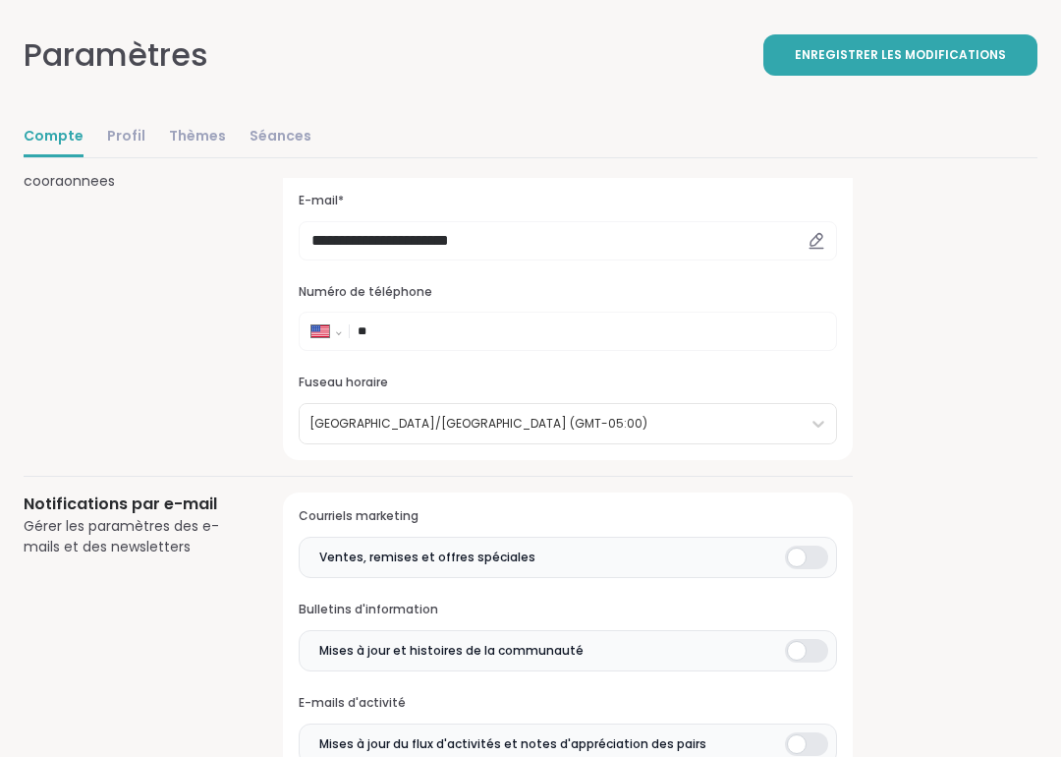
click at [953, 55] on font "Enregistrer les modifications" at bounding box center [900, 54] width 211 height 17
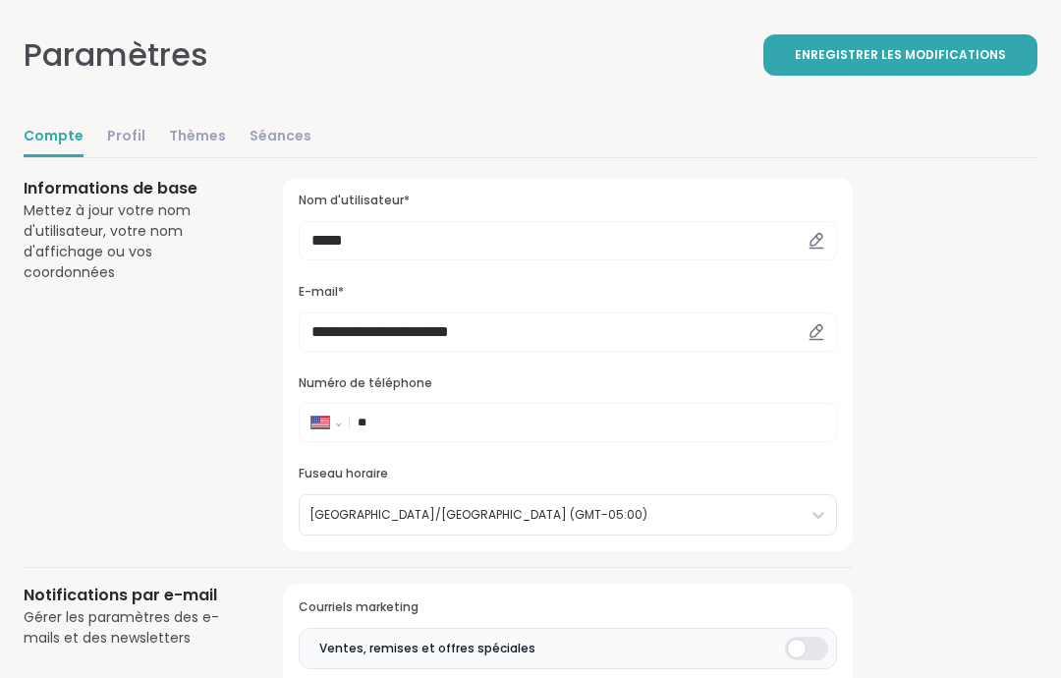
scroll to position [117, 0]
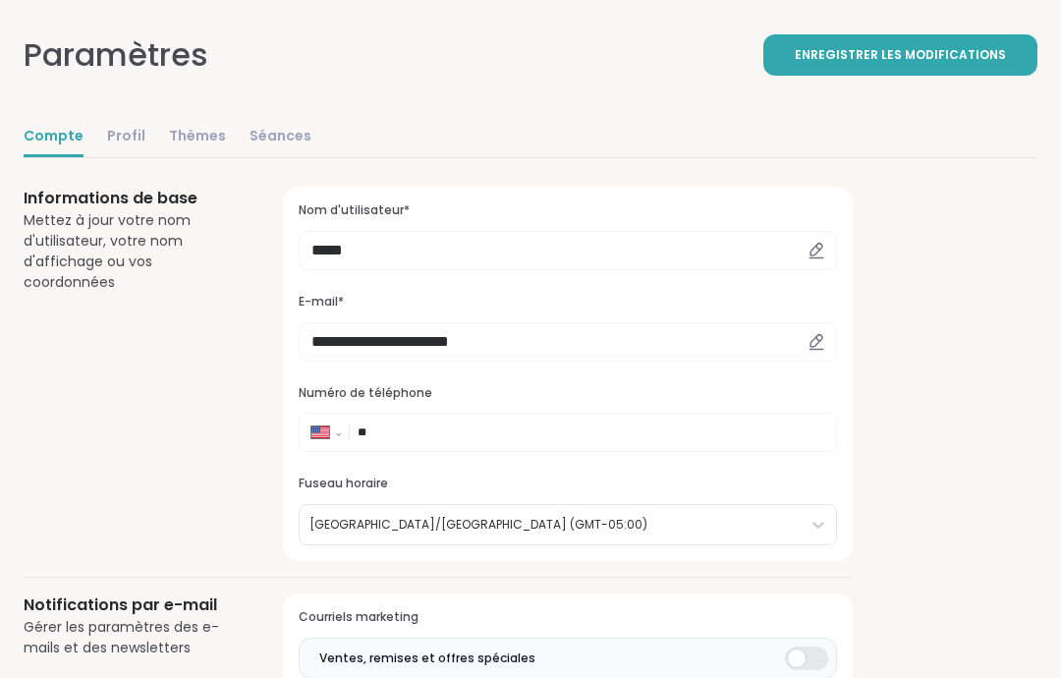
click at [893, 41] on button "Enregistrer les modifications" at bounding box center [901, 54] width 274 height 41
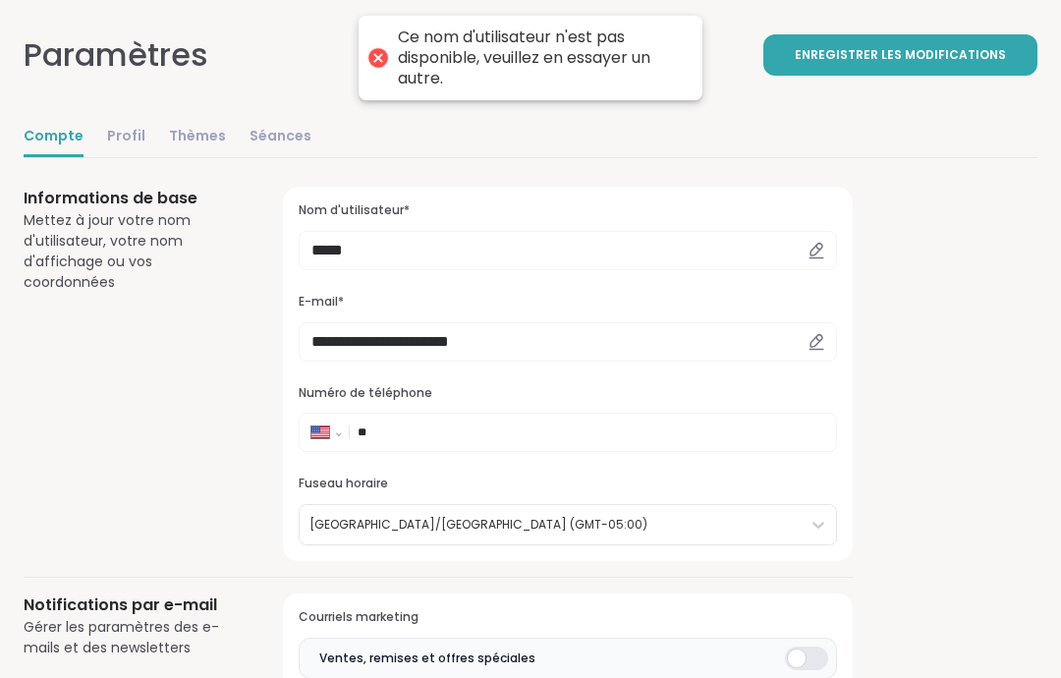
click at [729, 279] on div "**********" at bounding box center [568, 374] width 570 height 374
click at [648, 247] on input "*****" at bounding box center [568, 250] width 539 height 39
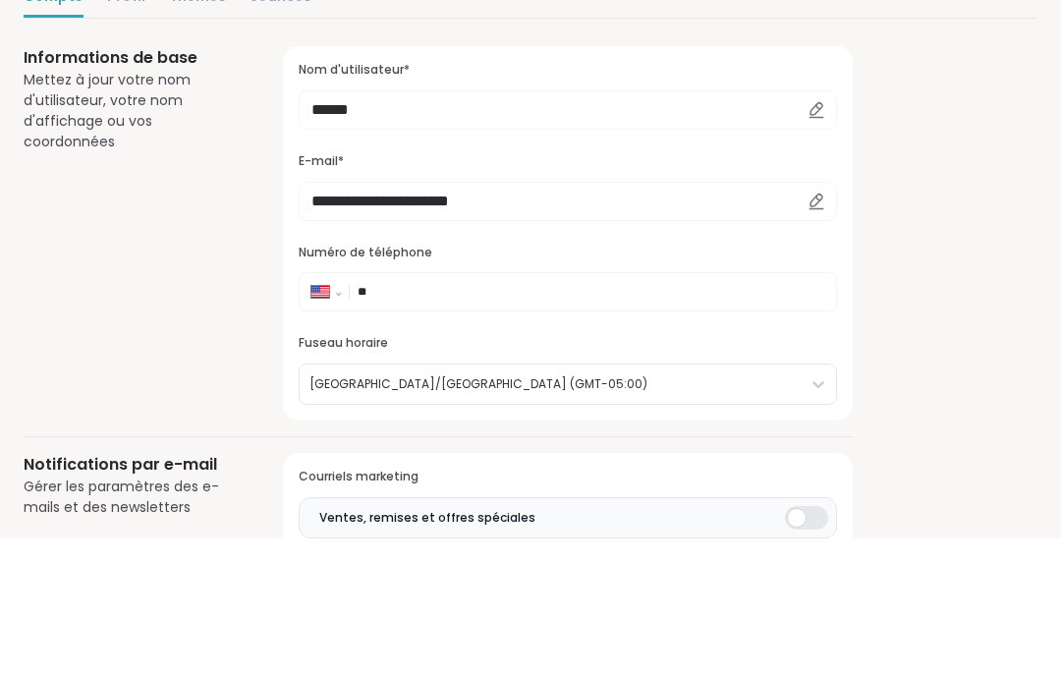
scroll to position [257, 0]
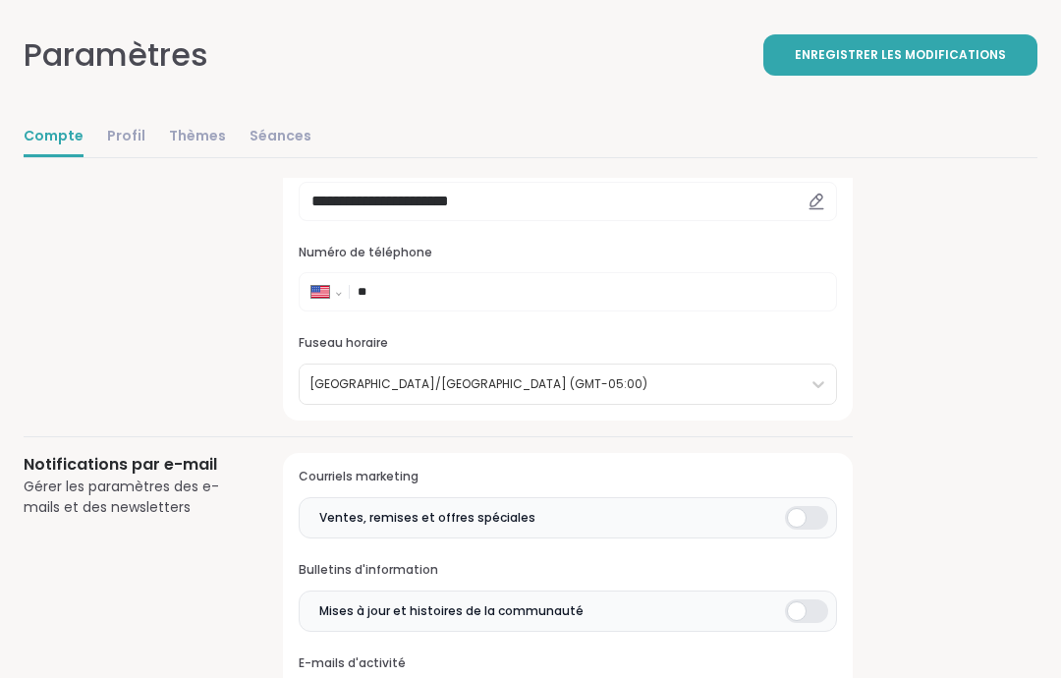
click at [922, 62] on font "Enregistrer les modifications" at bounding box center [900, 54] width 211 height 17
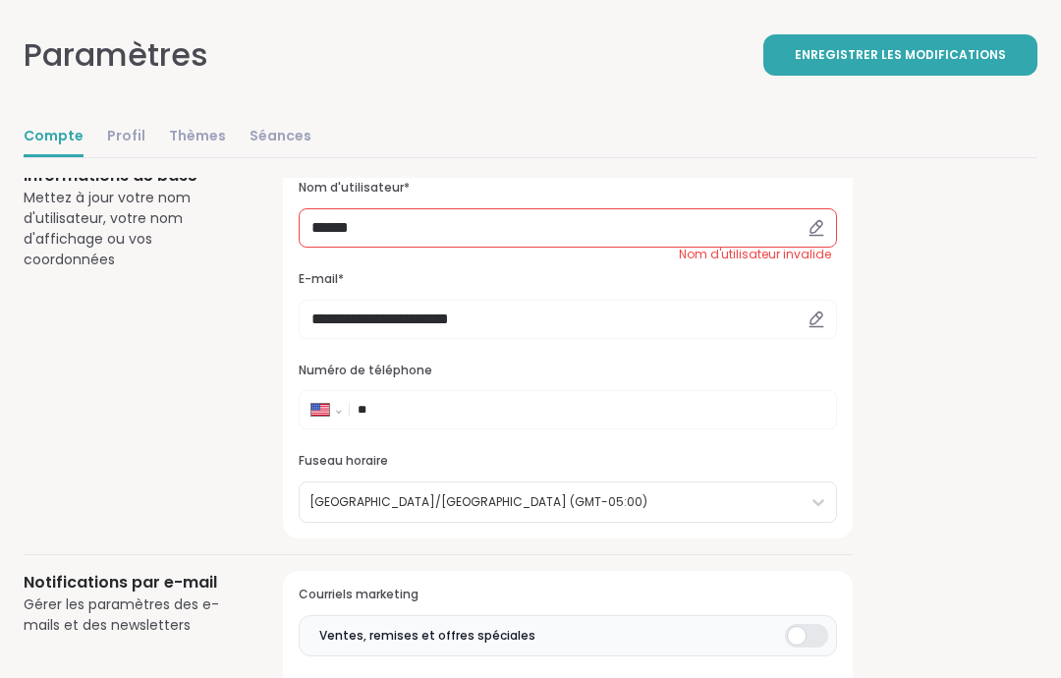
scroll to position [97, 0]
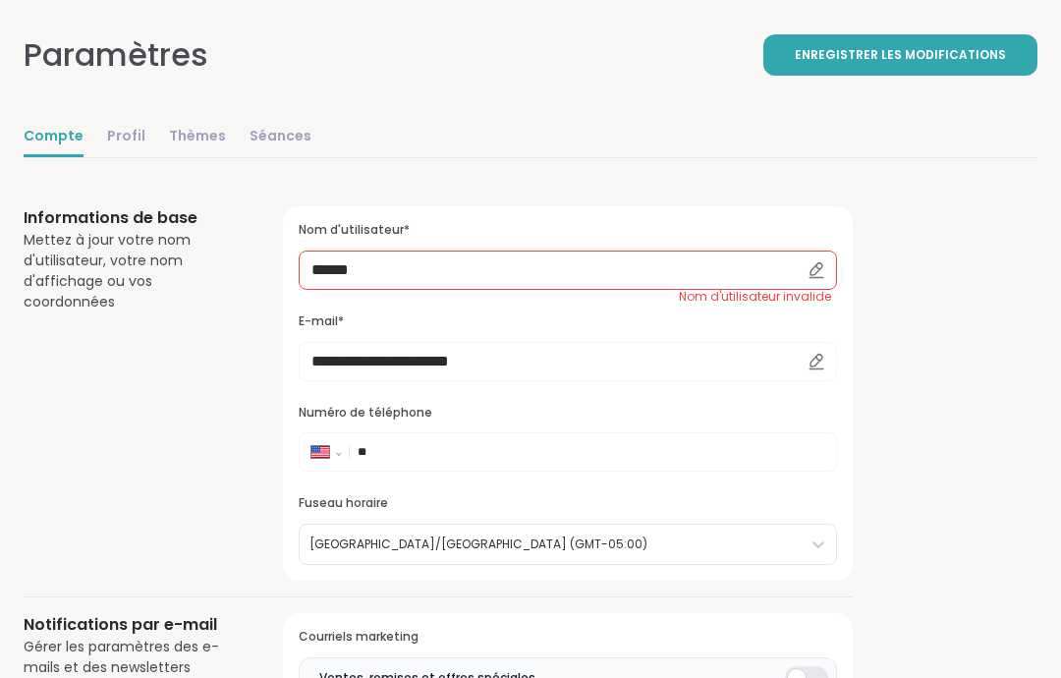
click at [757, 246] on div "Nom d'utilisateur* ****** Nom d'utilisateur invalide" at bounding box center [568, 256] width 539 height 68
click at [730, 279] on input "******" at bounding box center [568, 270] width 539 height 39
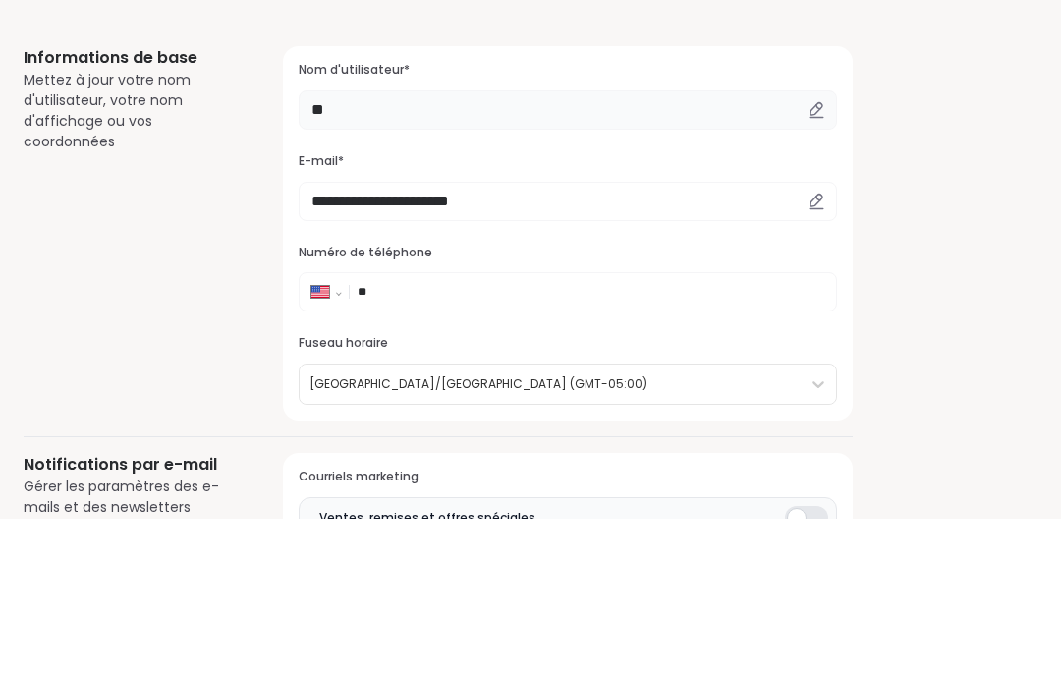
type input "*"
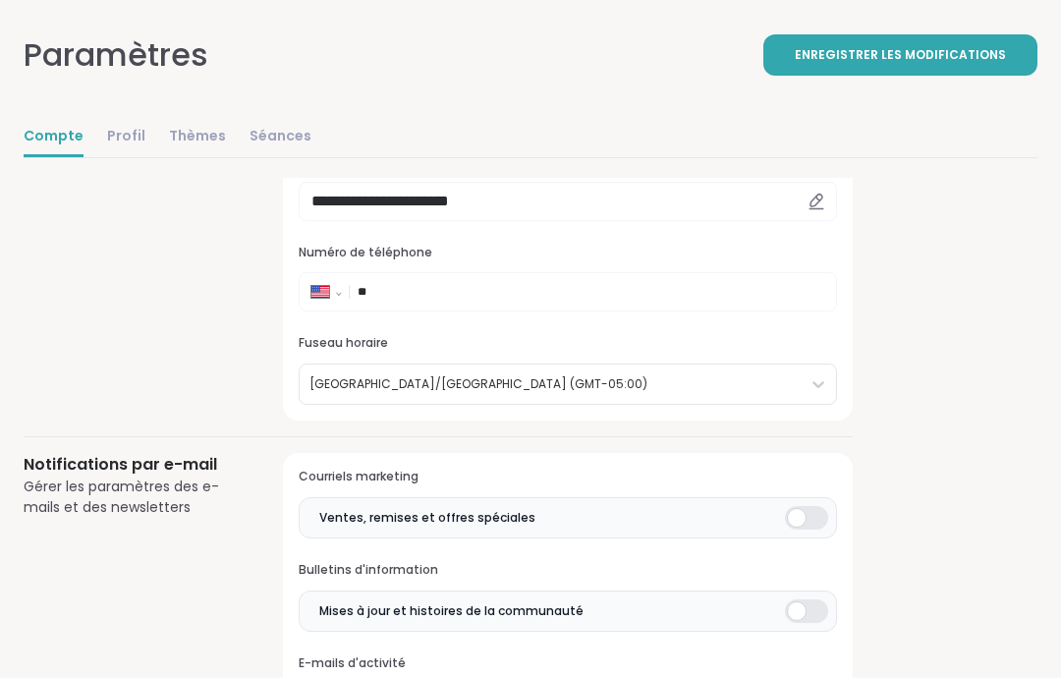
click at [926, 54] on font "Enregistrer les modifications" at bounding box center [900, 54] width 211 height 17
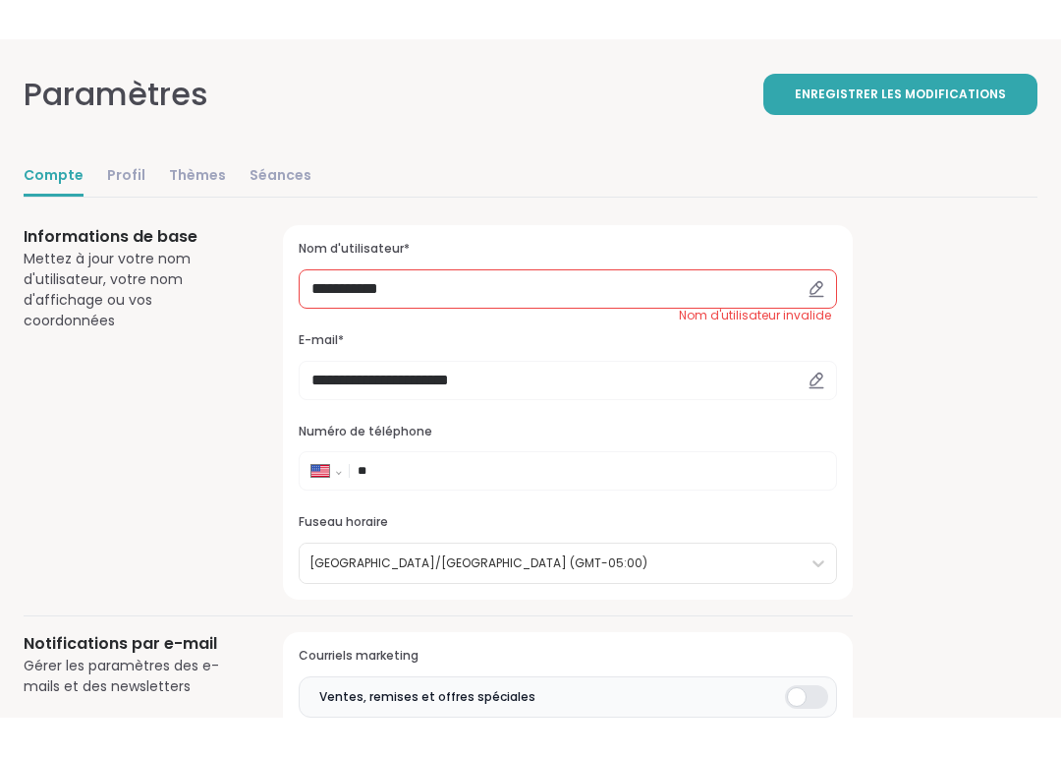
scroll to position [0, 0]
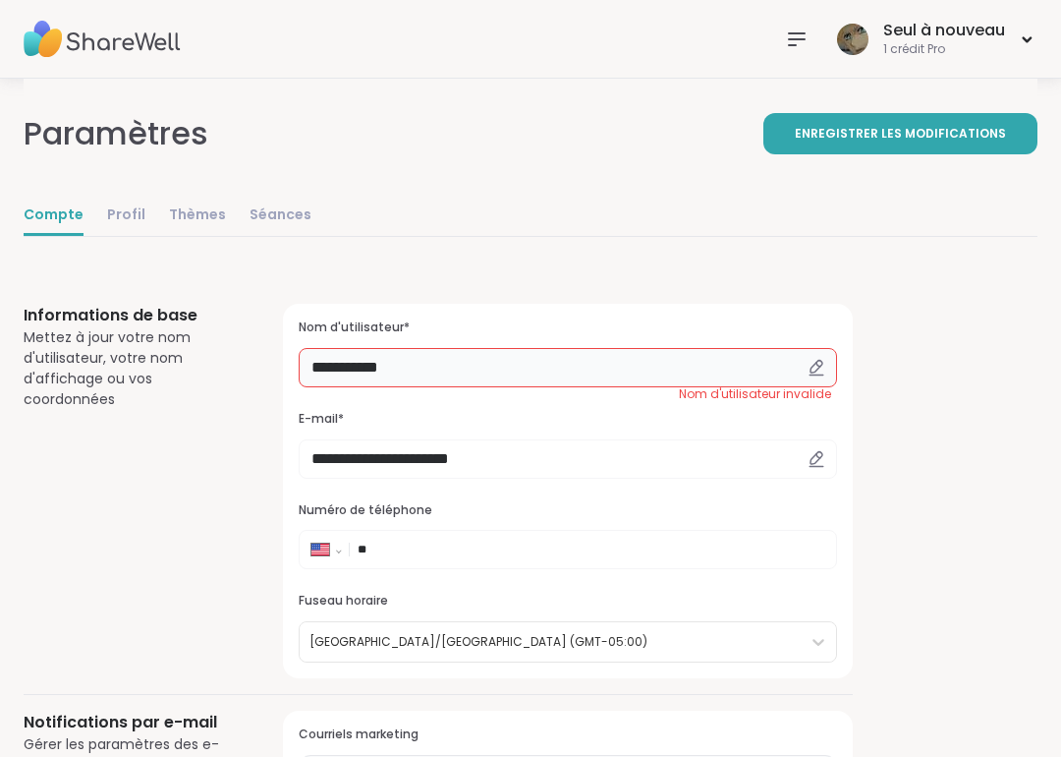
click at [739, 348] on input "**********" at bounding box center [568, 367] width 539 height 39
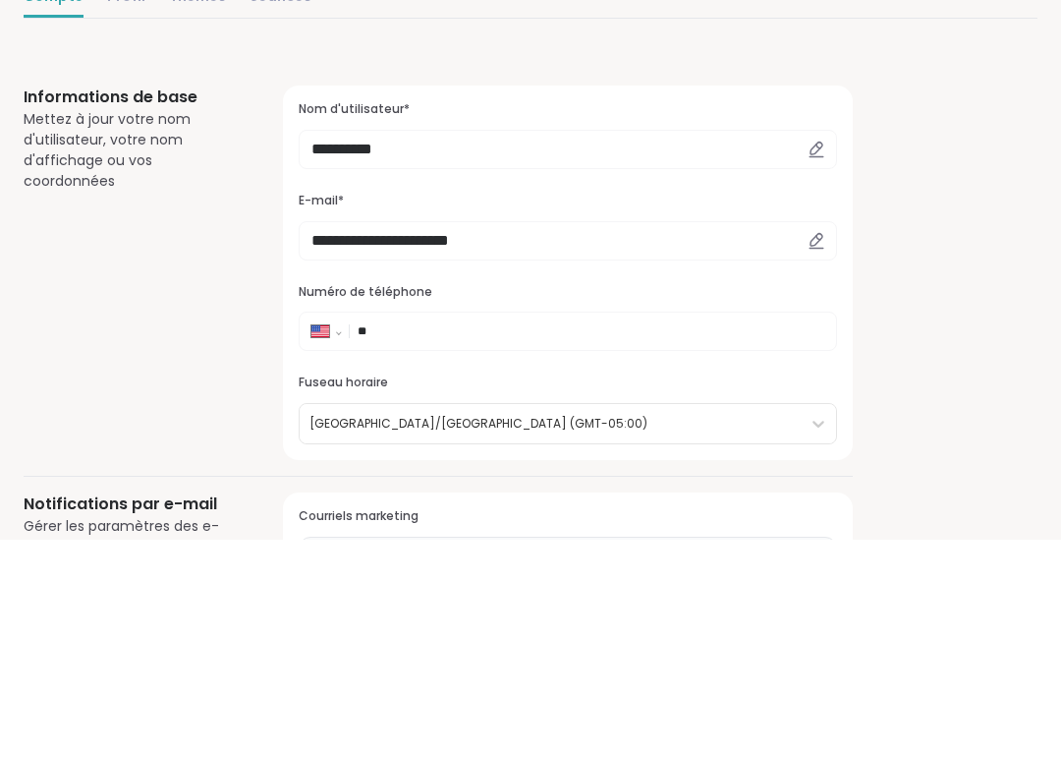
scroll to position [218, 0]
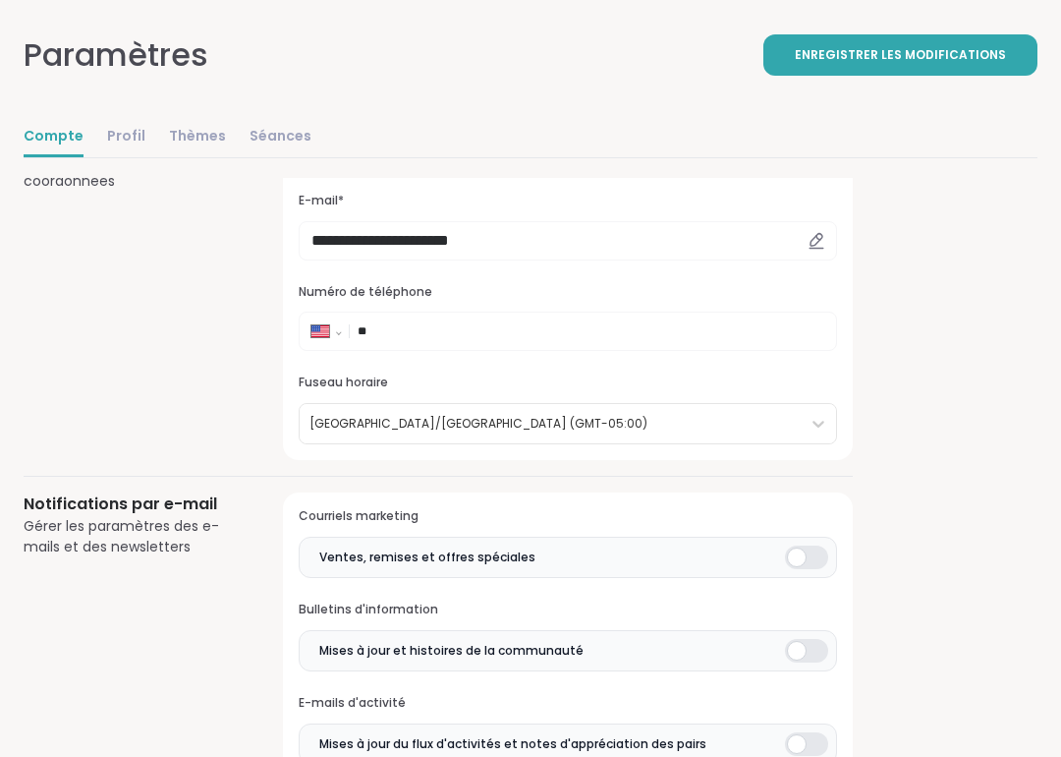
type input "**********"
click at [947, 57] on font "Enregistrer les modifications" at bounding box center [900, 54] width 211 height 17
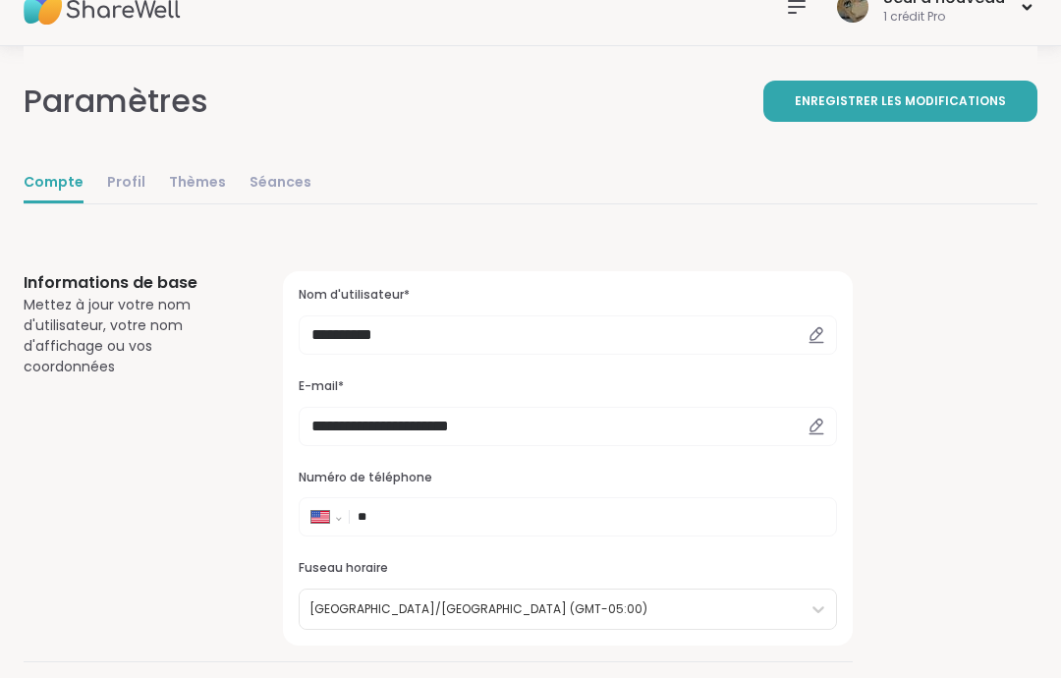
scroll to position [0, 0]
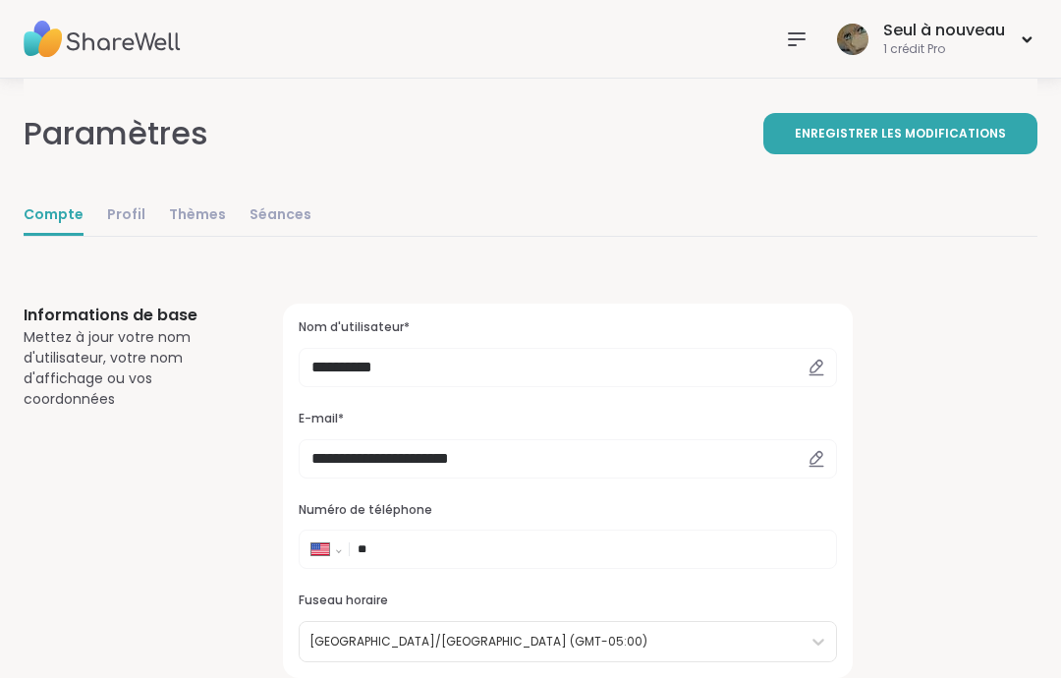
click at [850, 39] on img at bounding box center [852, 39] width 31 height 31
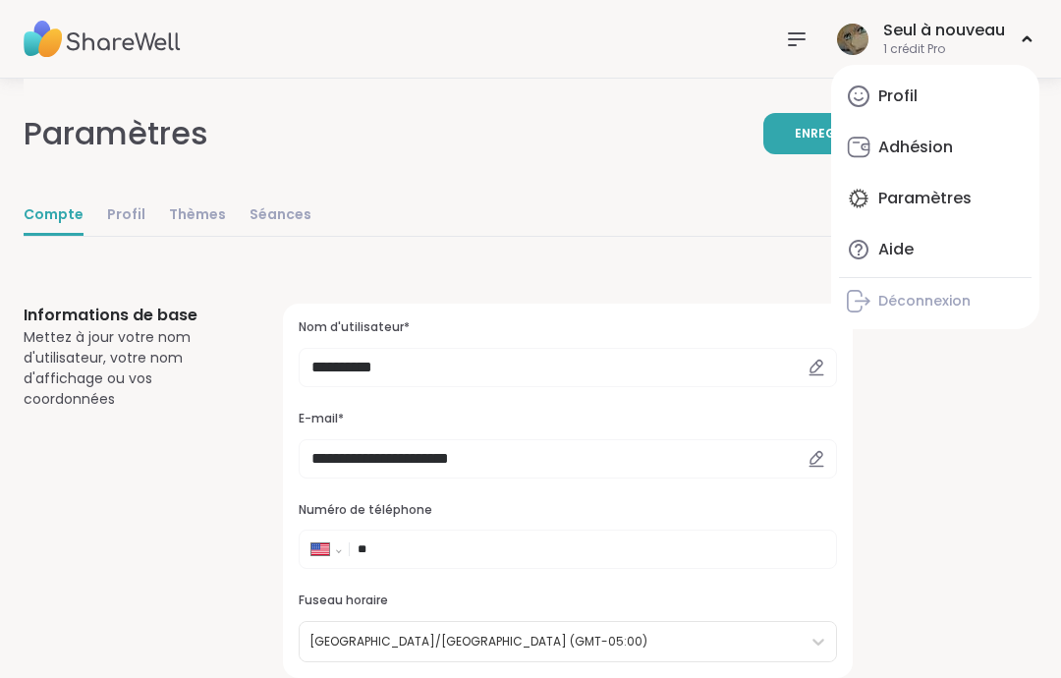
click at [926, 104] on link "Profil" at bounding box center [935, 96] width 193 height 47
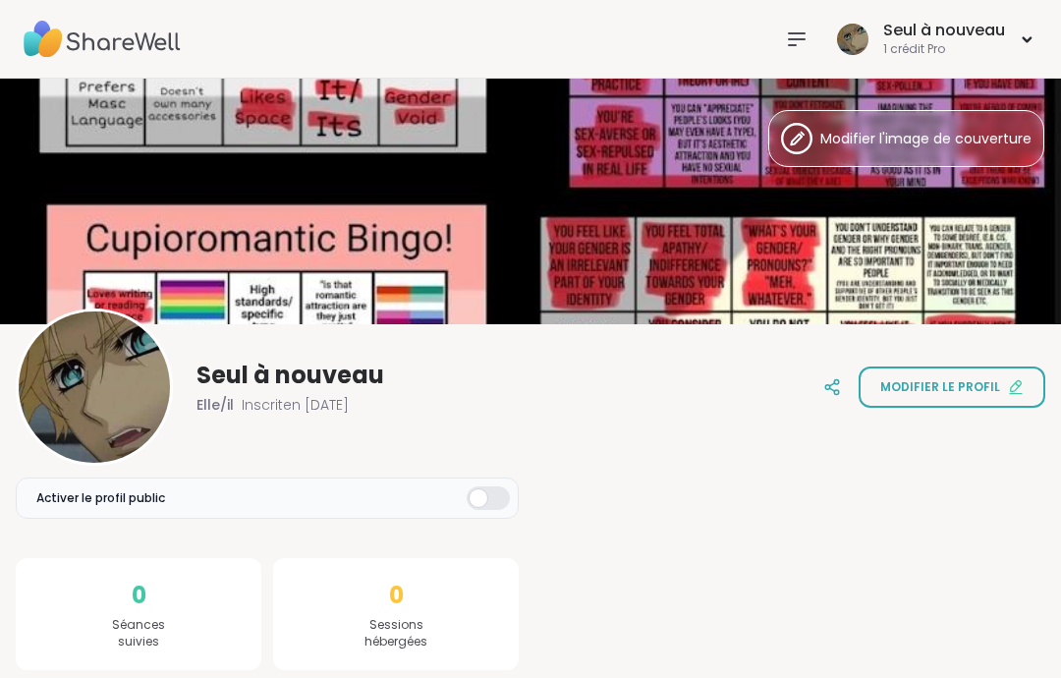
click at [108, 53] on img at bounding box center [102, 39] width 157 height 69
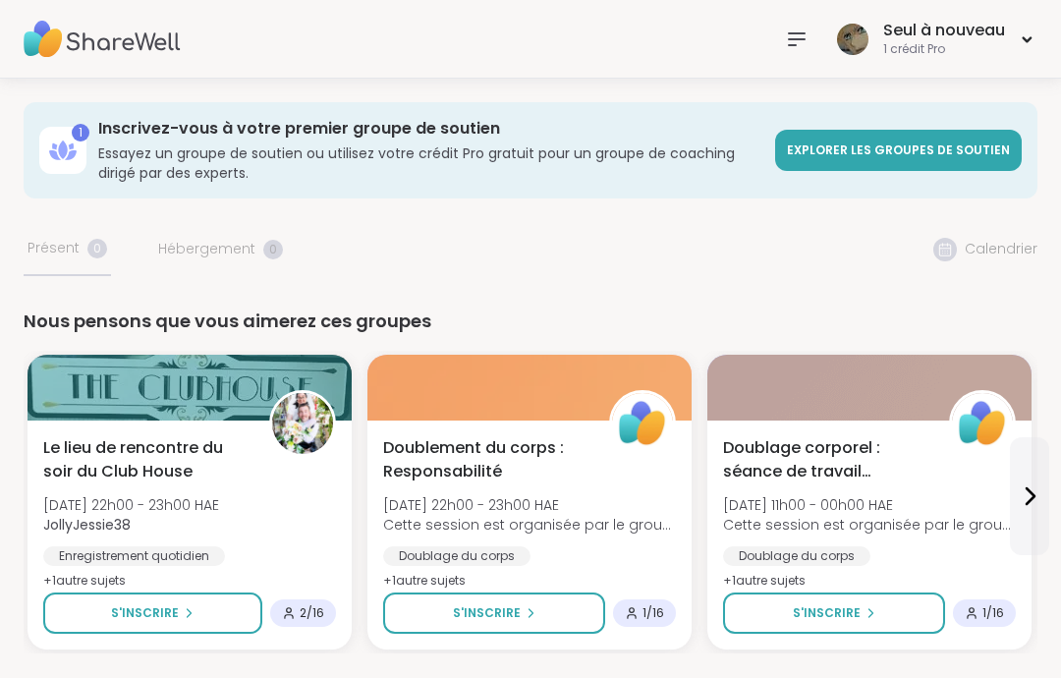
click at [932, 142] on font "Explorer les groupes de soutien" at bounding box center [898, 150] width 223 height 17
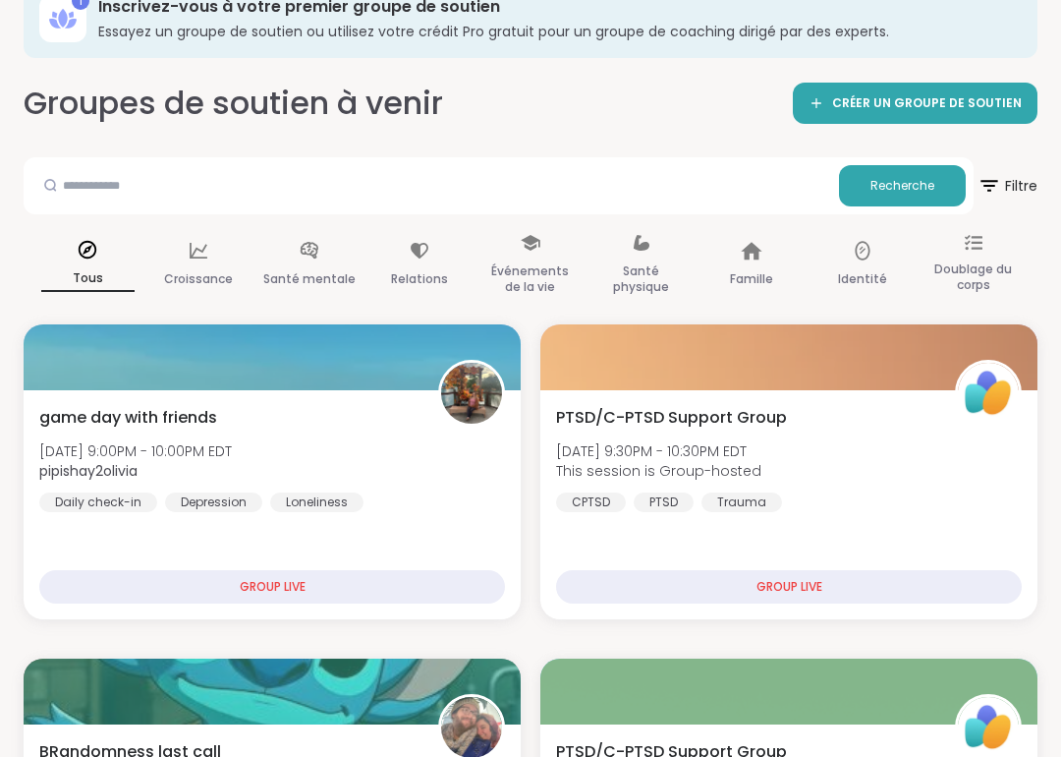
scroll to position [133, 0]
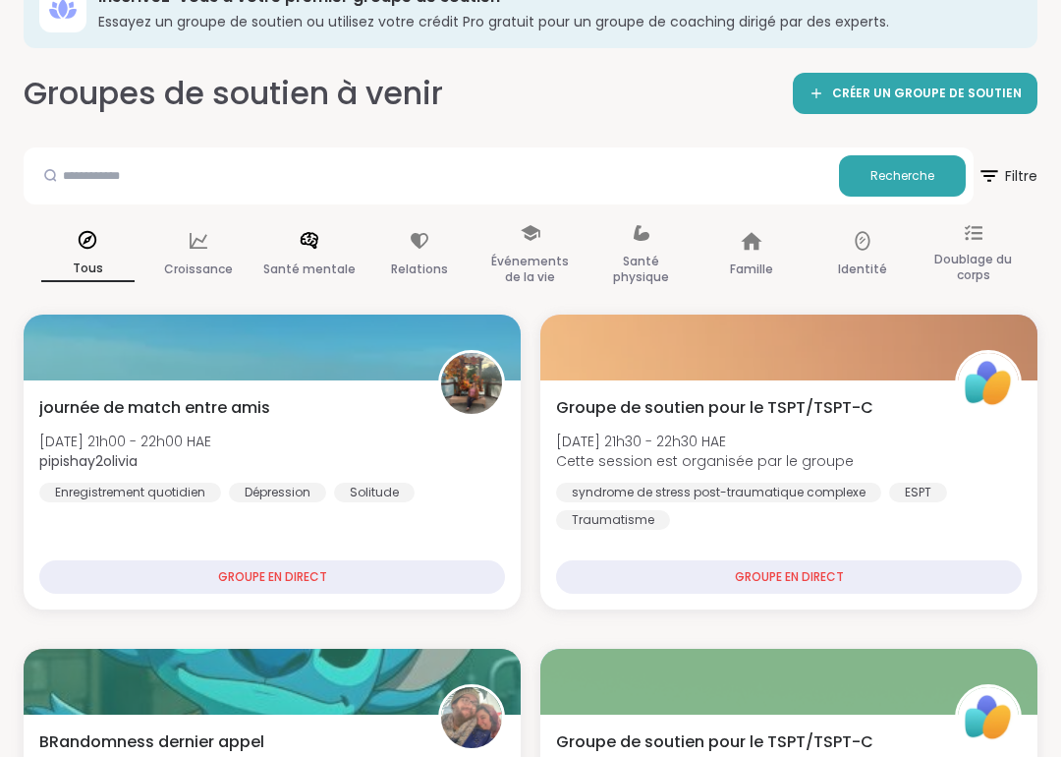
click at [301, 270] on font "Santé mentale" at bounding box center [309, 268] width 92 height 17
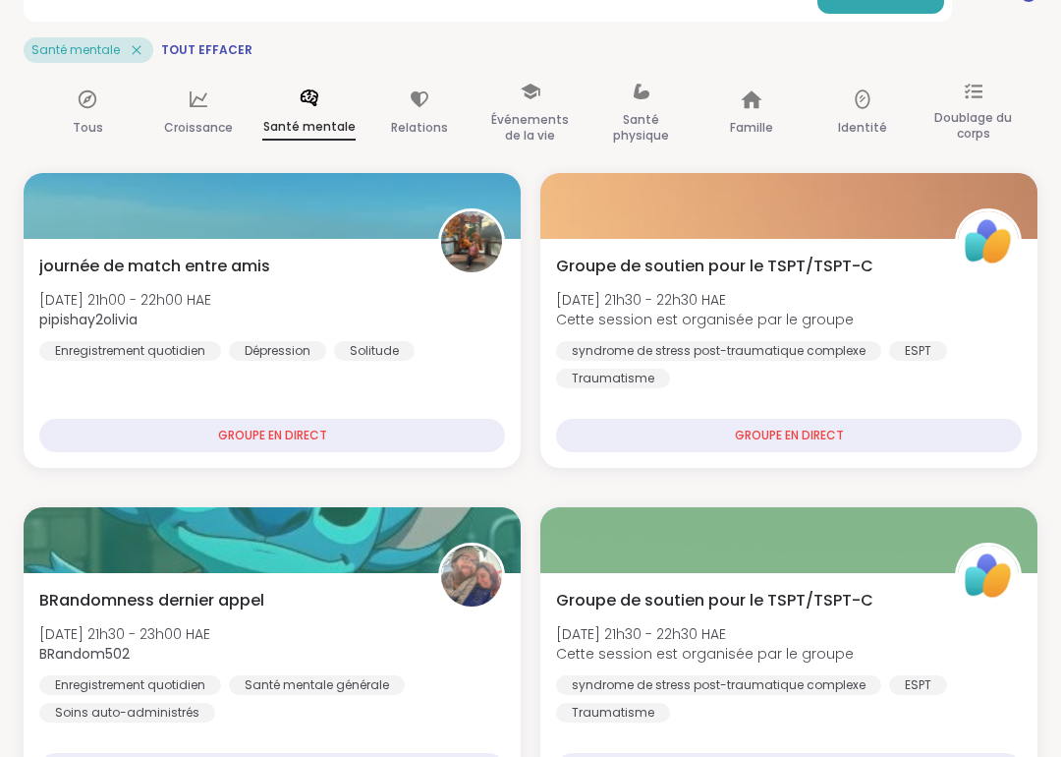
scroll to position [319, 0]
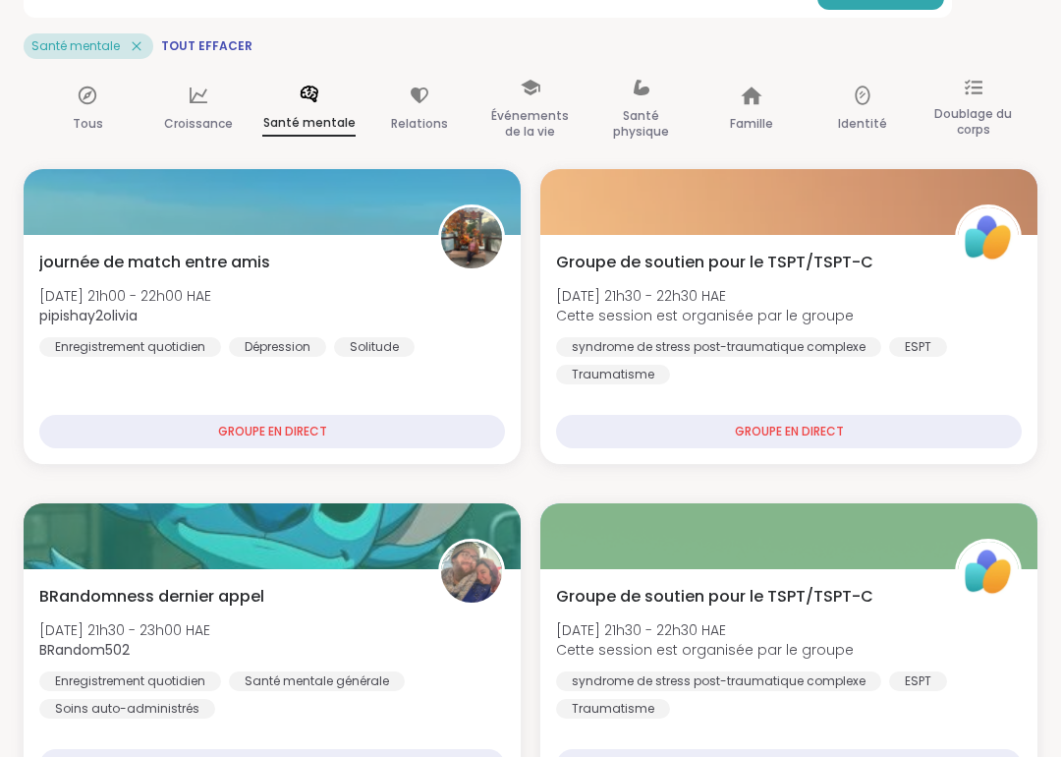
click at [291, 104] on div "Santé mentale" at bounding box center [308, 110] width 93 height 86
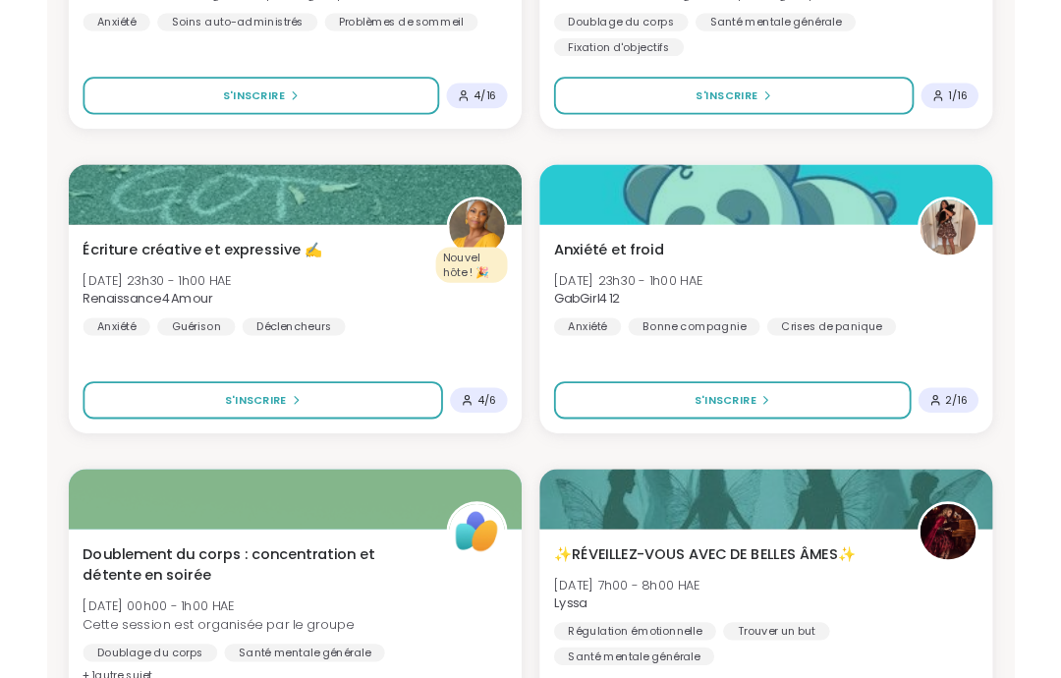
scroll to position [2044, 0]
